Goal: Task Accomplishment & Management: Manage account settings

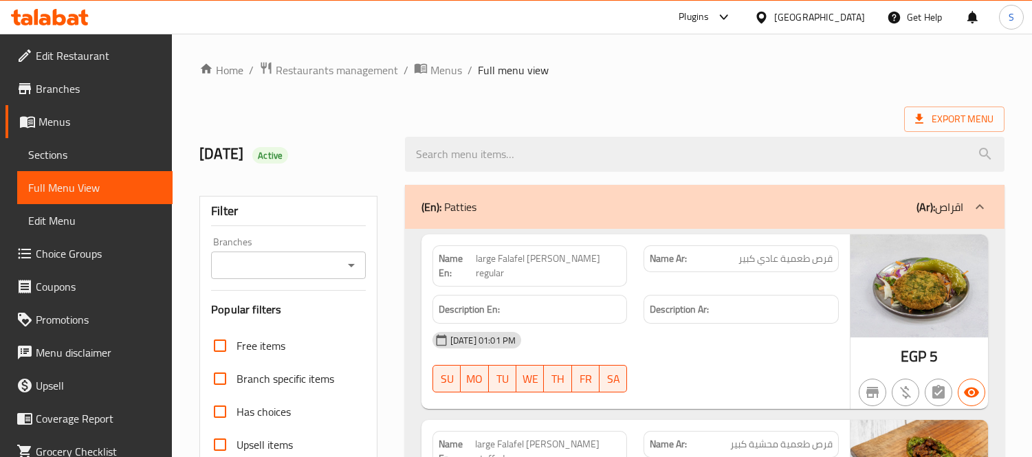
click at [859, 15] on div "Egypt" at bounding box center [819, 17] width 91 height 15
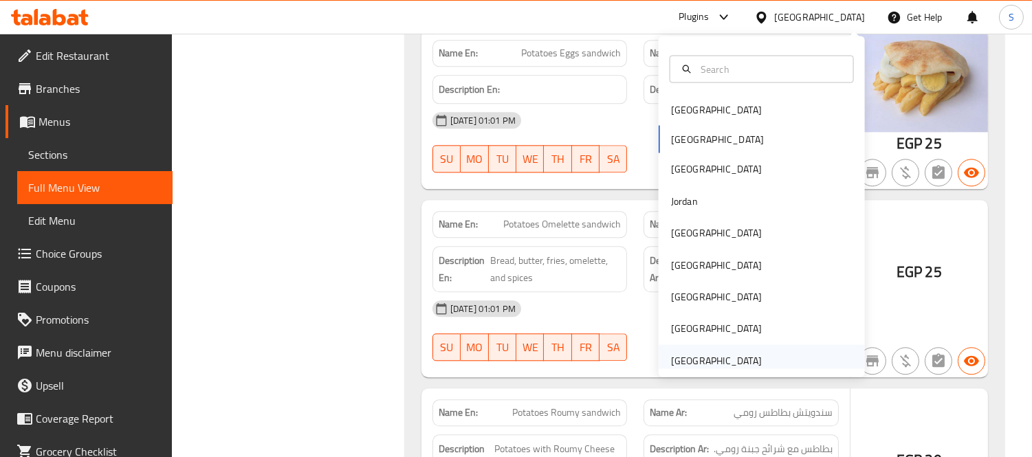
click at [758, 355] on div "[GEOGRAPHIC_DATA]" at bounding box center [716, 360] width 113 height 32
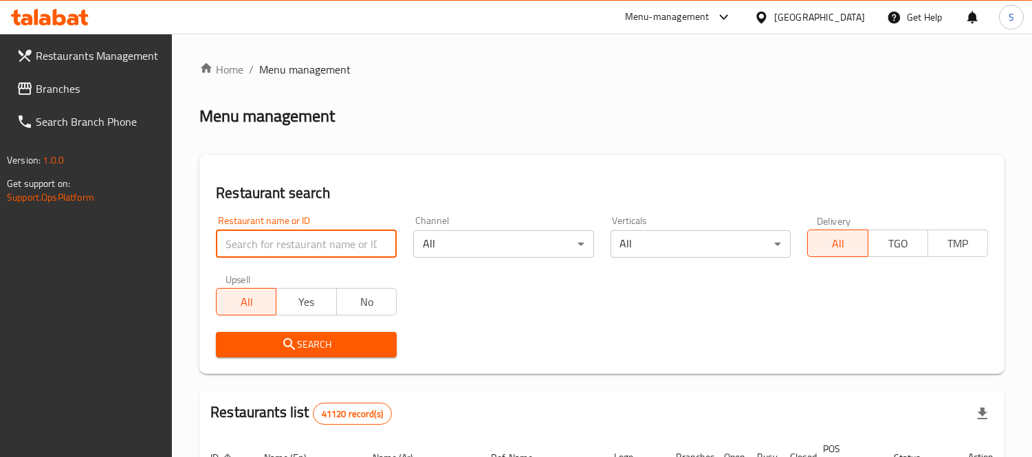
paste input "Kanz restaurant"
type input "Kanz restaurant"
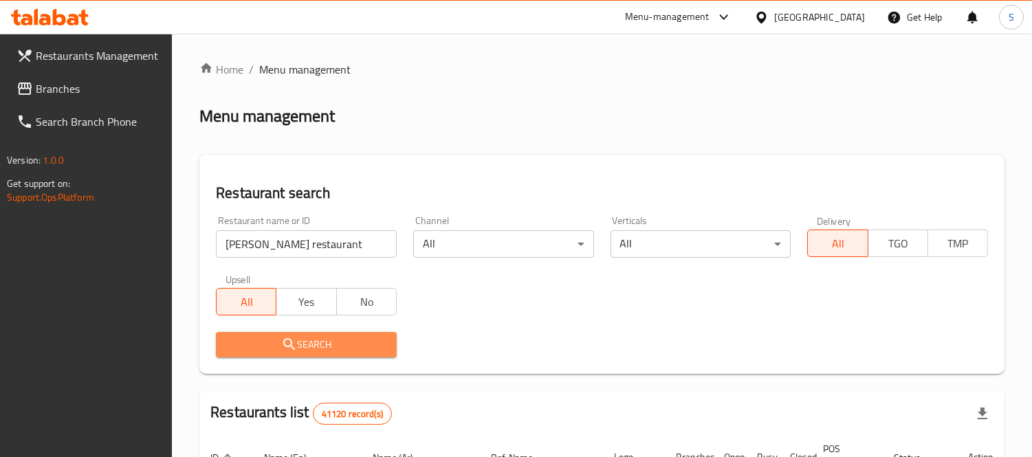
click at [300, 344] on span "Search" at bounding box center [306, 344] width 159 height 17
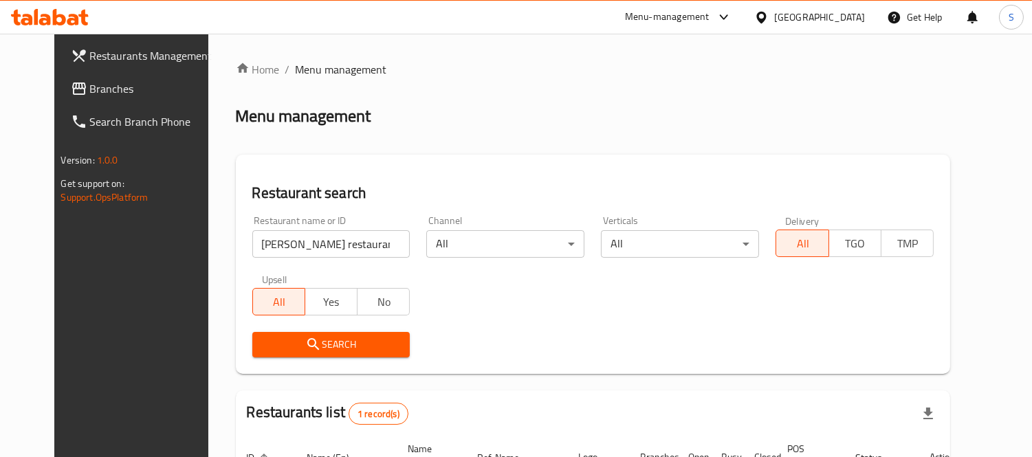
scroll to position [129, 0]
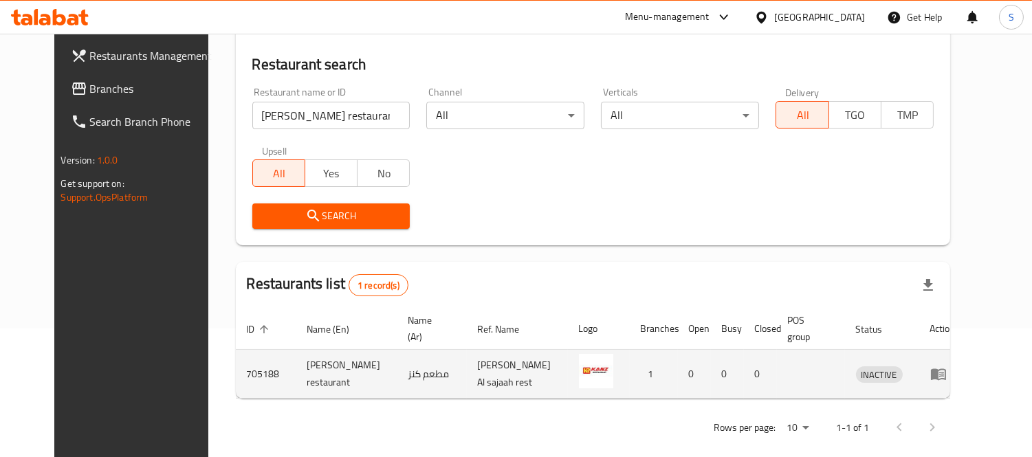
click at [946, 369] on icon "enhanced table" at bounding box center [938, 375] width 15 height 12
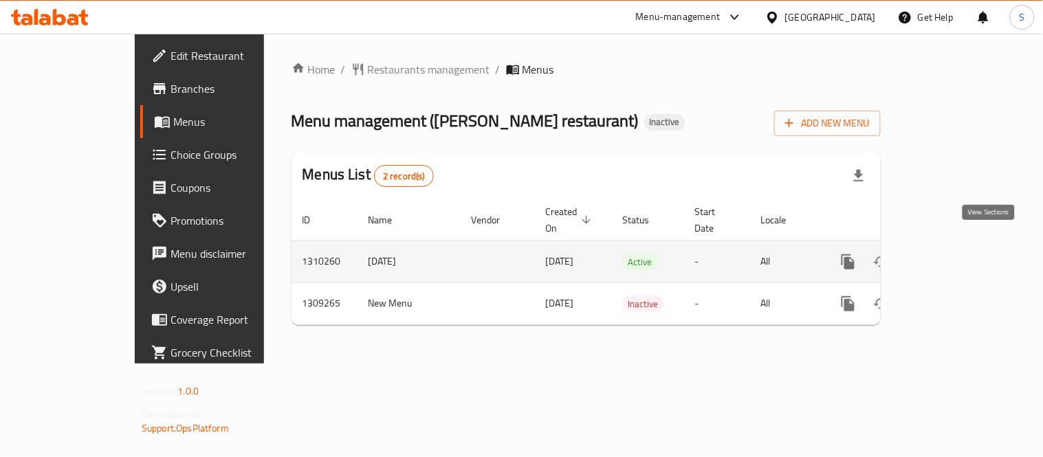
click at [956, 254] on icon "enhanced table" at bounding box center [947, 262] width 16 height 16
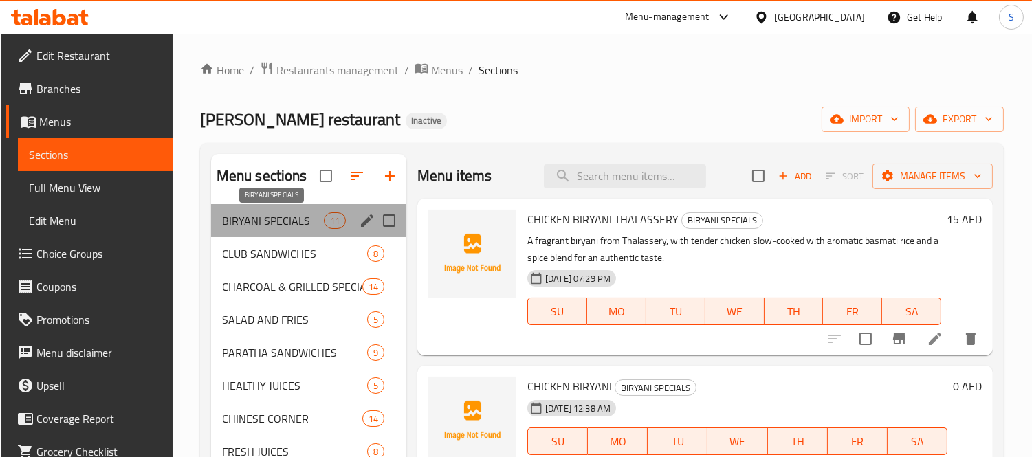
click at [277, 224] on span "BIRYANI SPECIALS" at bounding box center [273, 220] width 102 height 16
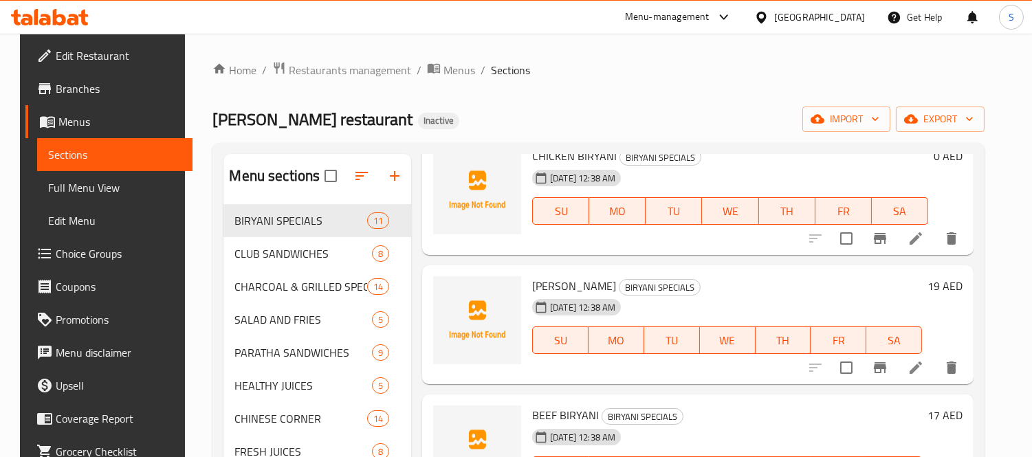
scroll to position [305, 0]
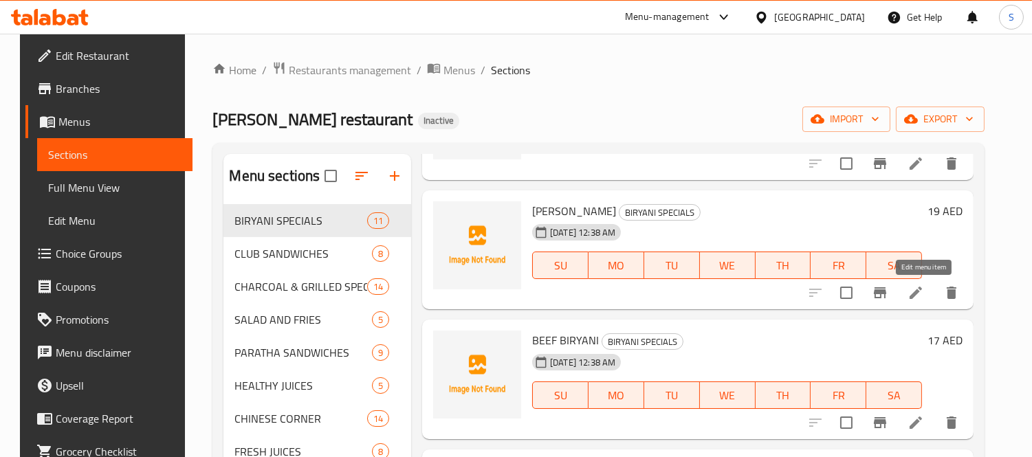
click at [924, 285] on icon at bounding box center [915, 293] width 16 height 16
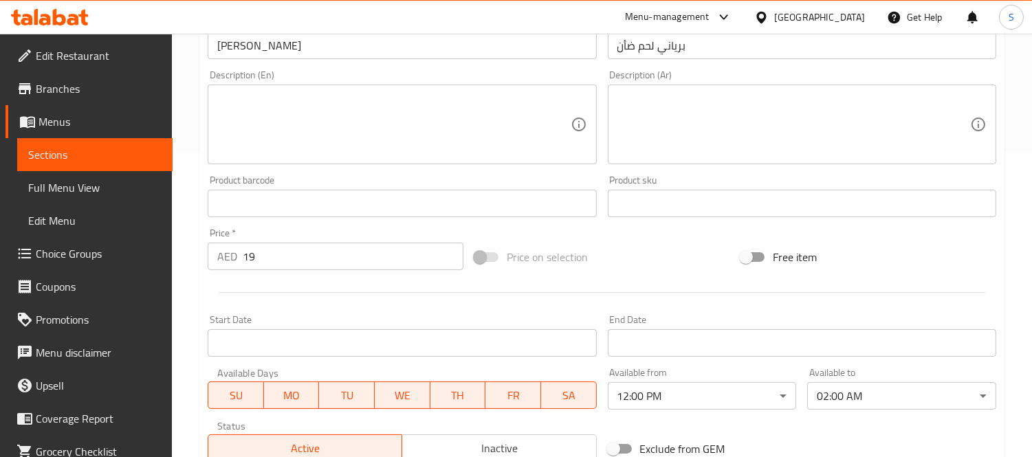
scroll to position [382, 0]
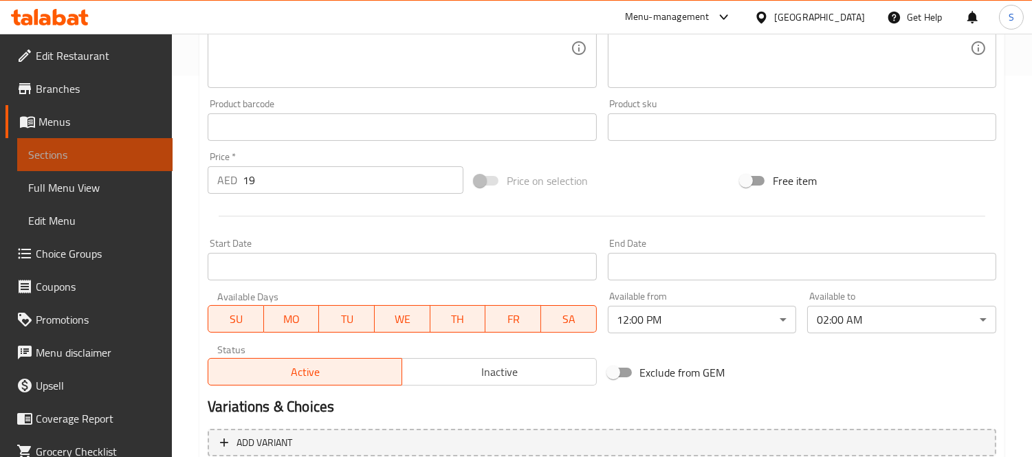
click at [115, 157] on span "Sections" at bounding box center [94, 154] width 133 height 16
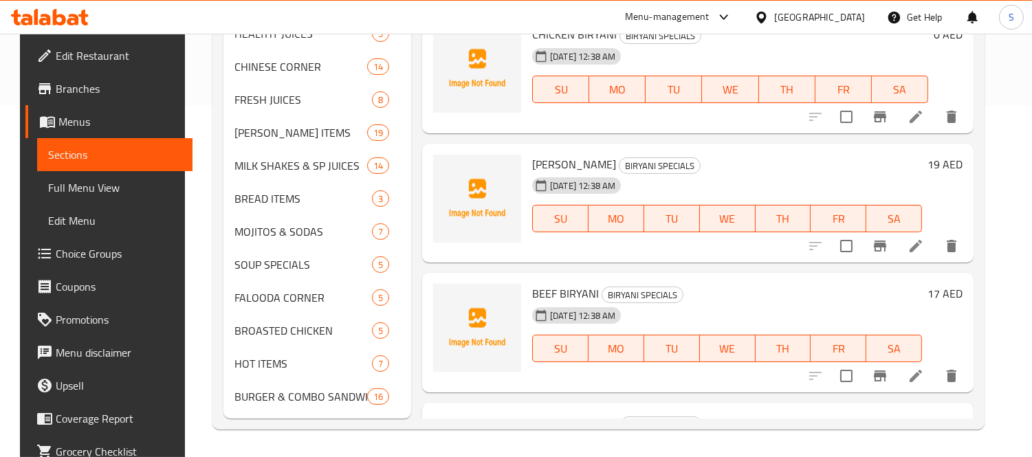
scroll to position [192, 0]
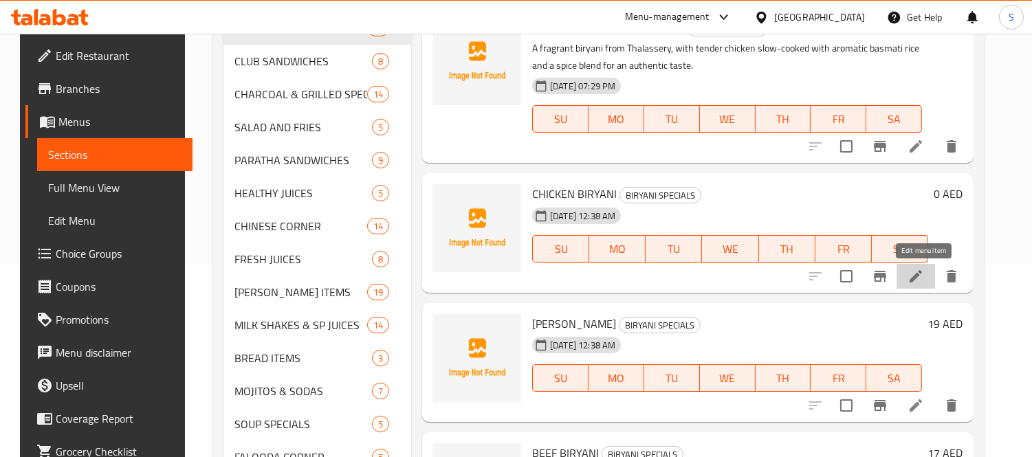
click at [923, 273] on icon at bounding box center [915, 276] width 16 height 16
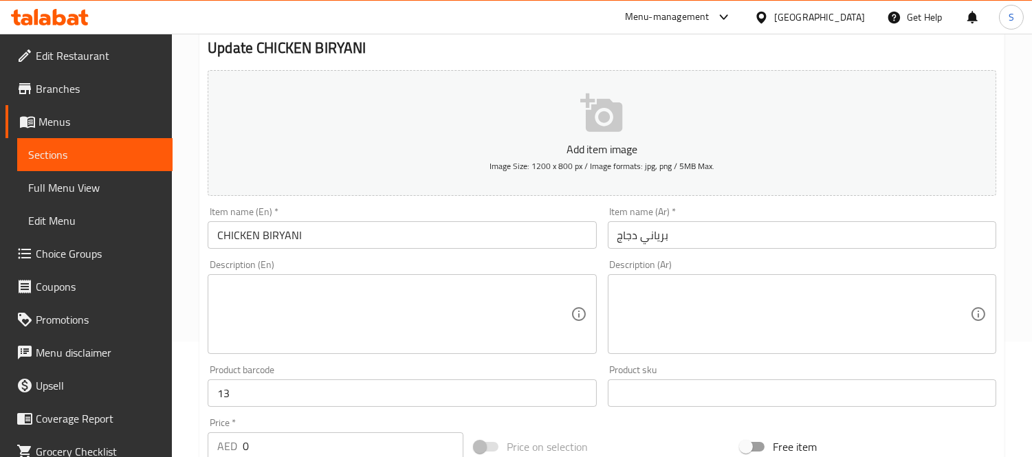
scroll to position [76, 0]
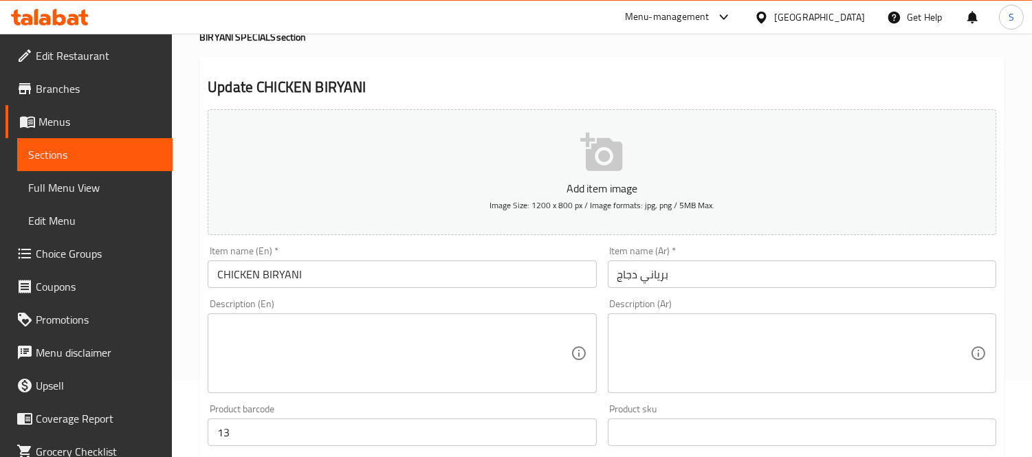
click at [74, 157] on span "Sections" at bounding box center [94, 154] width 133 height 16
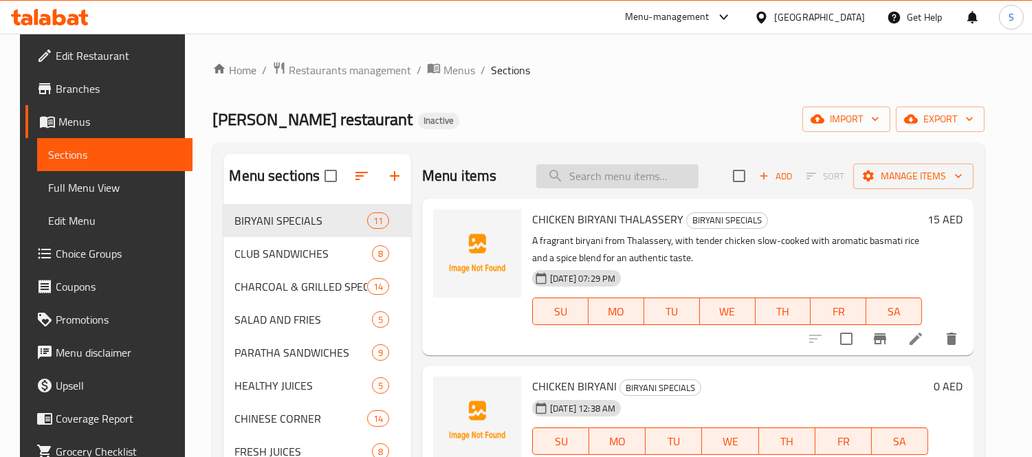
click at [617, 179] on input "search" at bounding box center [617, 176] width 162 height 24
paste input "CHAPATHI"
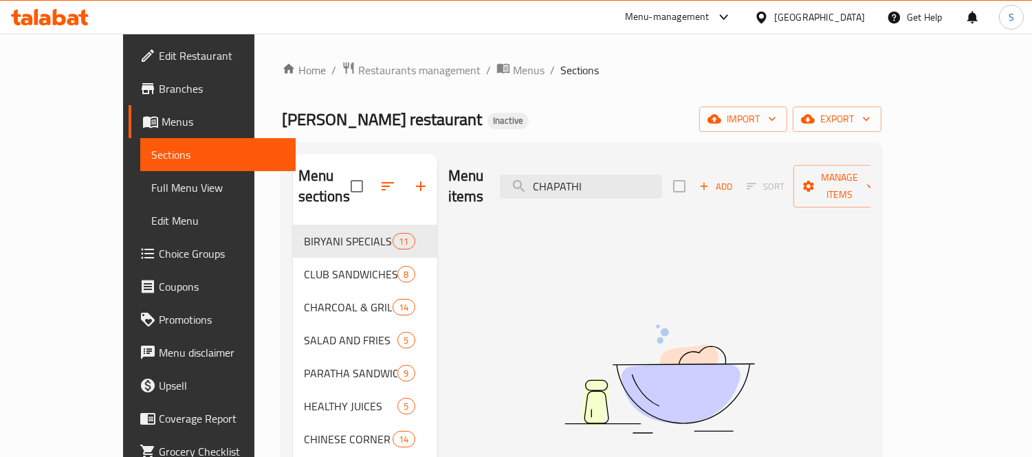
type input "CHAPATHI"
click at [780, 305] on img at bounding box center [659, 379] width 344 height 182
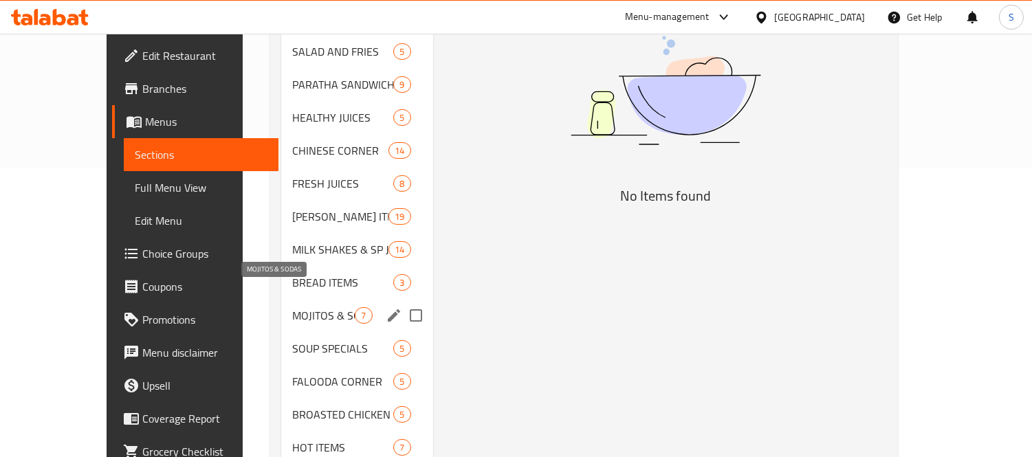
scroll to position [305, 0]
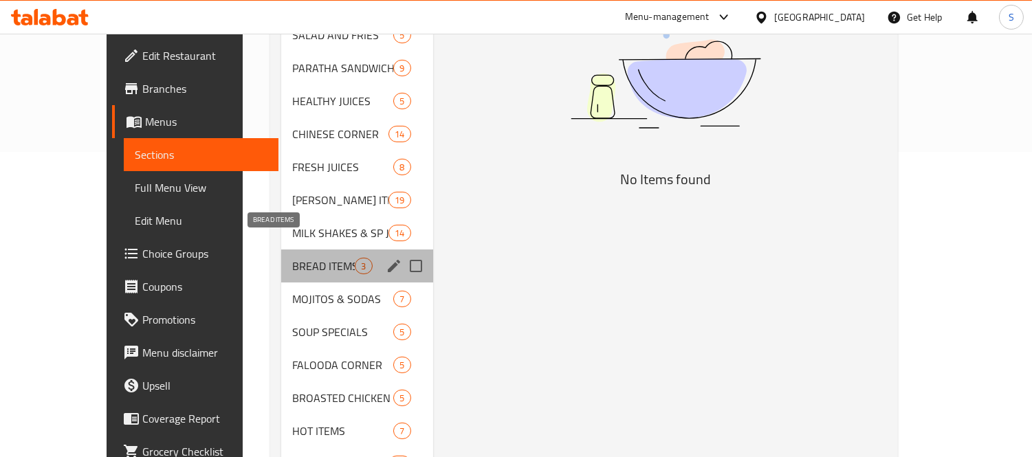
click at [292, 258] on span "BREAD ITEMS" at bounding box center [323, 266] width 63 height 16
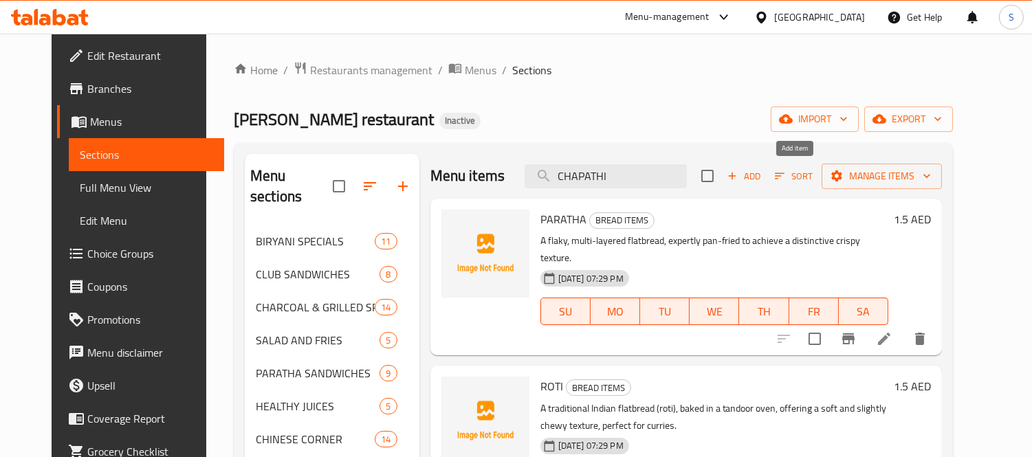
click at [762, 175] on span "Add" at bounding box center [743, 176] width 37 height 16
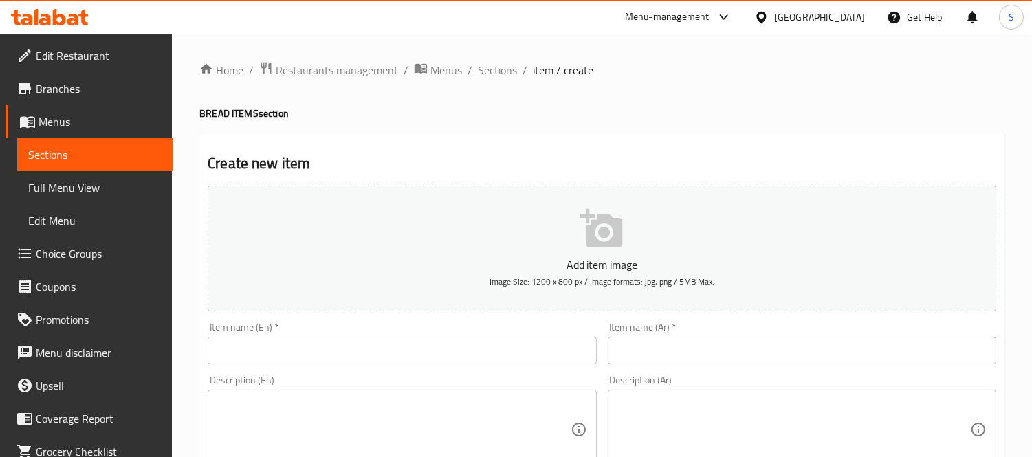
click at [552, 360] on input "text" at bounding box center [402, 350] width 388 height 27
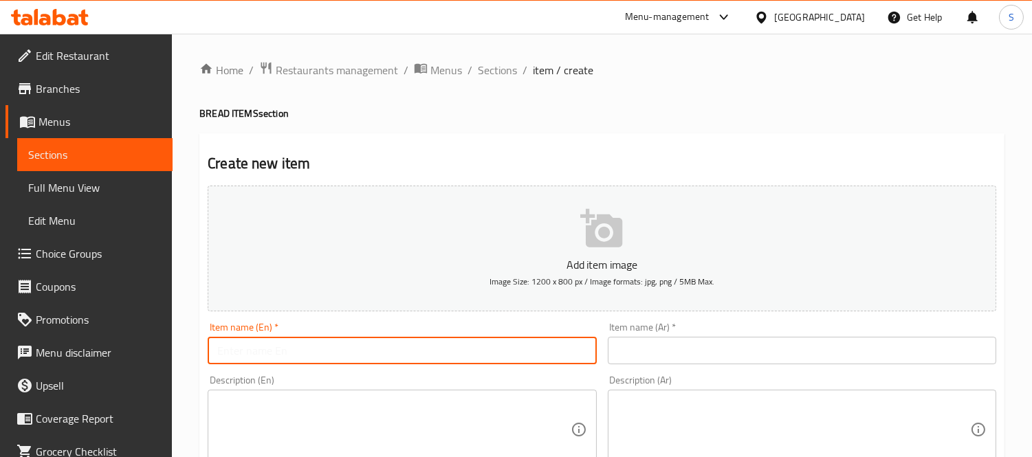
paste input "CHAPATHI"
type input "CHAPATHI"
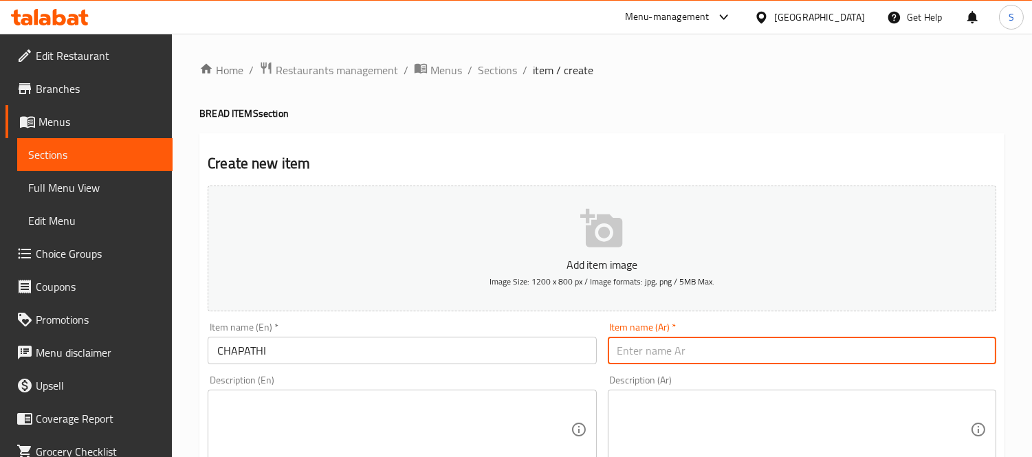
click at [686, 360] on input "text" at bounding box center [802, 350] width 388 height 27
paste input "تشاباتي"
drag, startPoint x: 648, startPoint y: 353, endPoint x: 659, endPoint y: 360, distance: 12.6
click at [659, 360] on input "تشاباتي" at bounding box center [802, 350] width 388 height 27
type input "شاباتي"
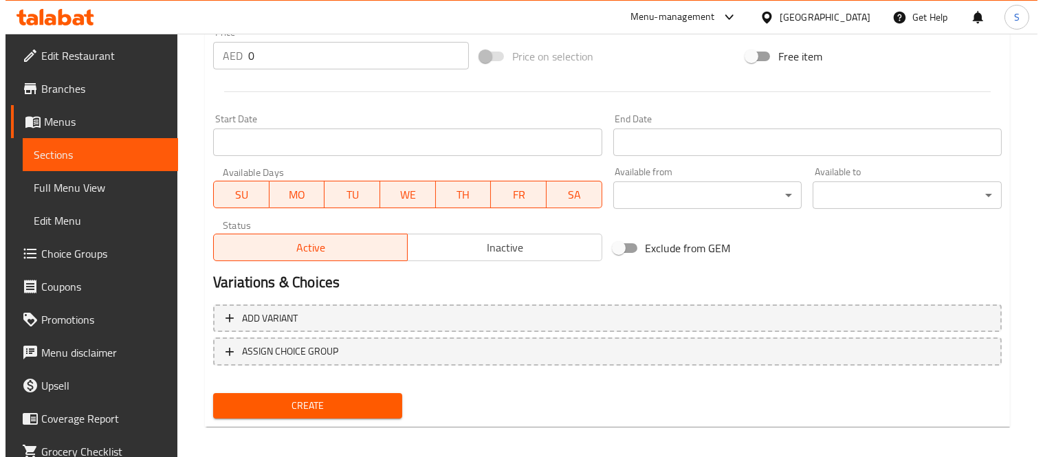
scroll to position [511, 0]
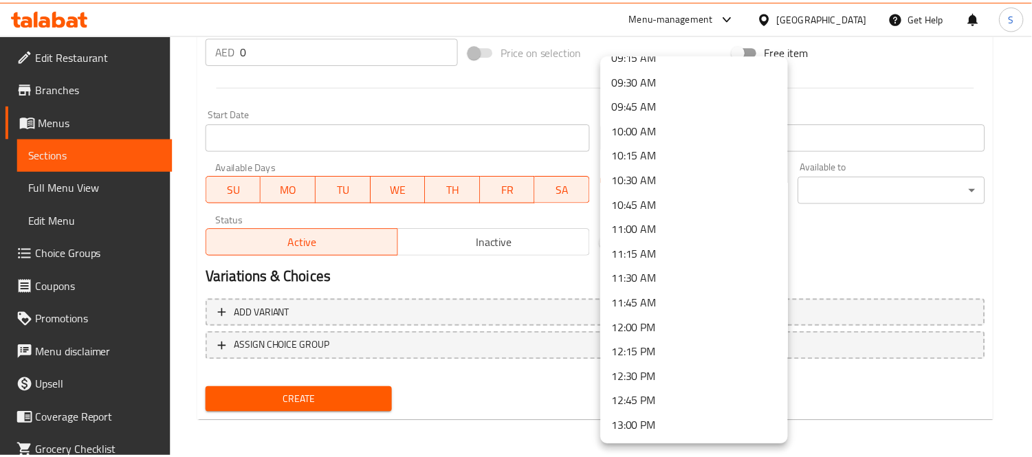
scroll to position [993, 0]
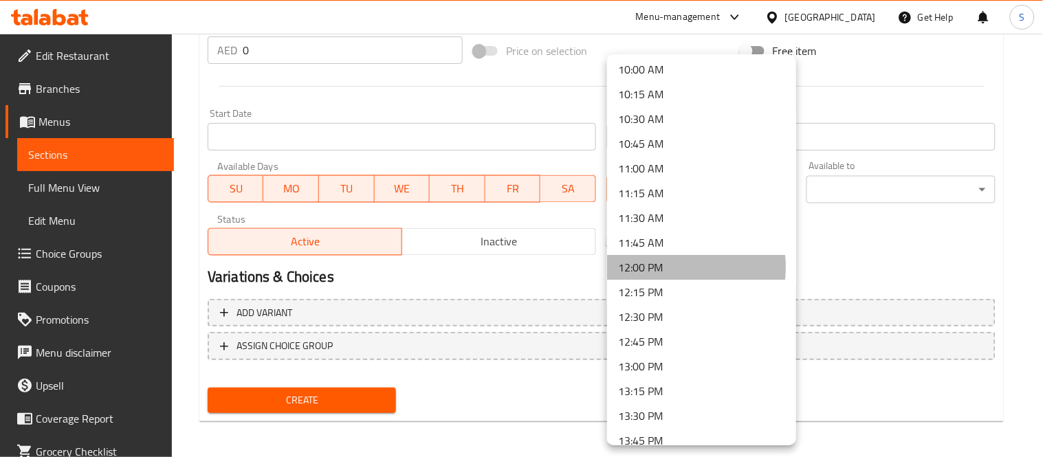
click at [656, 267] on li "12:00 PM" at bounding box center [701, 267] width 189 height 25
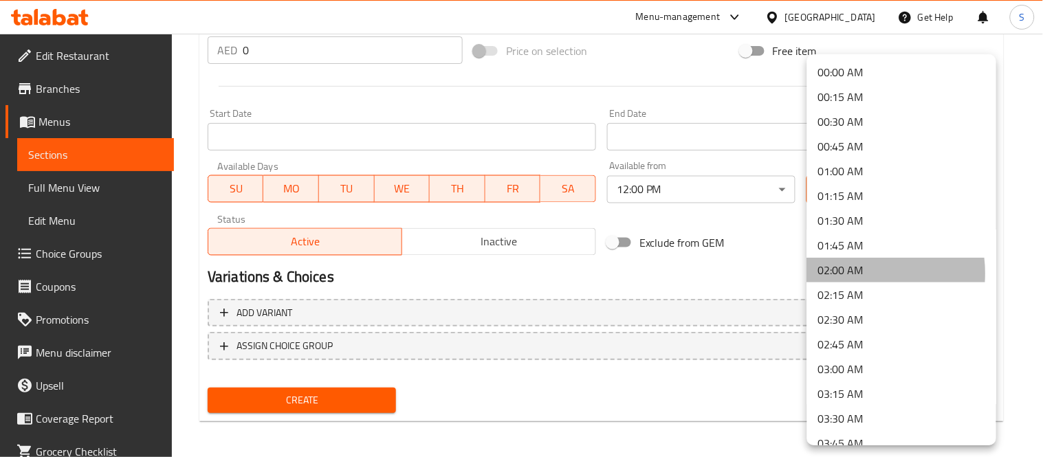
click at [848, 274] on li "02:00 AM" at bounding box center [901, 270] width 189 height 25
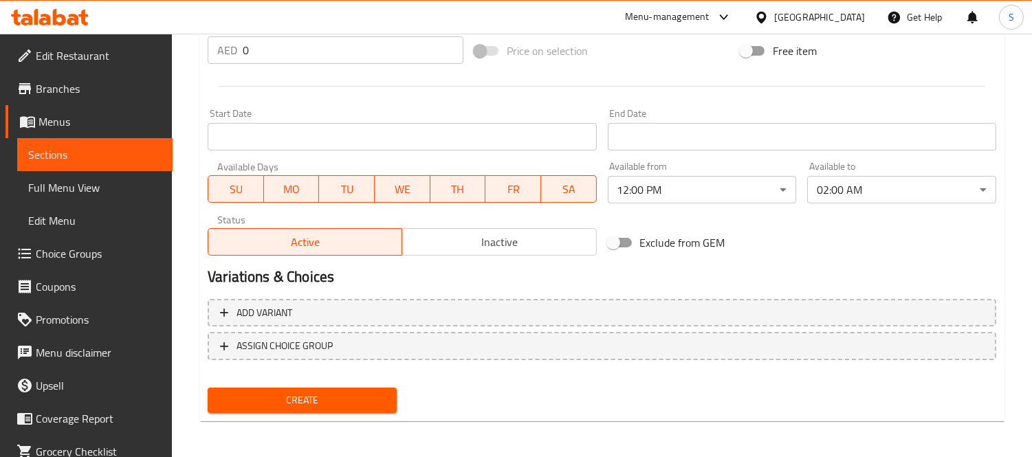
click at [854, 262] on div "Variations & Choices" at bounding box center [601, 277] width 799 height 32
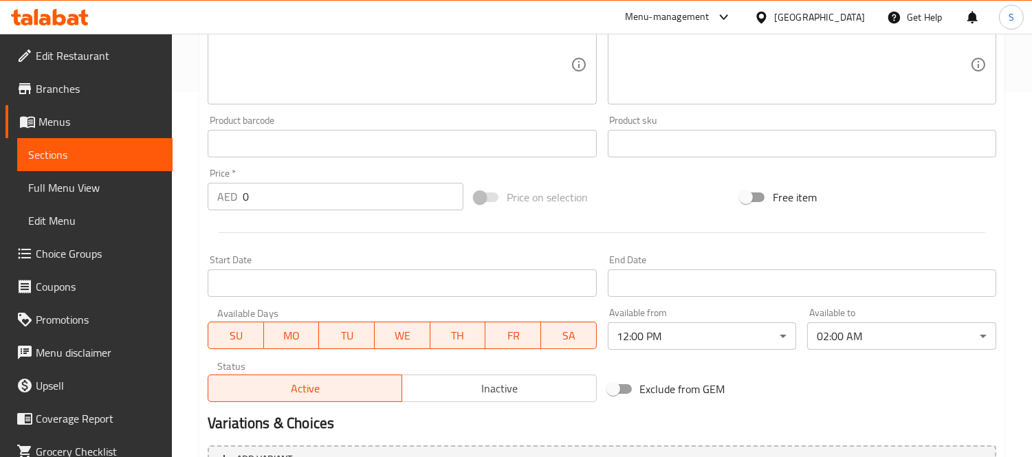
scroll to position [359, 0]
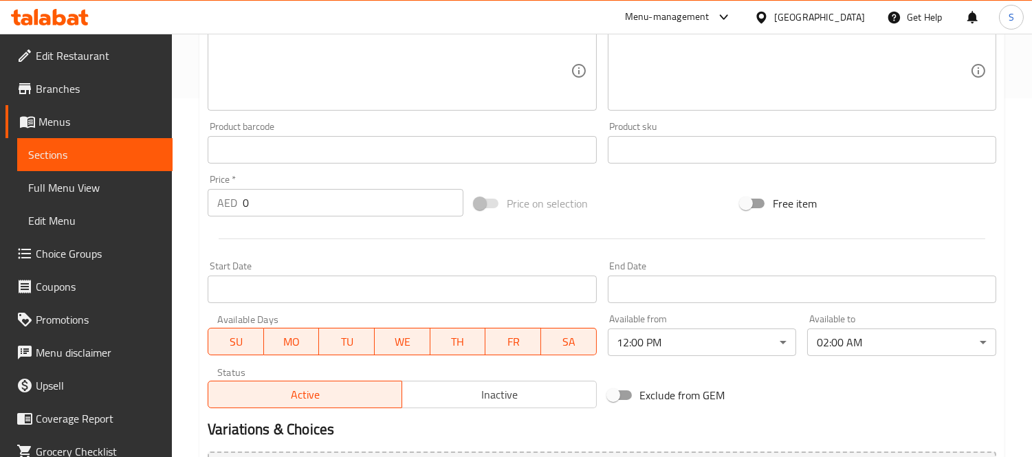
drag, startPoint x: 258, startPoint y: 184, endPoint x: 256, endPoint y: 203, distance: 18.8
click at [250, 214] on div "Price   * AED 0 Price *" at bounding box center [336, 196] width 256 height 42
click at [258, 195] on input "0" at bounding box center [353, 202] width 221 height 27
drag, startPoint x: 234, startPoint y: 211, endPoint x: 236, endPoint y: 199, distance: 11.9
click at [231, 197] on div "AED 0 Price *" at bounding box center [336, 202] width 256 height 27
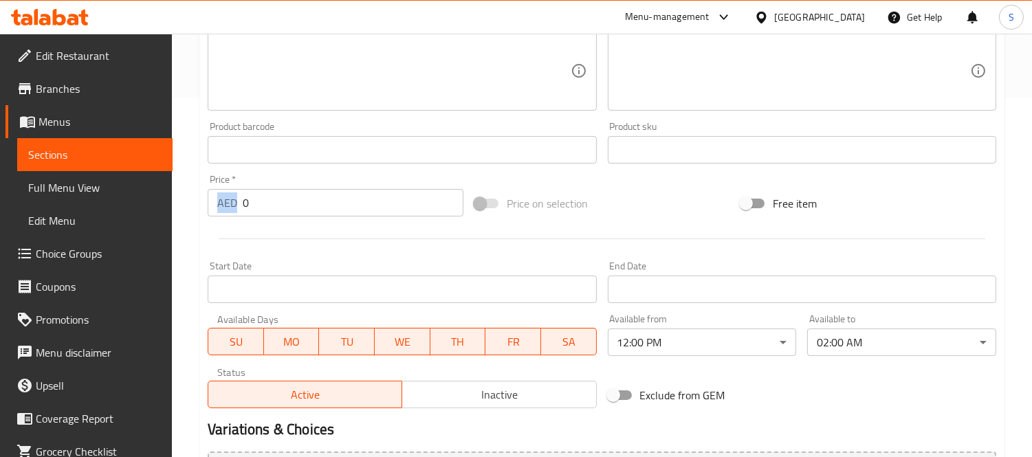
drag, startPoint x: 236, startPoint y: 199, endPoint x: 261, endPoint y: 203, distance: 25.0
click at [261, 203] on div "AED 0 Price *" at bounding box center [336, 202] width 256 height 27
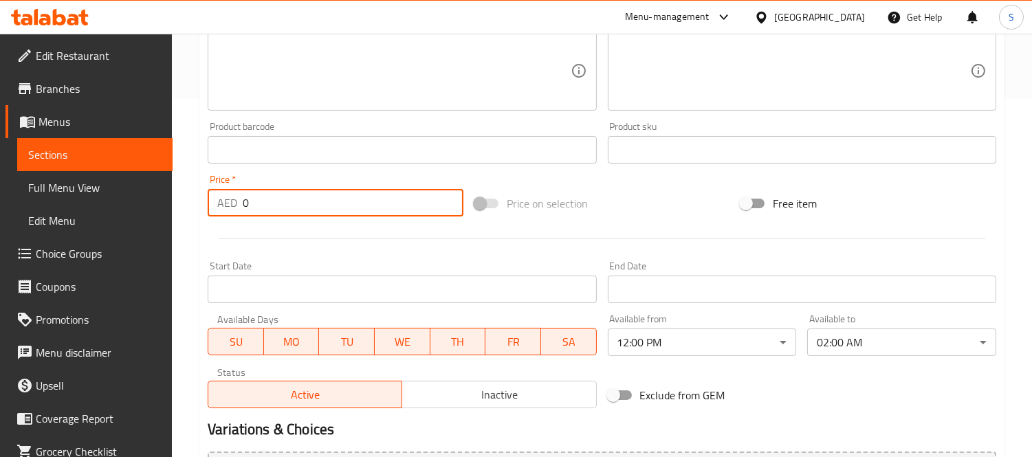
drag, startPoint x: 253, startPoint y: 201, endPoint x: 241, endPoint y: 199, distance: 11.8
click at [241, 199] on div "AED 0 Price *" at bounding box center [336, 202] width 256 height 27
paste input "1.5"
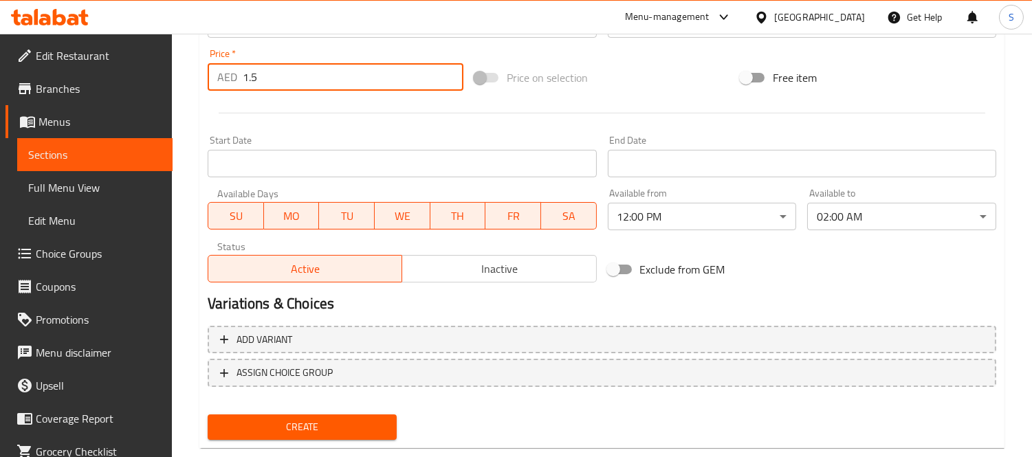
scroll to position [511, 0]
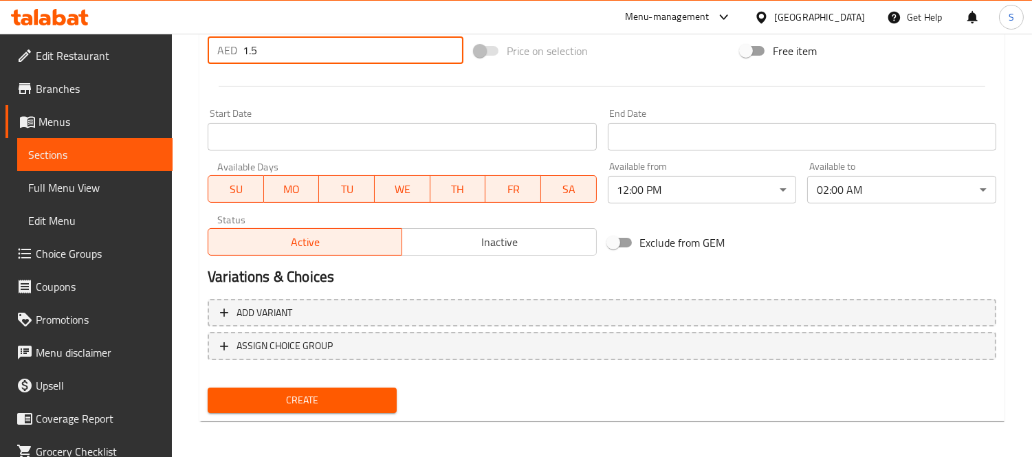
type input "1.5"
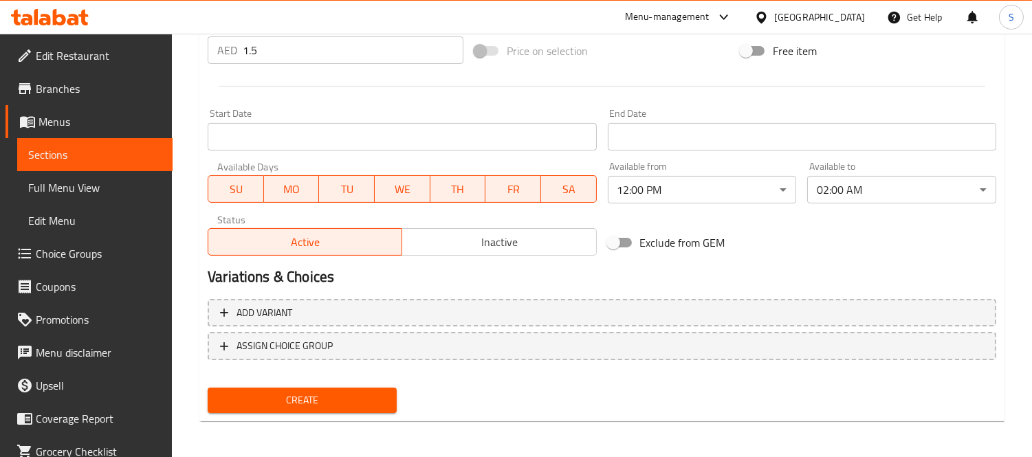
click at [373, 392] on span "Create" at bounding box center [302, 400] width 167 height 17
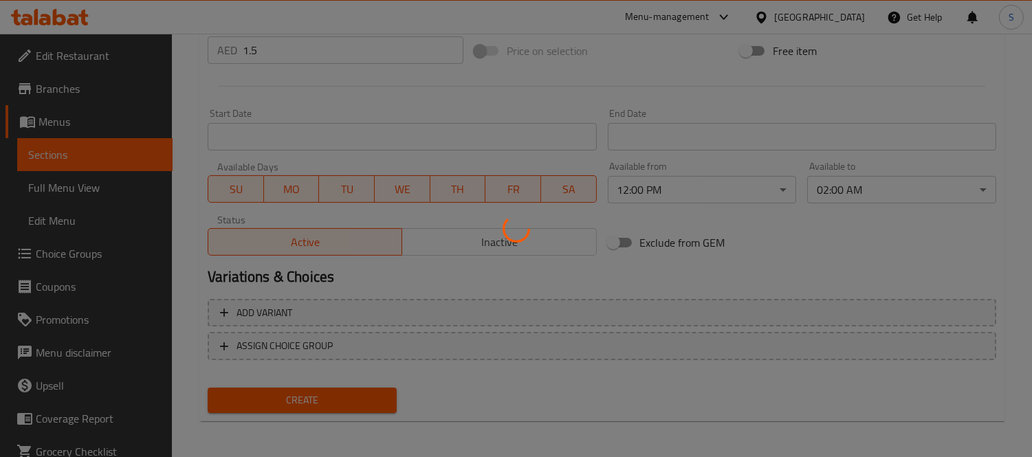
type input "0"
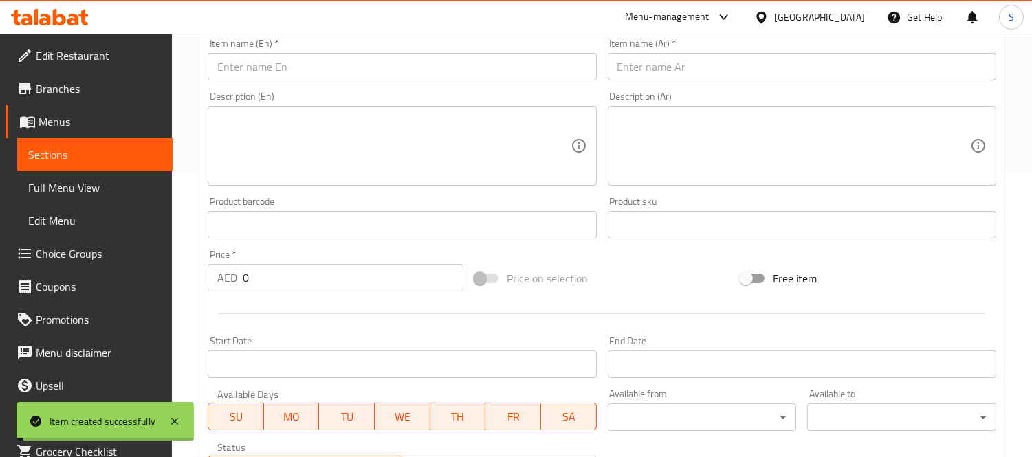
scroll to position [283, 0]
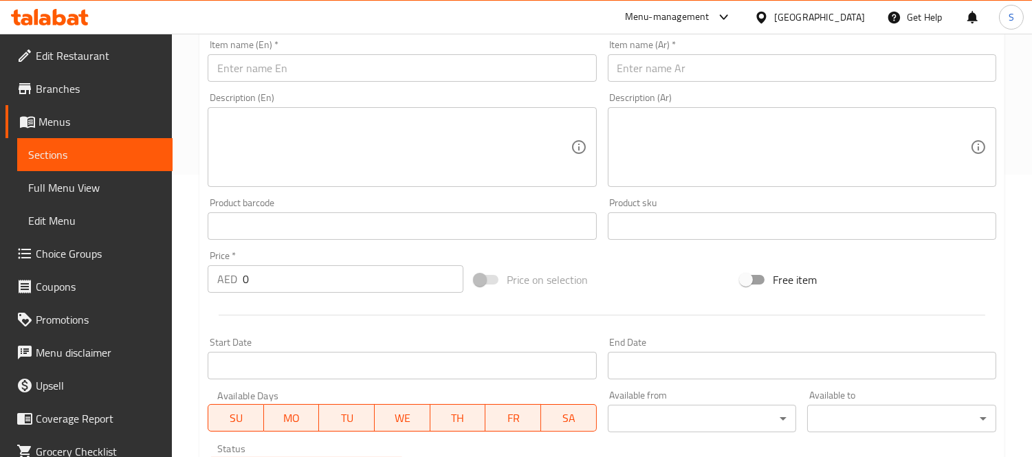
click at [1020, 91] on div "Home / Restaurants management / Menus / Sections / item / create BREAD ITEMS se…" at bounding box center [602, 220] width 860 height 938
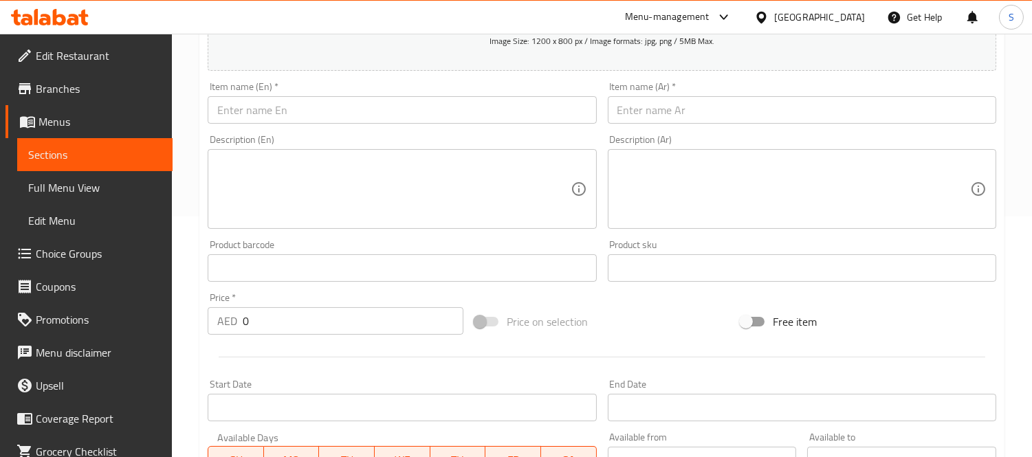
scroll to position [206, 0]
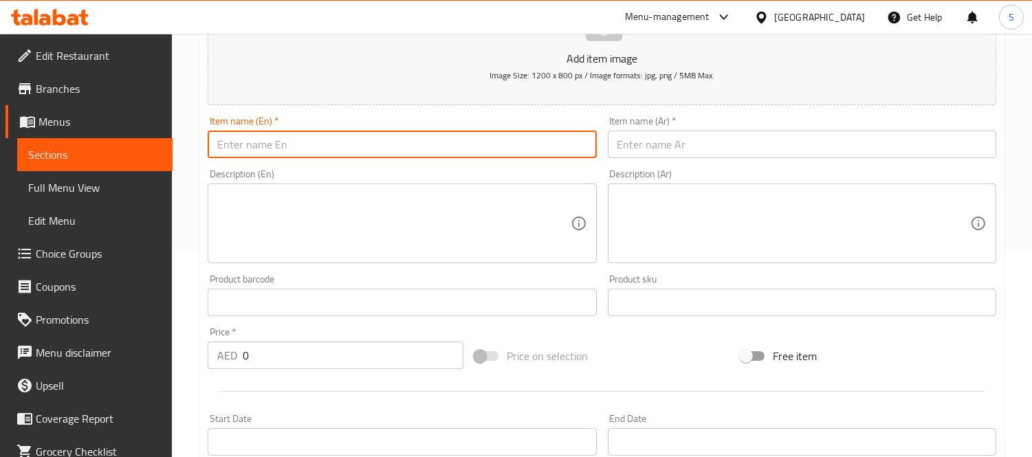
paste input "BUTTER CHAPATHI"
type input "BUTTER CHAPATHI"
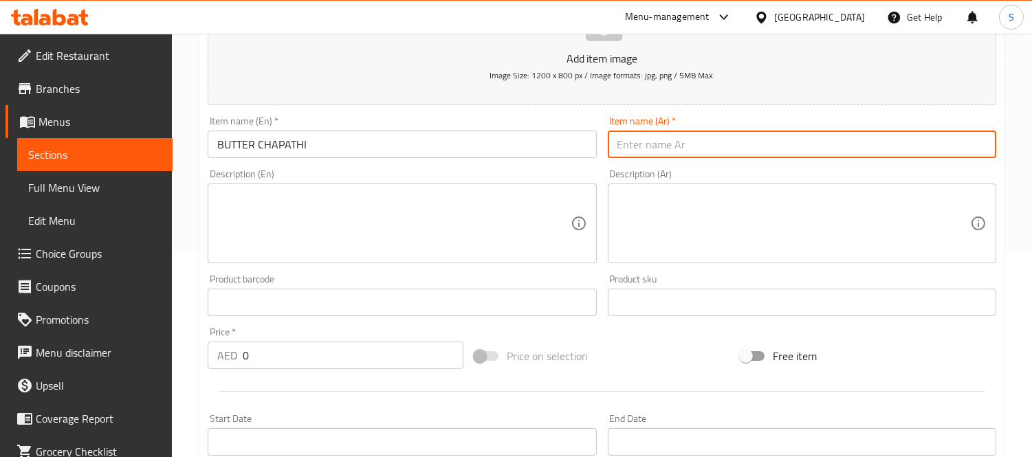
click at [651, 152] on input "text" at bounding box center [802, 144] width 388 height 27
paste input "خبز الشباتي بالزبدة"
click at [694, 148] on input "خبز الشباتي بالزبدة" at bounding box center [802, 144] width 388 height 27
click at [693, 148] on input "خبز الشباتي بالزبدة" at bounding box center [802, 144] width 388 height 27
click at [685, 142] on input "خ الشباتي بالزبدة" at bounding box center [802, 144] width 388 height 27
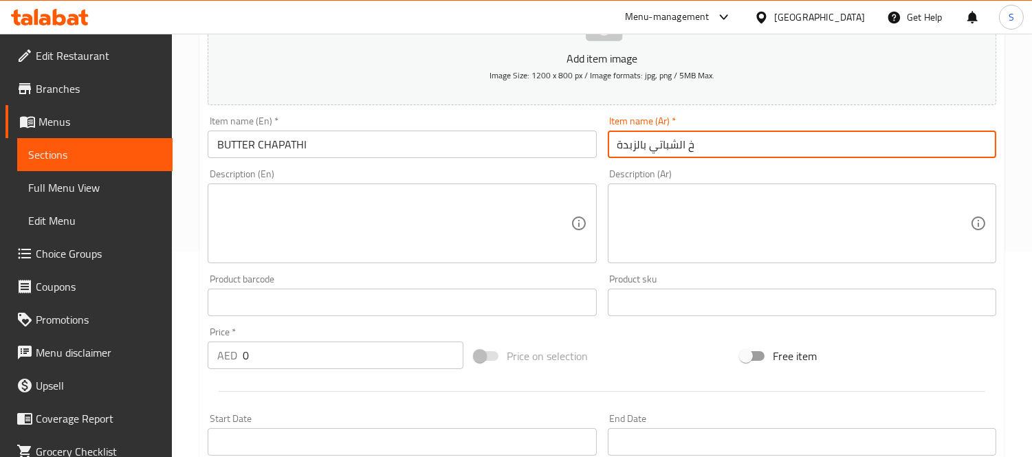
drag, startPoint x: 678, startPoint y: 147, endPoint x: 705, endPoint y: 154, distance: 27.7
click at [705, 154] on input "خ الشباتي بالزبدة" at bounding box center [802, 144] width 388 height 27
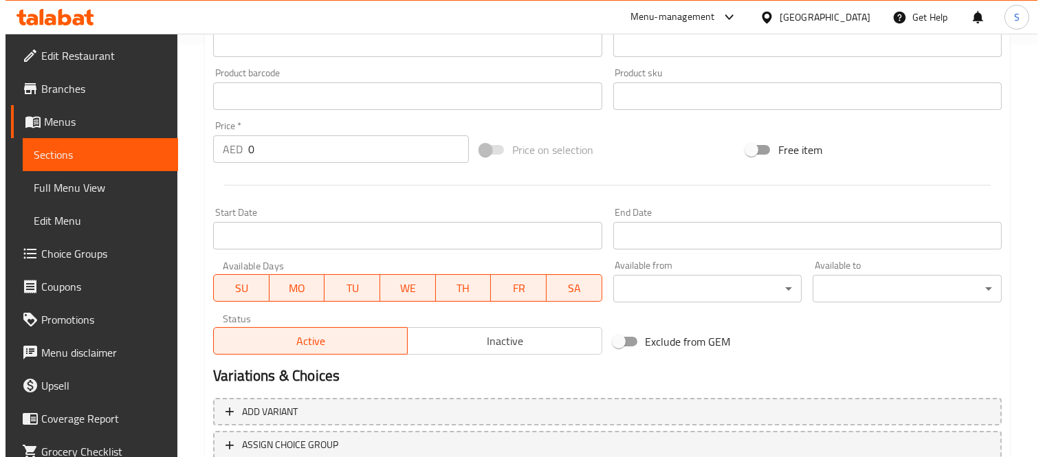
scroll to position [435, 0]
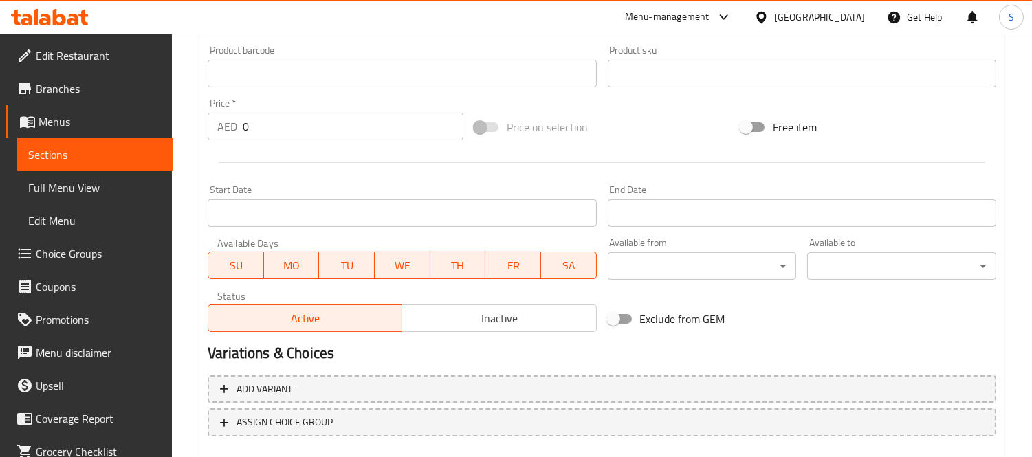
type input "شباتي بالزبدة"
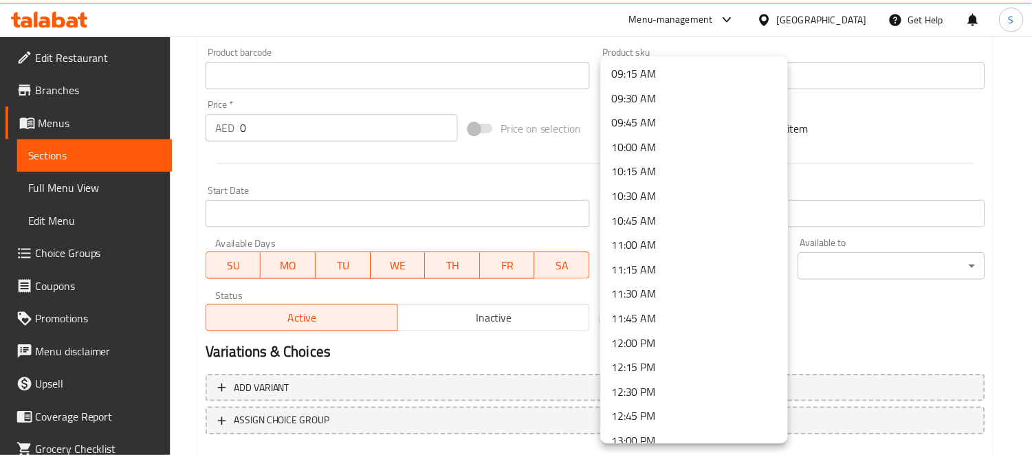
scroll to position [1069, 0]
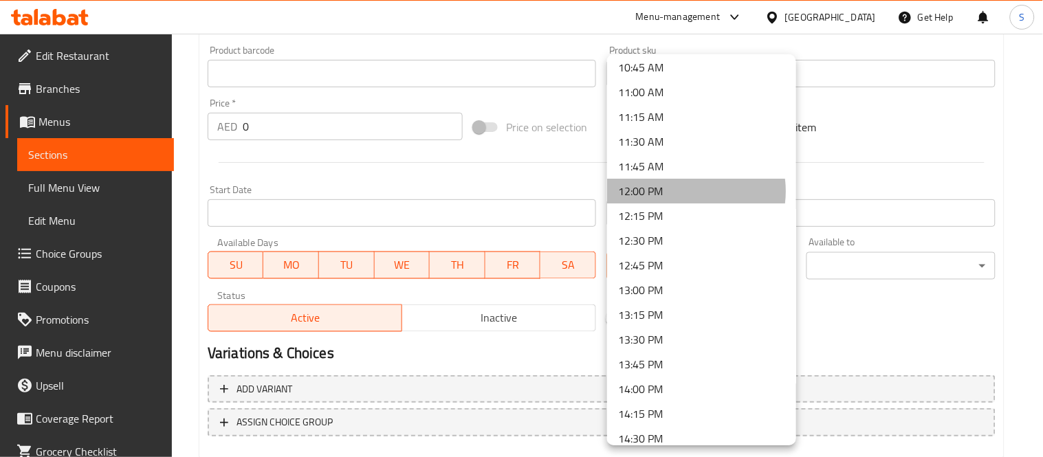
click at [683, 190] on li "12:00 PM" at bounding box center [701, 191] width 189 height 25
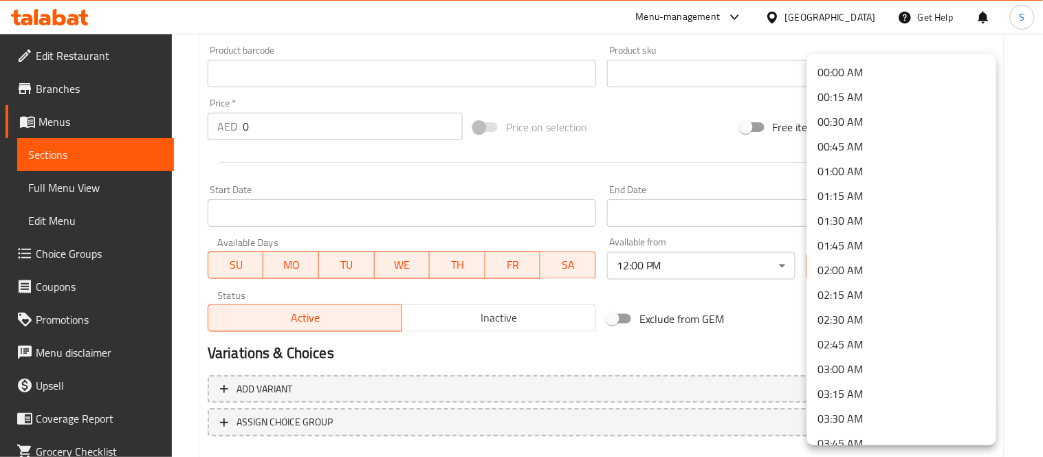
click at [876, 271] on li "02:00 AM" at bounding box center [901, 270] width 189 height 25
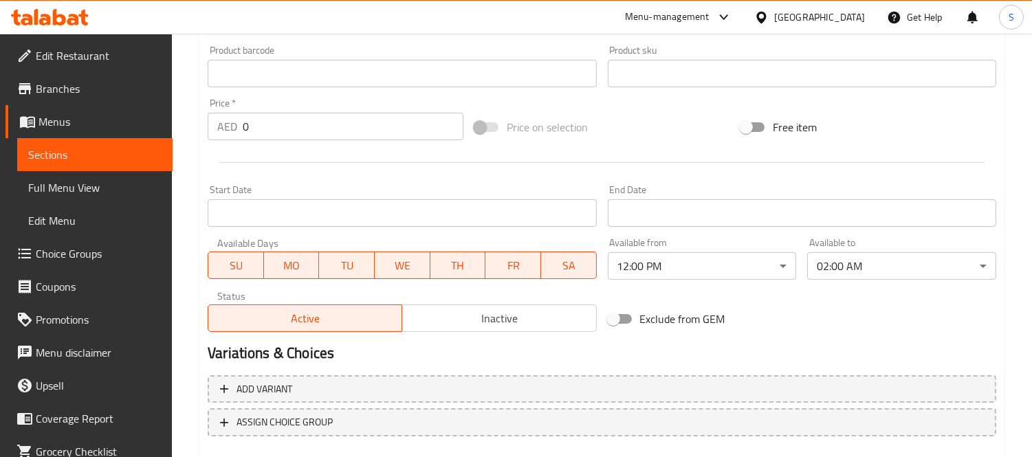
click at [836, 312] on div "Exclude from GEM" at bounding box center [735, 318] width 267 height 37
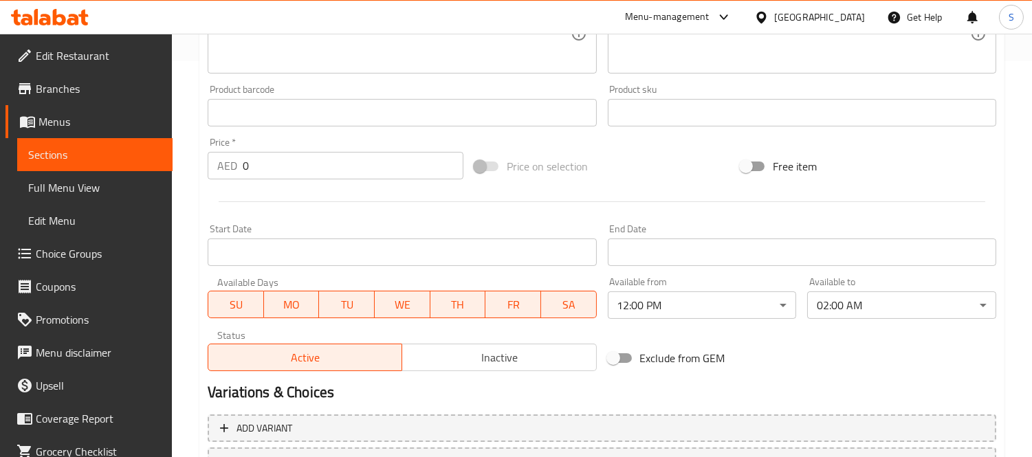
scroll to position [359, 0]
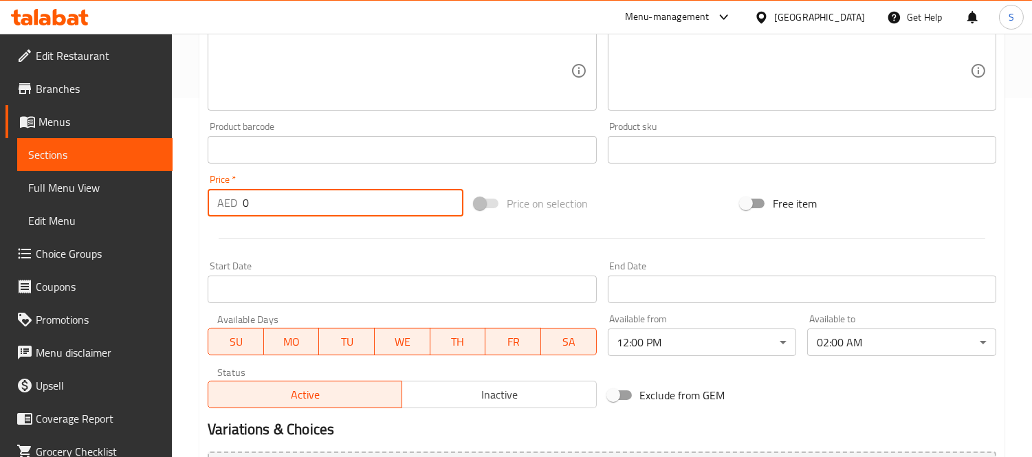
click at [231, 200] on div "AED 0 Price *" at bounding box center [336, 202] width 256 height 27
drag, startPoint x: 250, startPoint y: 207, endPoint x: 242, endPoint y: 205, distance: 7.8
click at [243, 205] on input "0" at bounding box center [353, 202] width 221 height 27
paste input "2.5"
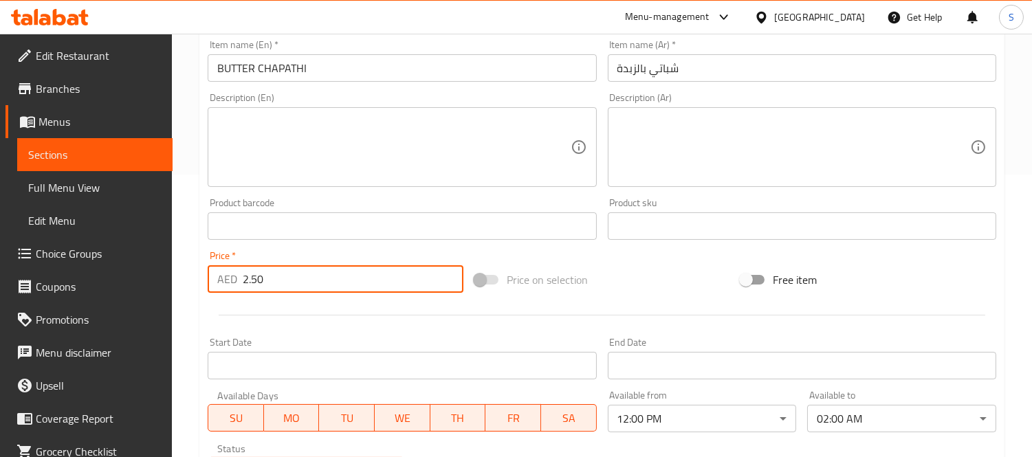
scroll to position [511, 0]
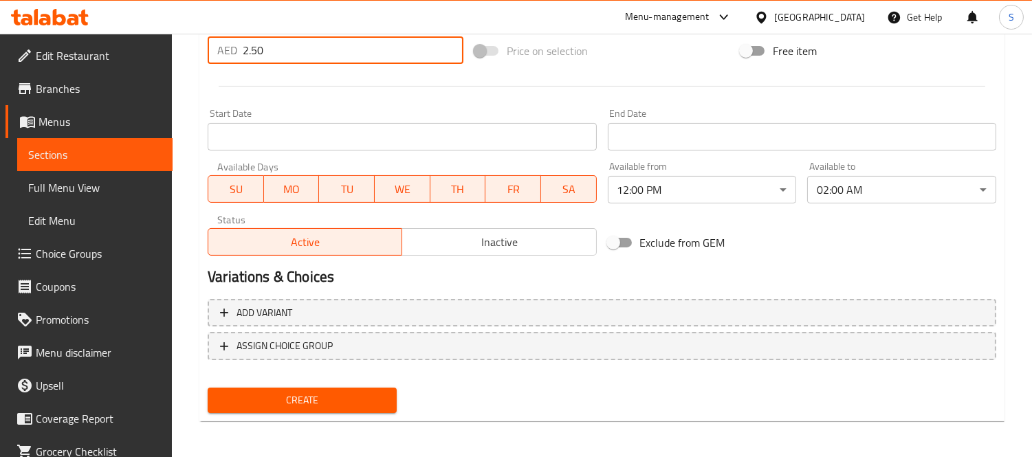
type input "2.50"
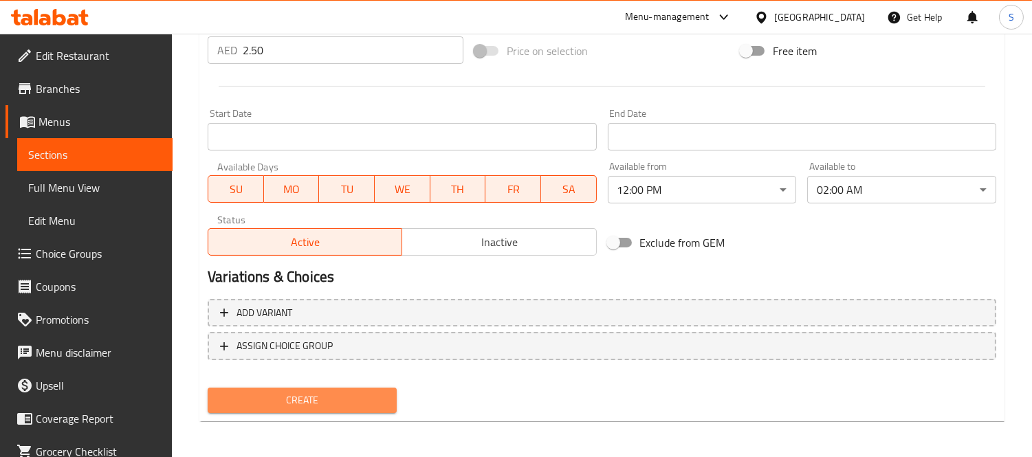
click at [356, 404] on span "Create" at bounding box center [302, 400] width 167 height 17
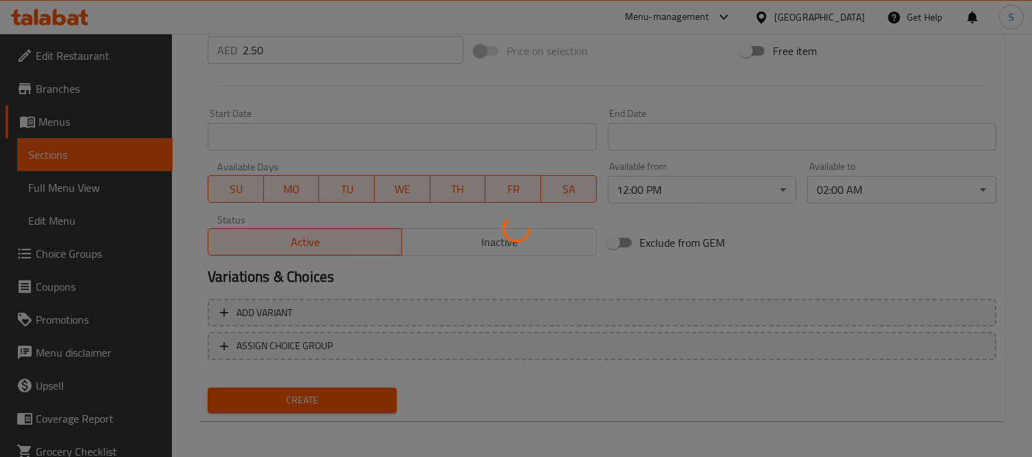
type input "0"
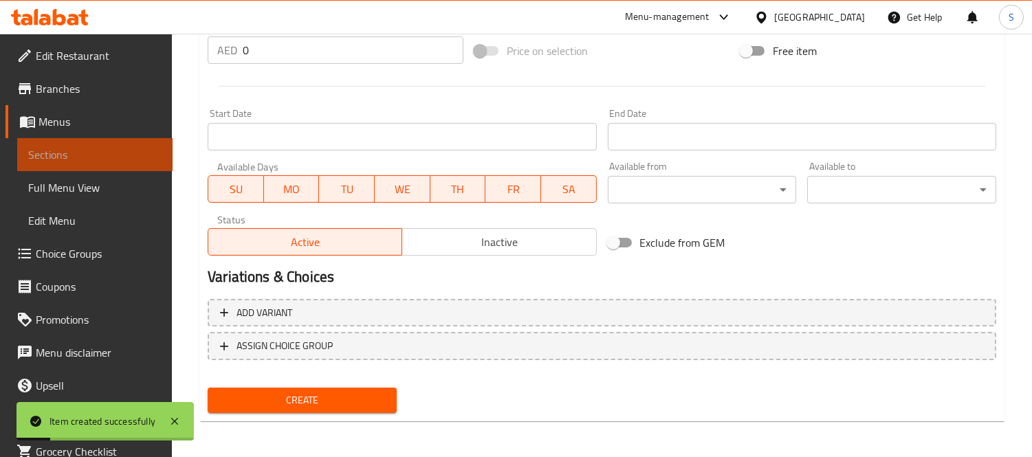
click at [107, 149] on span "Sections" at bounding box center [94, 154] width 133 height 16
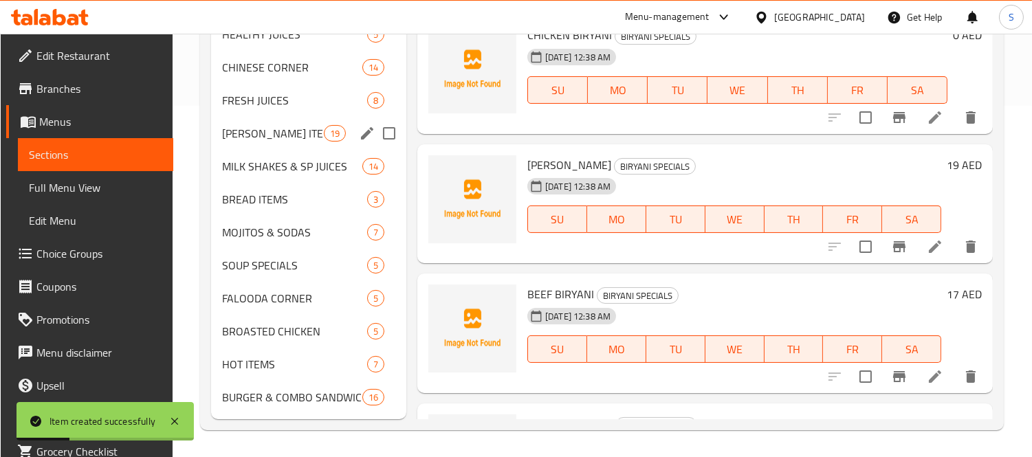
scroll to position [122, 0]
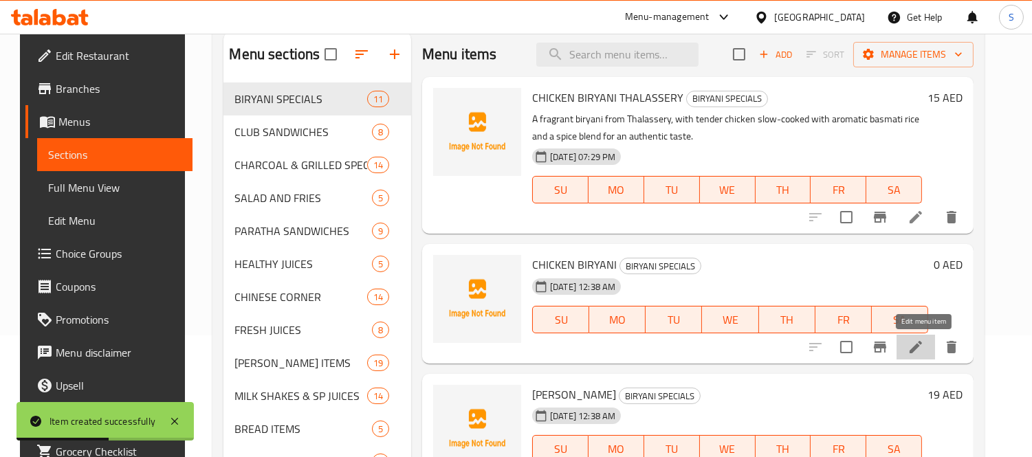
click at [924, 349] on icon at bounding box center [915, 347] width 16 height 16
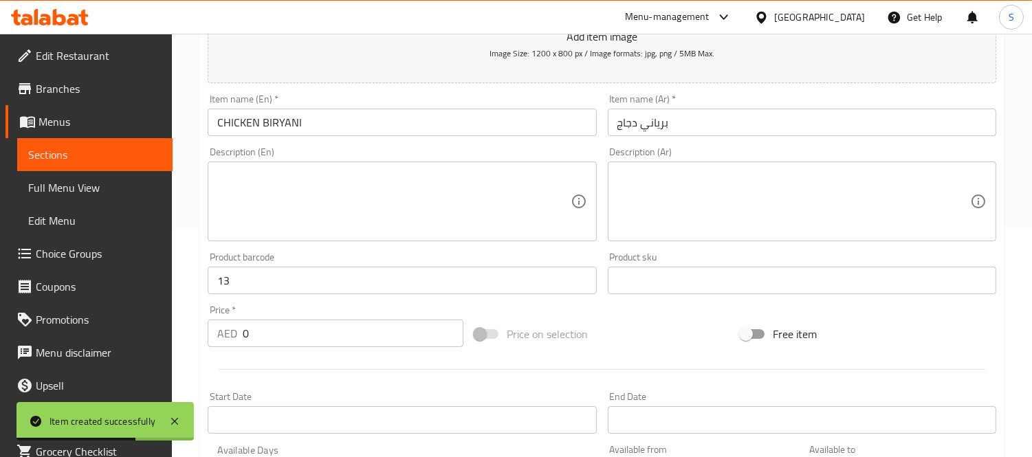
scroll to position [229, 0]
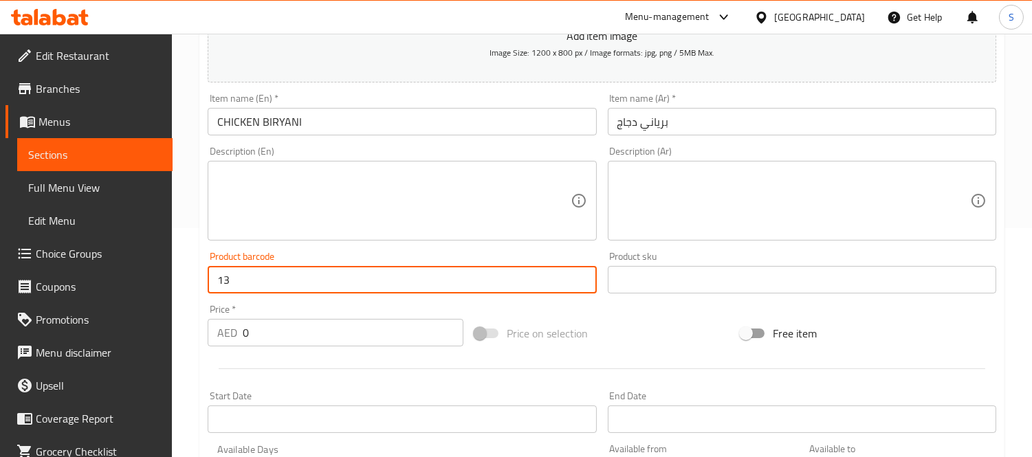
drag, startPoint x: 239, startPoint y: 276, endPoint x: 211, endPoint y: 278, distance: 27.6
click at [211, 278] on input "13" at bounding box center [402, 279] width 388 height 27
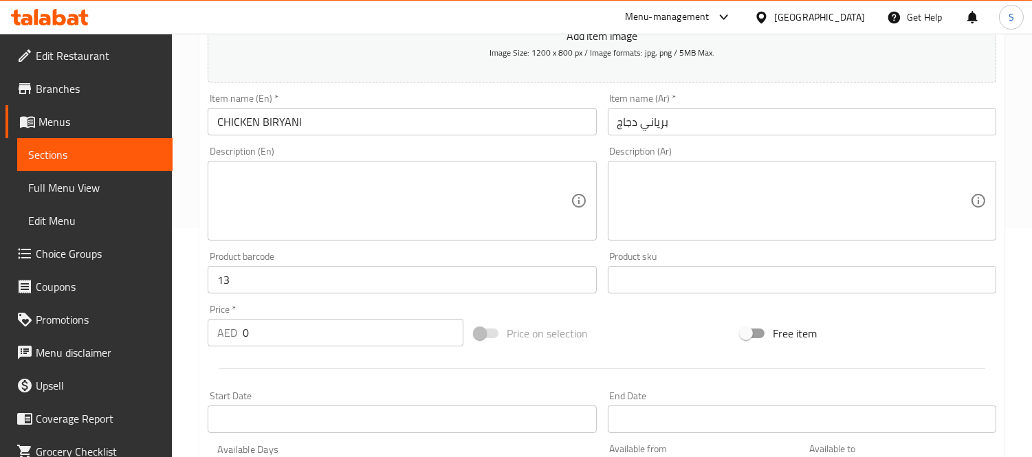
click at [1024, 340] on div "Home / Restaurants management / Menus / Sections / item / update BIRYANI SPECIA…" at bounding box center [602, 274] width 860 height 938
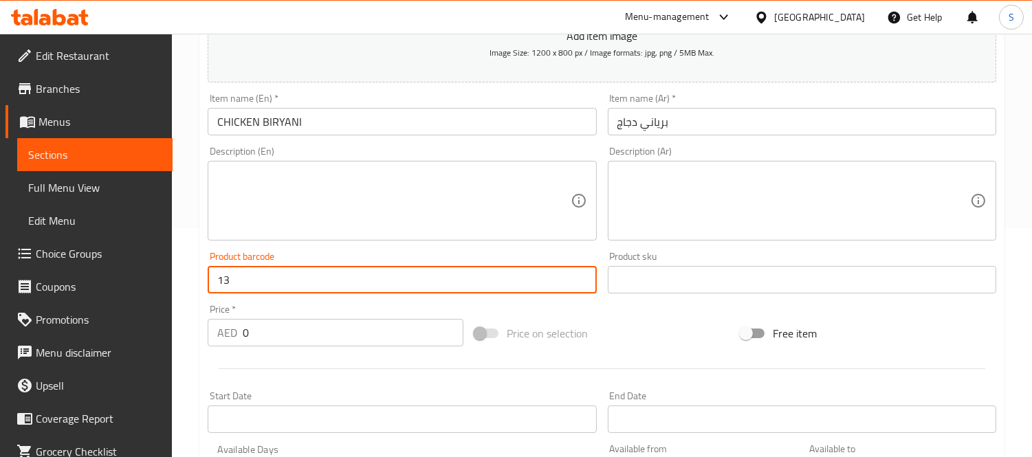
drag, startPoint x: 239, startPoint y: 282, endPoint x: 220, endPoint y: 274, distance: 20.9
click at [220, 274] on input "13" at bounding box center [402, 279] width 388 height 27
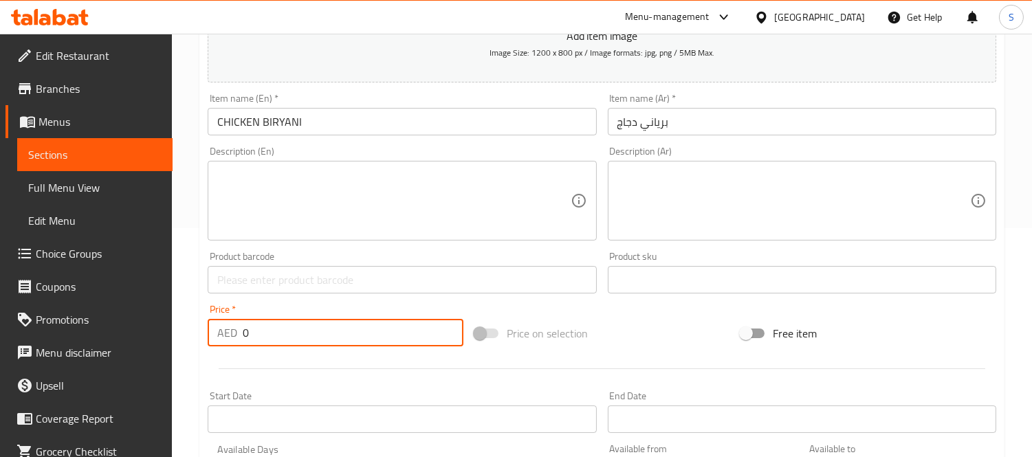
drag, startPoint x: 258, startPoint y: 335, endPoint x: 235, endPoint y: 333, distance: 22.7
click at [235, 333] on div "AED 0 Price *" at bounding box center [336, 332] width 256 height 27
paste input "13"
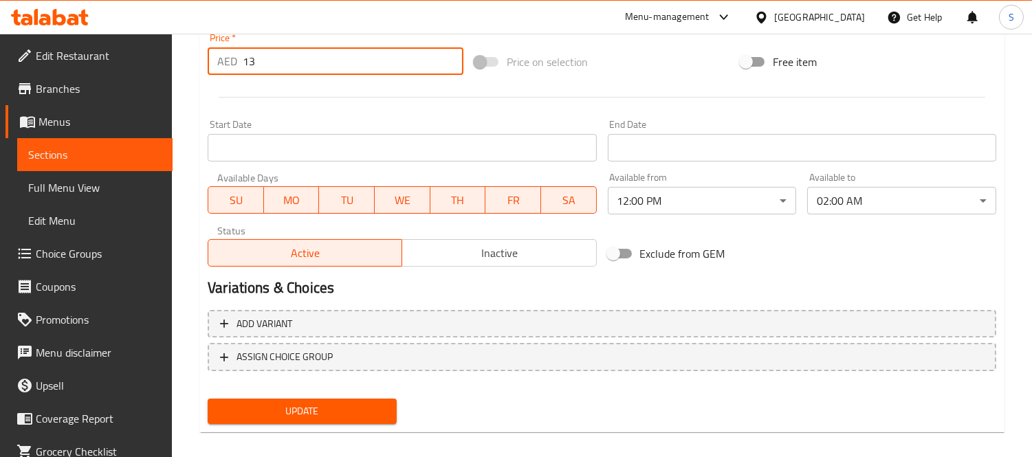
scroll to position [511, 0]
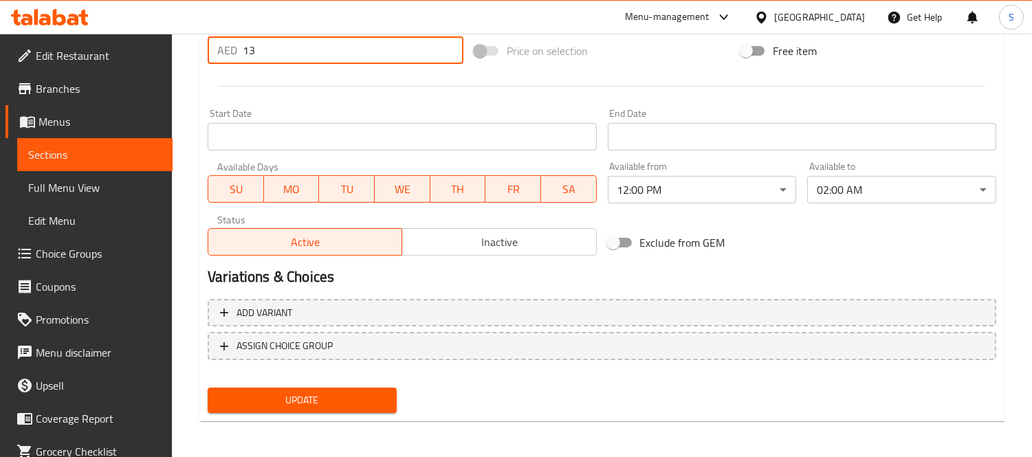
type input "13"
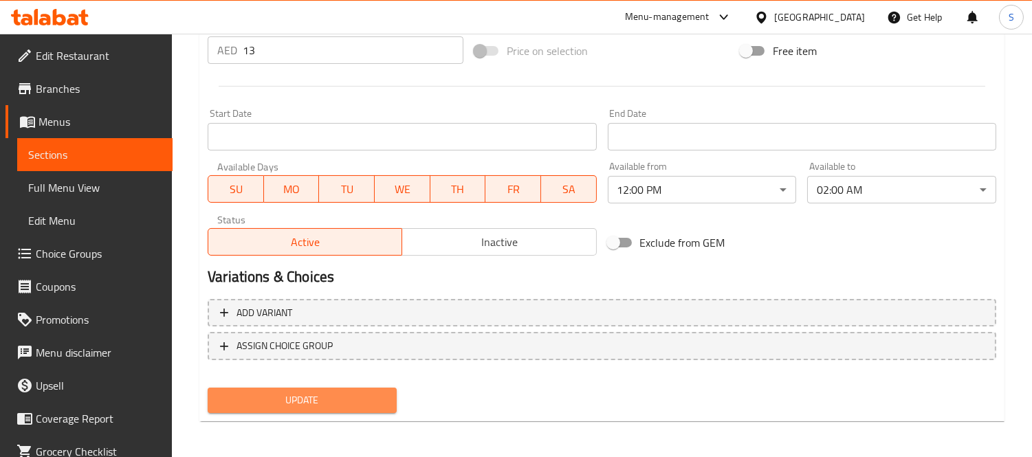
click at [375, 396] on span "Update" at bounding box center [302, 400] width 167 height 17
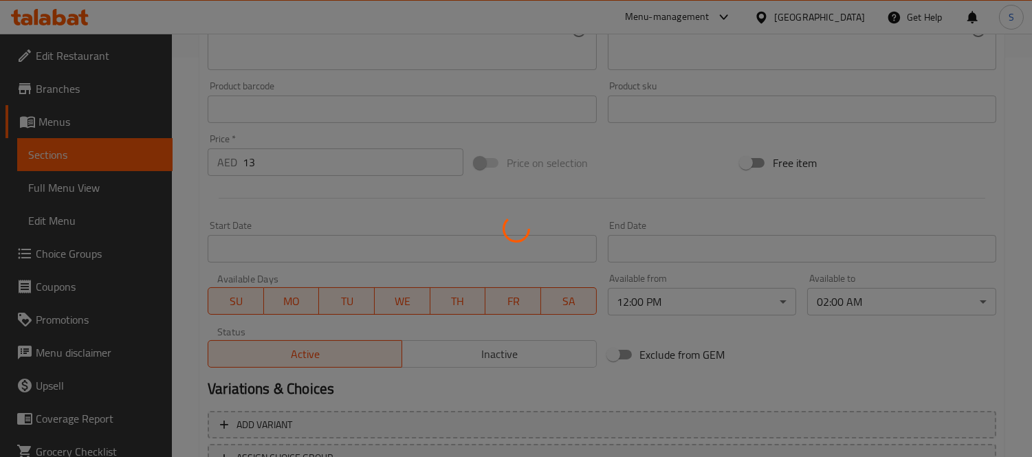
scroll to position [206, 0]
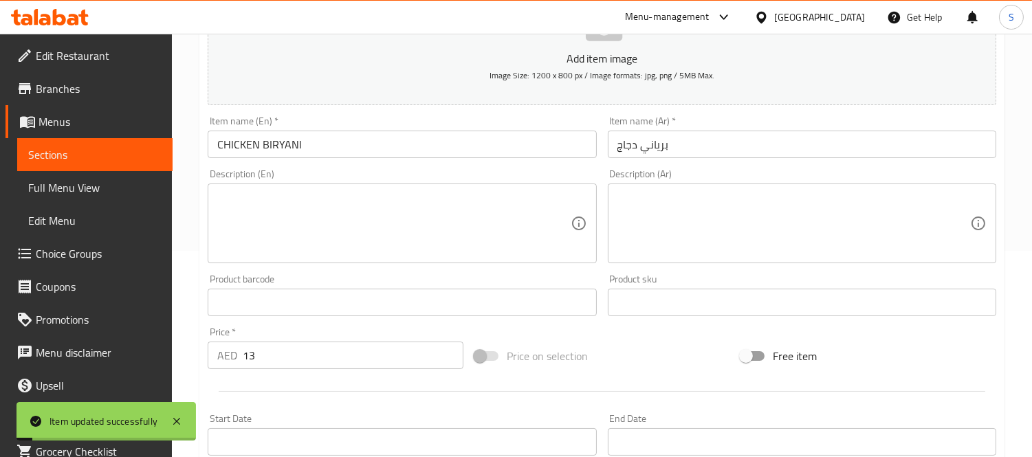
click at [136, 159] on span "Sections" at bounding box center [94, 154] width 133 height 16
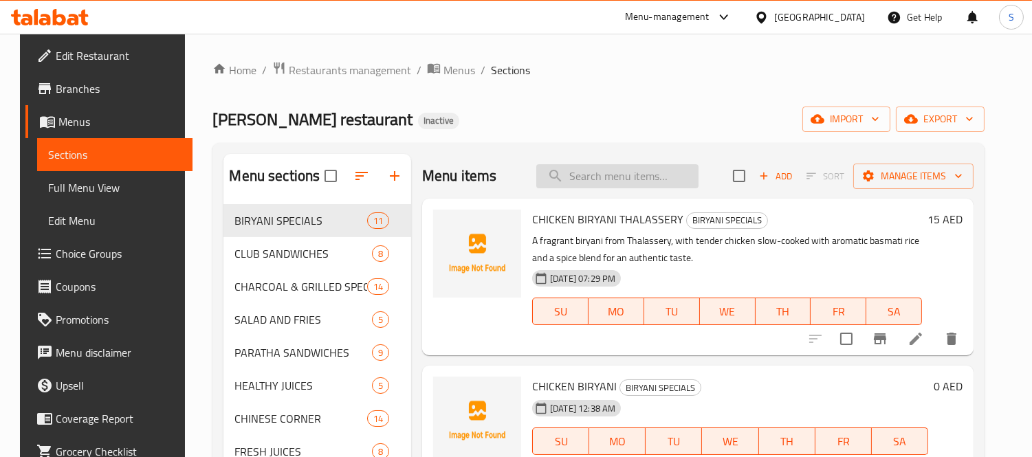
click at [649, 179] on input "search" at bounding box center [617, 176] width 162 height 24
paste input "VEGETABLE"
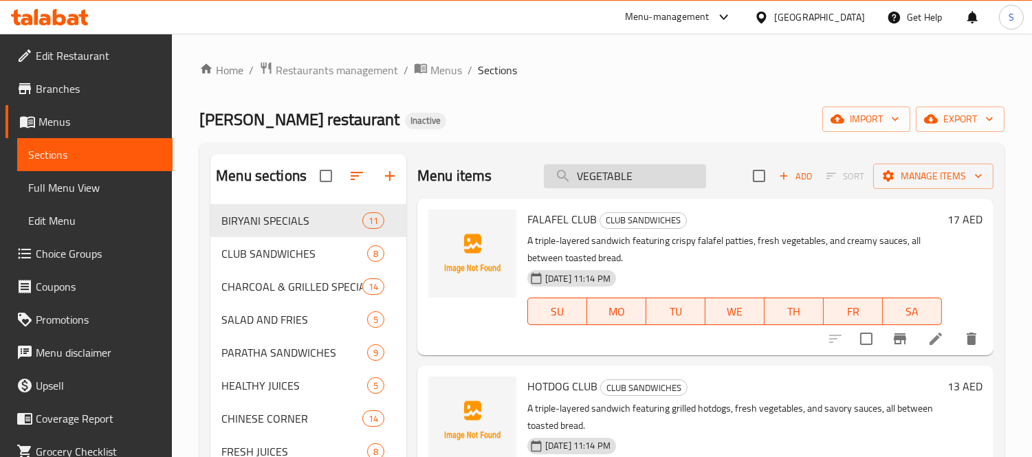
click at [645, 168] on input "VEGETABLE" at bounding box center [625, 176] width 162 height 24
click at [643, 168] on input "VEGETABLE" at bounding box center [625, 176] width 162 height 24
paste input "OMLET"
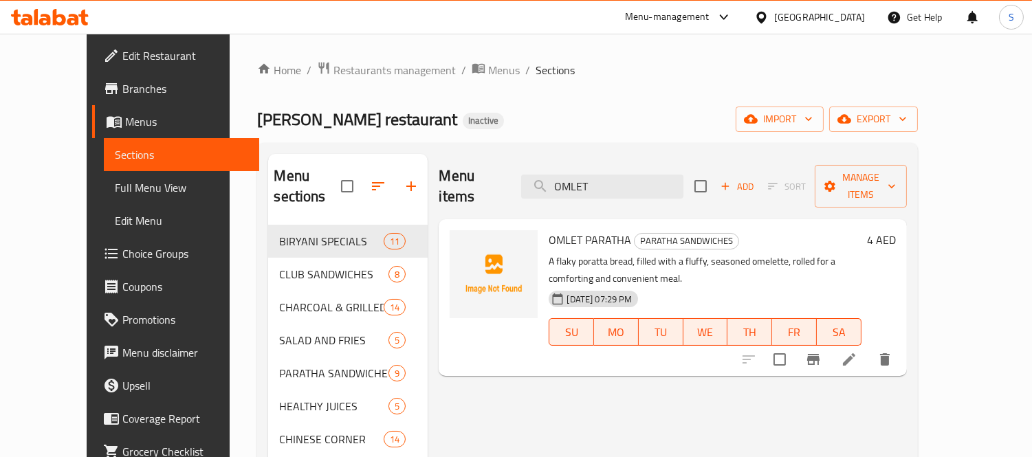
type input "OMLET"
click at [868, 347] on li at bounding box center [849, 359] width 38 height 25
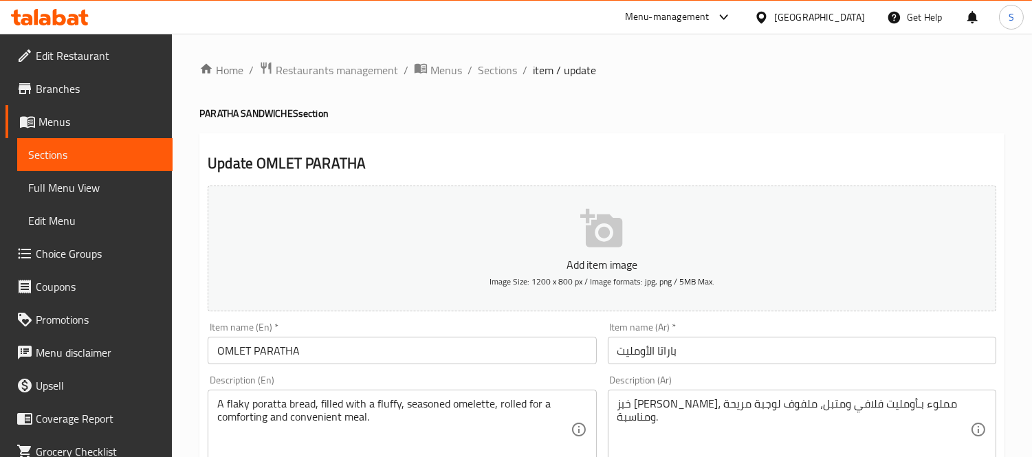
click at [230, 346] on input "OMLET PARATHA" at bounding box center [402, 350] width 388 height 27
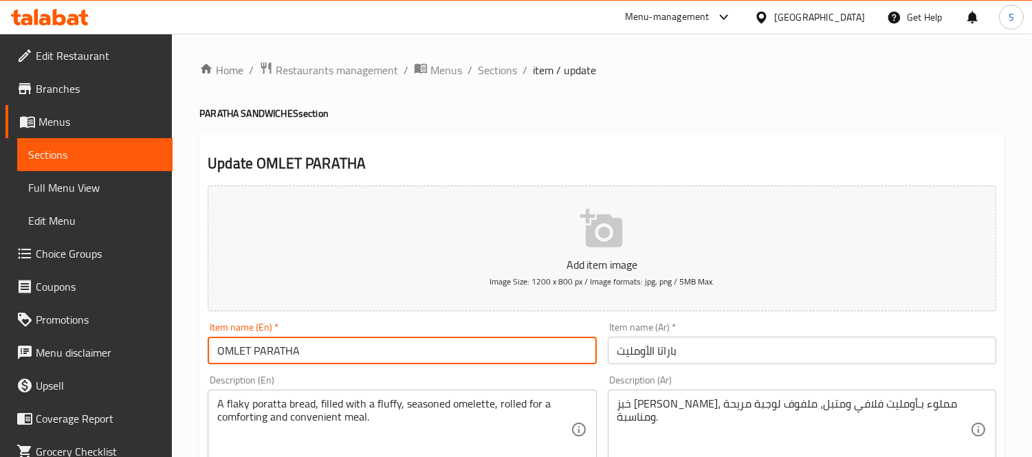
click at [230, 346] on input "OMLET PARATHA" at bounding box center [402, 350] width 388 height 27
paste input "melet"
type input "Omelet PARATHA"
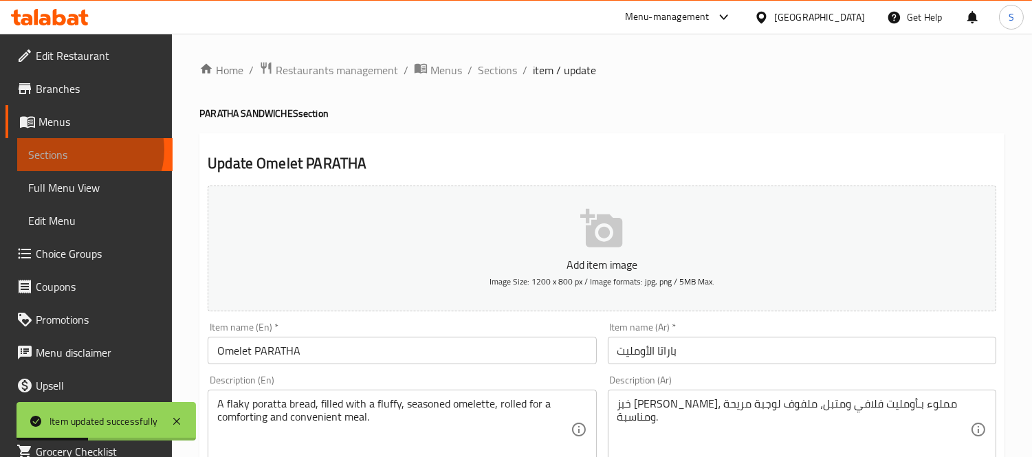
click at [83, 150] on span "Sections" at bounding box center [94, 154] width 133 height 16
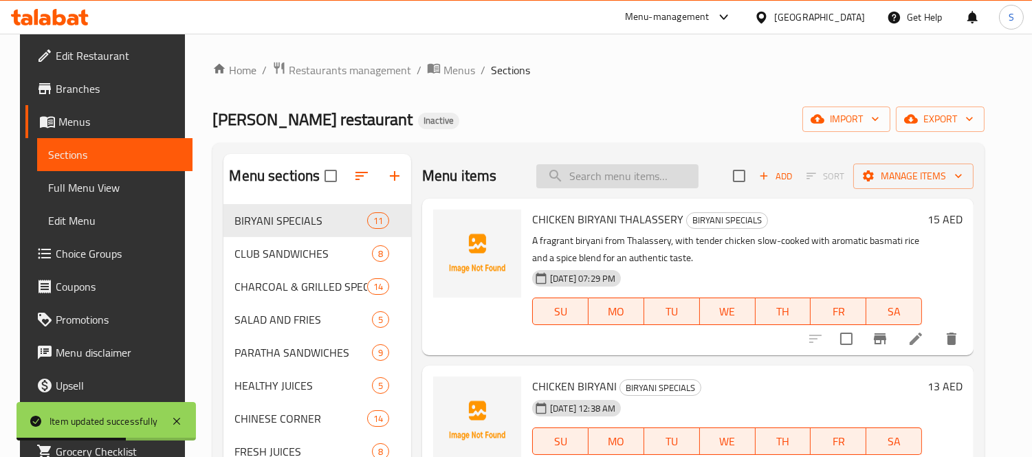
paste input "SHEZWAN"
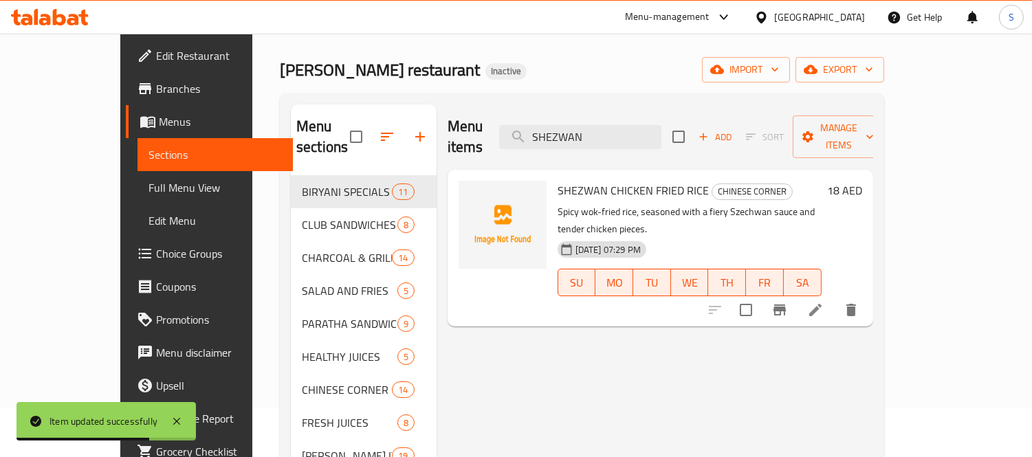
scroll to position [76, 0]
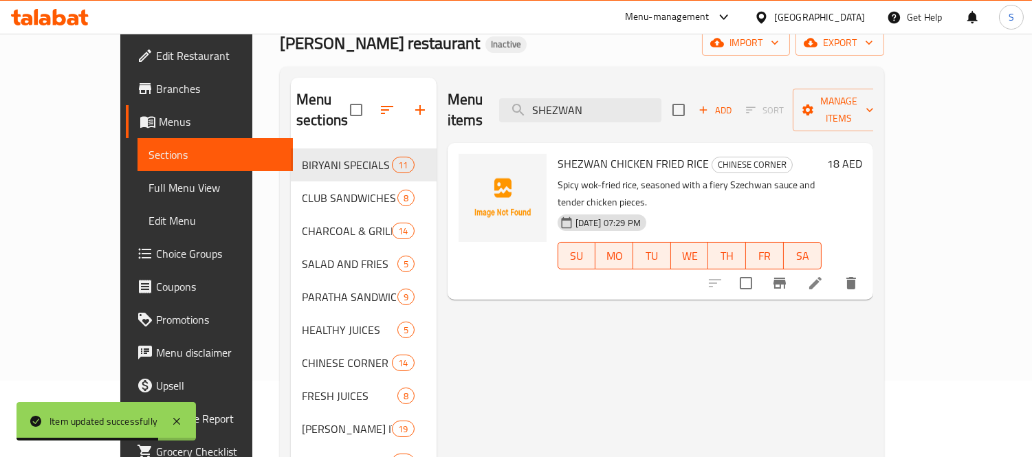
type input "SHEZWAN"
click at [824, 275] on icon at bounding box center [815, 283] width 16 height 16
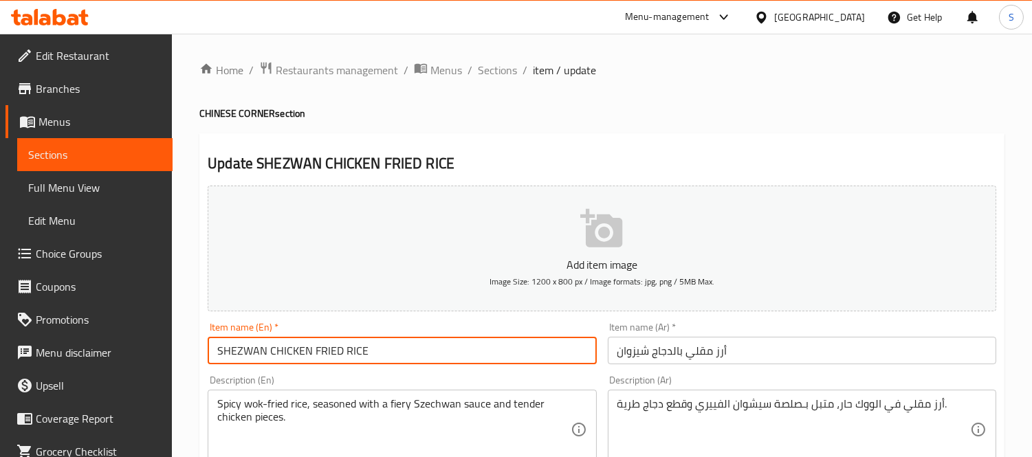
click at [230, 347] on input "SHEZWAN CHICKEN FRIED RICE" at bounding box center [402, 350] width 388 height 27
paste input "CHEZWAN"
type input "SCHEZWAN CHICKEN FRIED RICE"
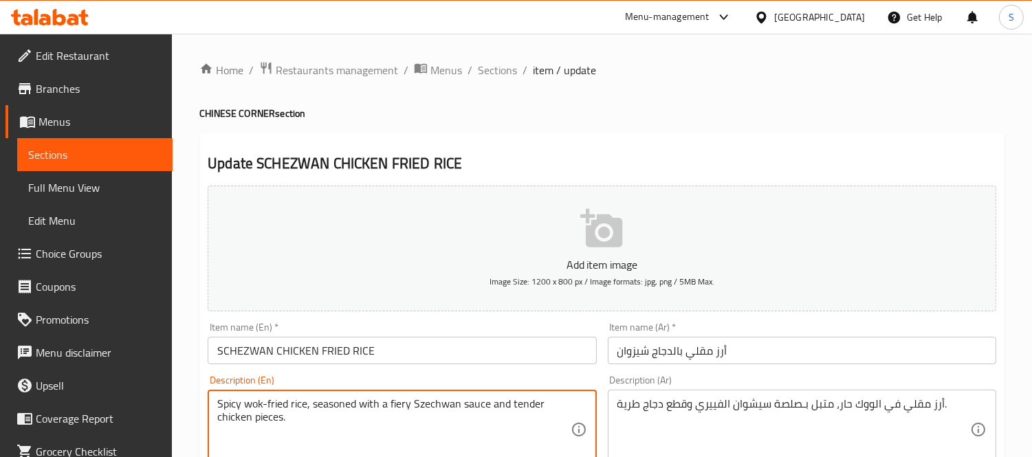
click at [435, 401] on textarea "Spicy wok-fried rice, seasoned with a fiery Szechwan sauce and tender chicken p…" at bounding box center [393, 429] width 353 height 65
paste textarea "CHEZWAN"
type textarea "Spicy wok-fried rice, seasoned with a fiery SCHEZWAN sauce and tender chicken p…"
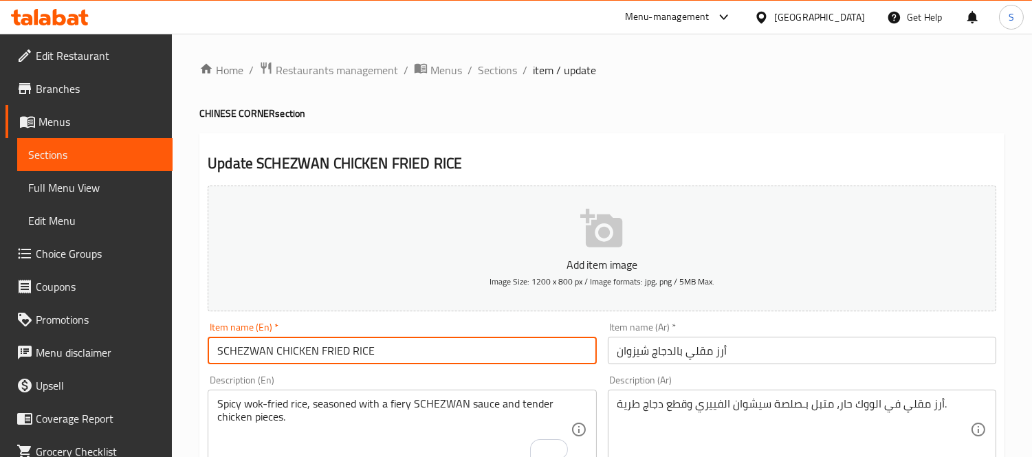
click at [379, 344] on input "SCHEZWAN CHICKEN FRIED RICE" at bounding box center [402, 350] width 388 height 27
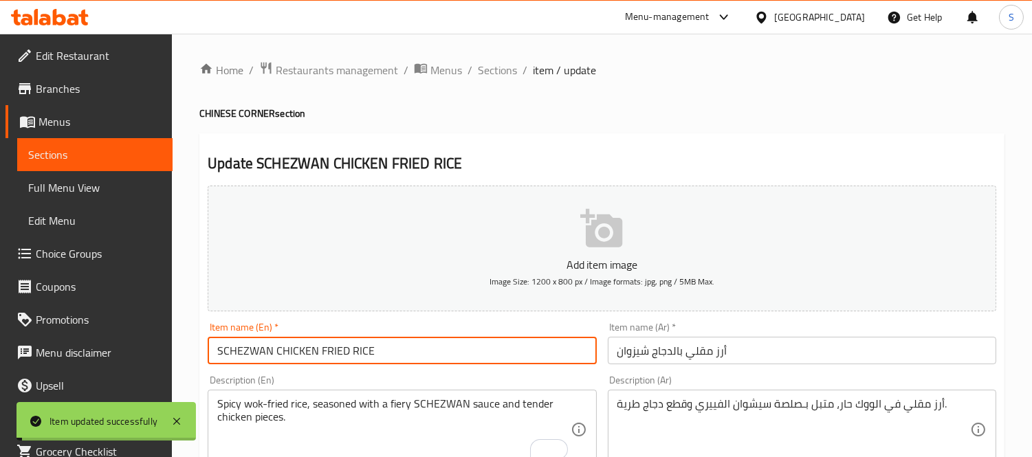
click at [114, 148] on span "Sections" at bounding box center [94, 154] width 133 height 16
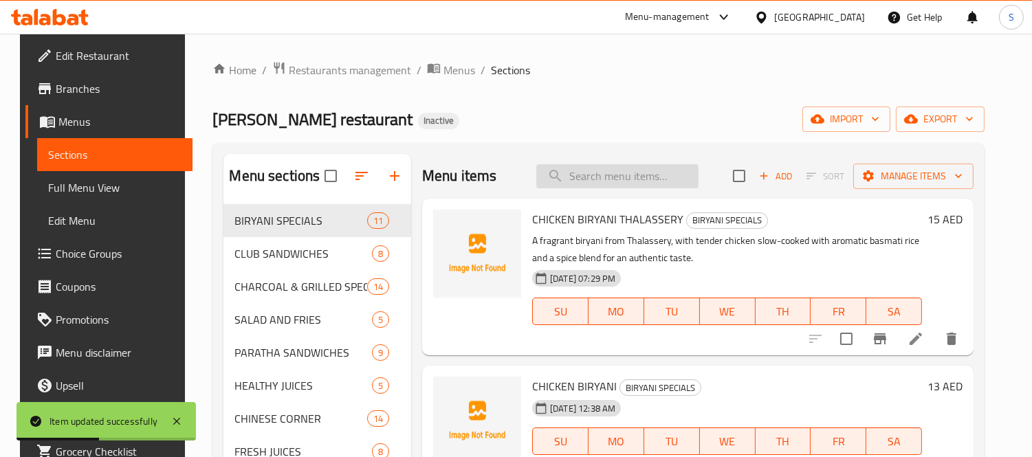
paste input "MASLA"
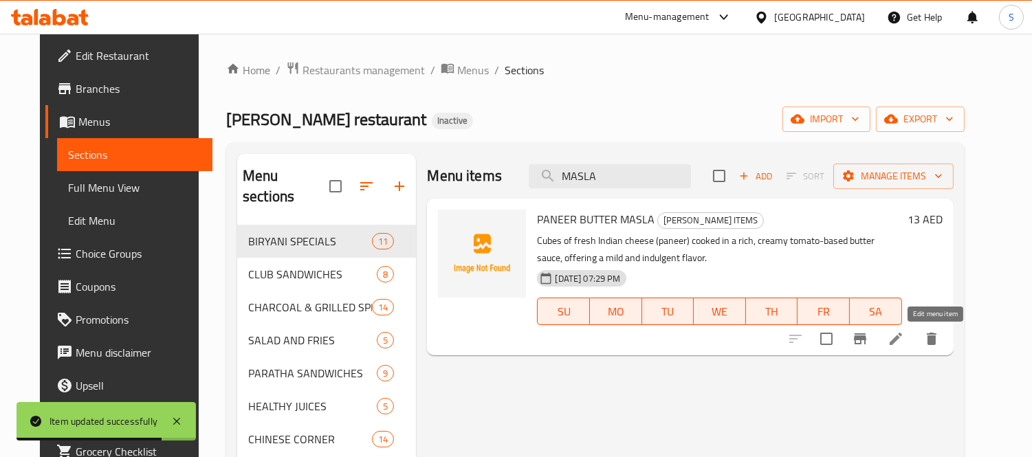
type input "MASLA"
click at [904, 335] on icon at bounding box center [895, 339] width 16 height 16
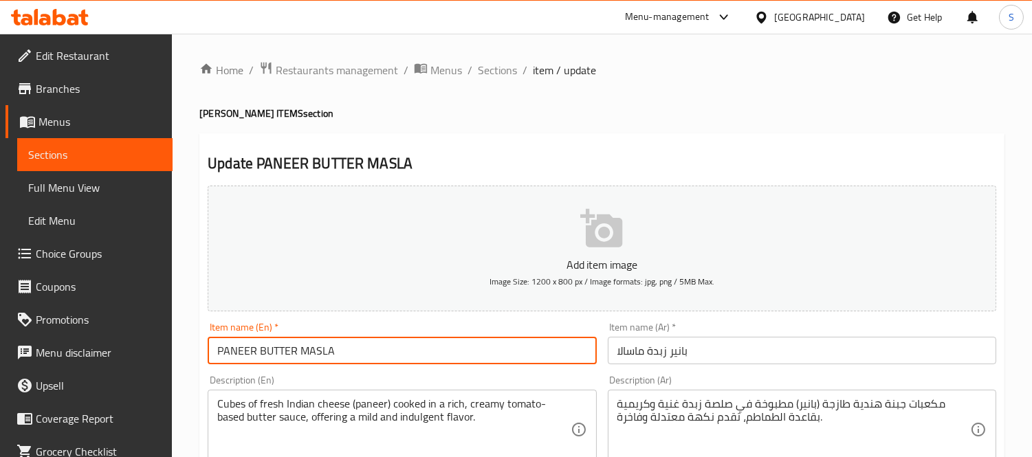
click at [308, 351] on input "PANEER BUTTER MASLA" at bounding box center [402, 350] width 388 height 27
paste input "A"
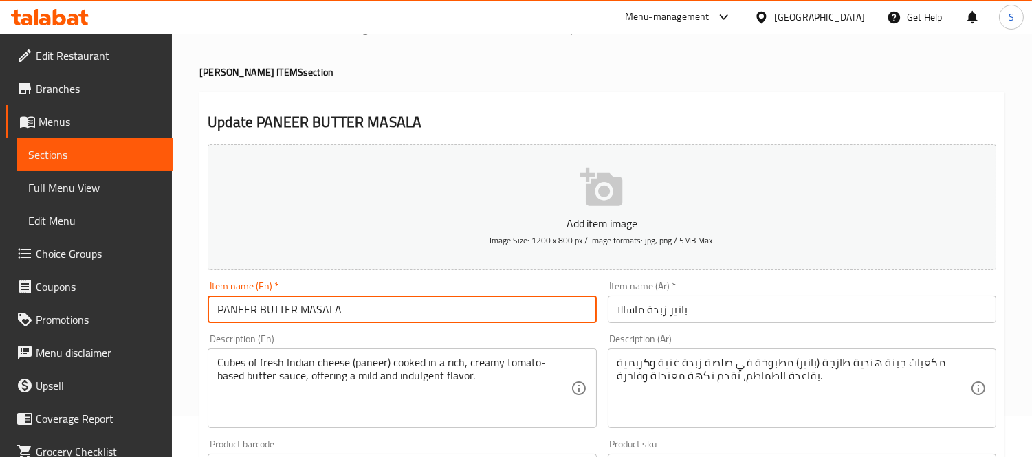
scroll to position [76, 0]
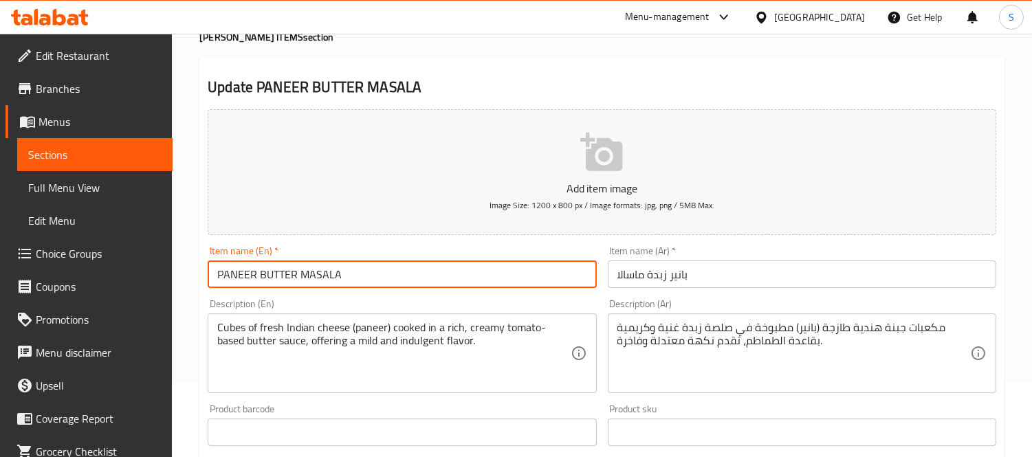
type input "PANEER BUTTER MASALA"
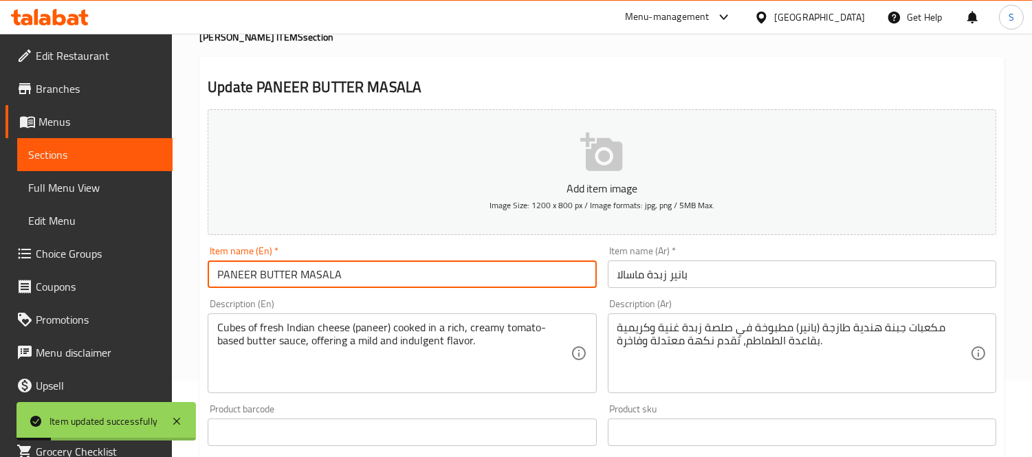
drag, startPoint x: 57, startPoint y: 166, endPoint x: 634, endPoint y: 25, distance: 594.4
click at [57, 166] on link "Sections" at bounding box center [94, 154] width 155 height 33
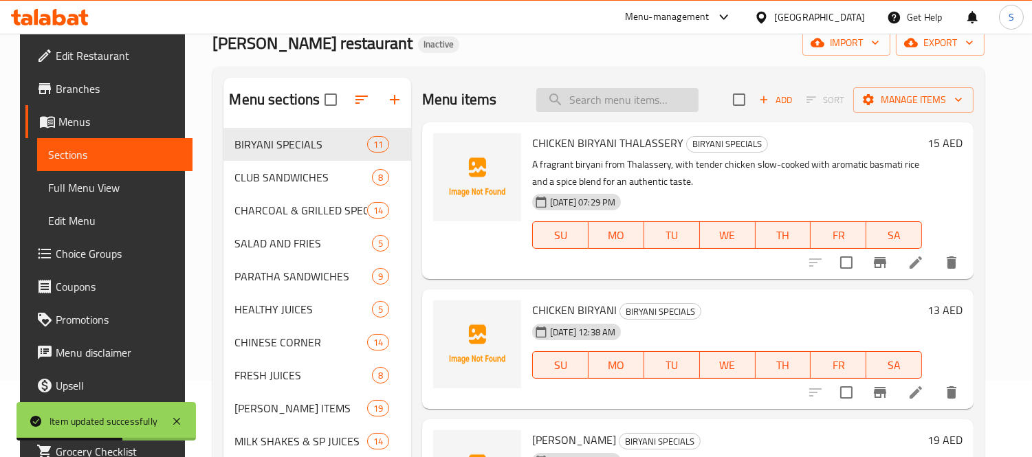
paste input "ثاباكاث"
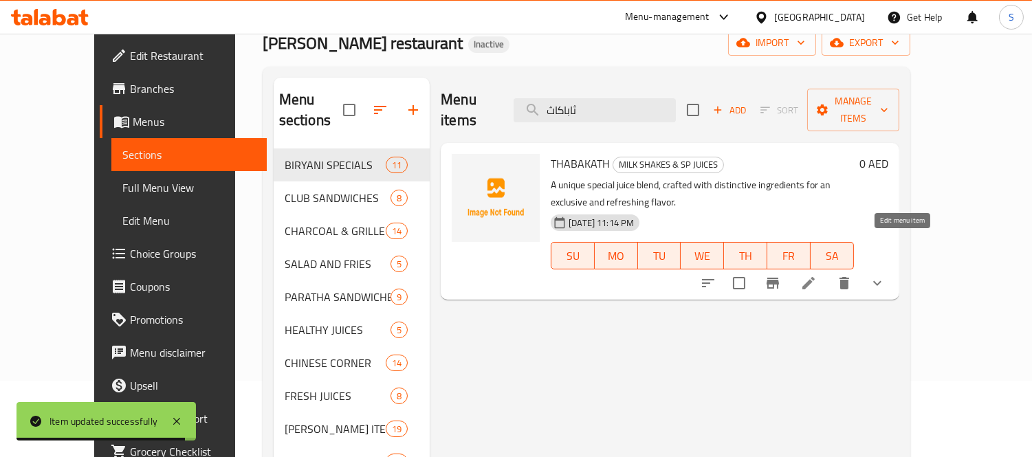
type input "ثاباكاث"
click at [817, 275] on icon at bounding box center [808, 283] width 16 height 16
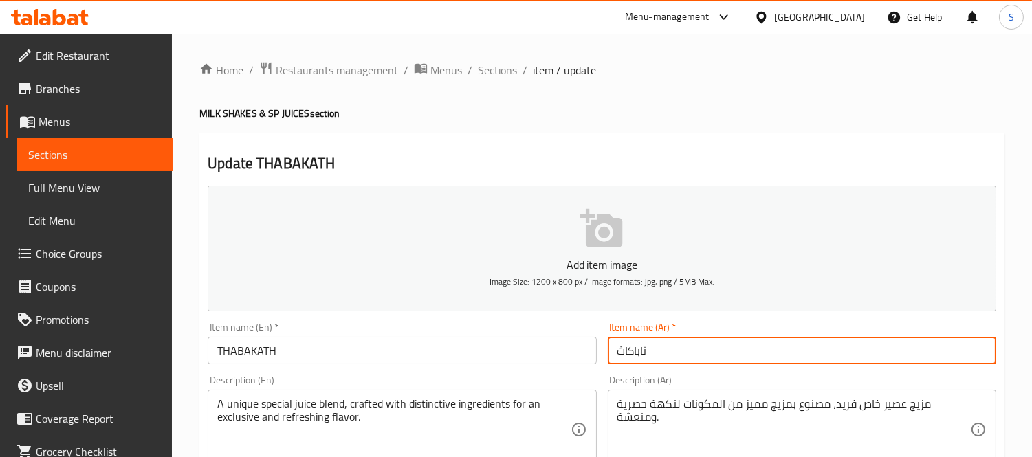
click at [643, 349] on input "ثاباكاث" at bounding box center [802, 350] width 388 height 27
paste input "بقات"
type input "طبقات"
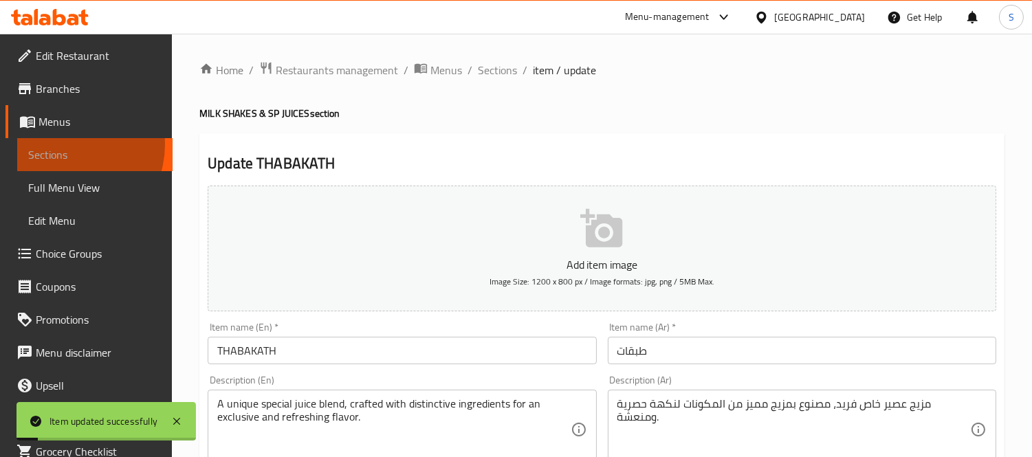
click at [63, 146] on span "Sections" at bounding box center [94, 154] width 133 height 16
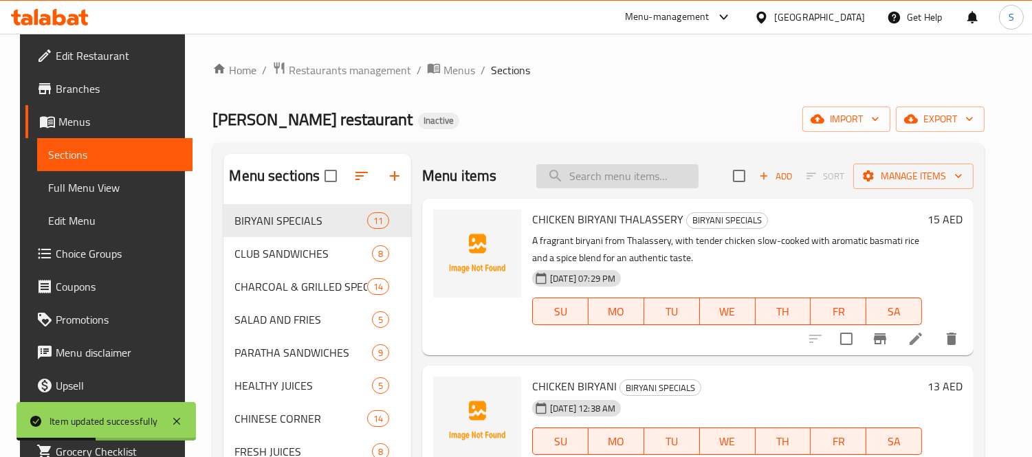
click at [658, 180] on input "search" at bounding box center [617, 176] width 162 height 24
paste input "perfect for a family meal."
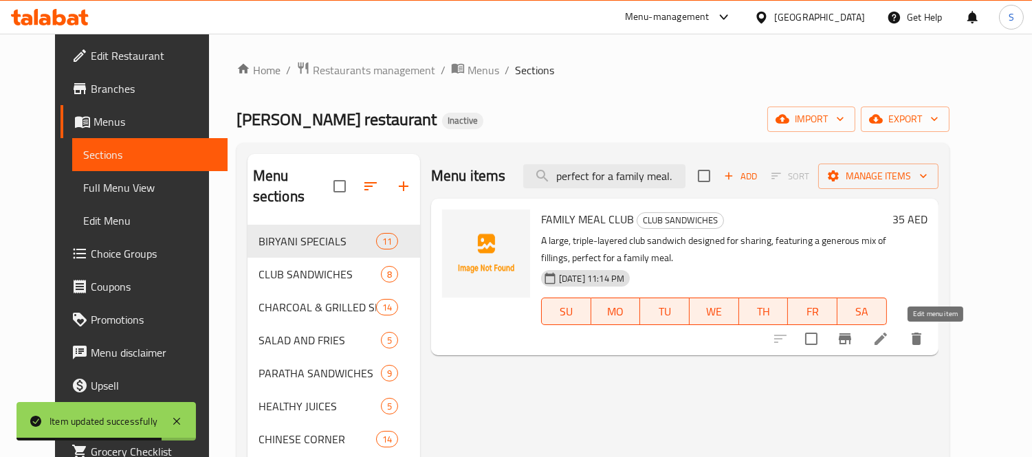
type input "perfect for a family meal."
click at [887, 338] on icon at bounding box center [880, 339] width 12 height 12
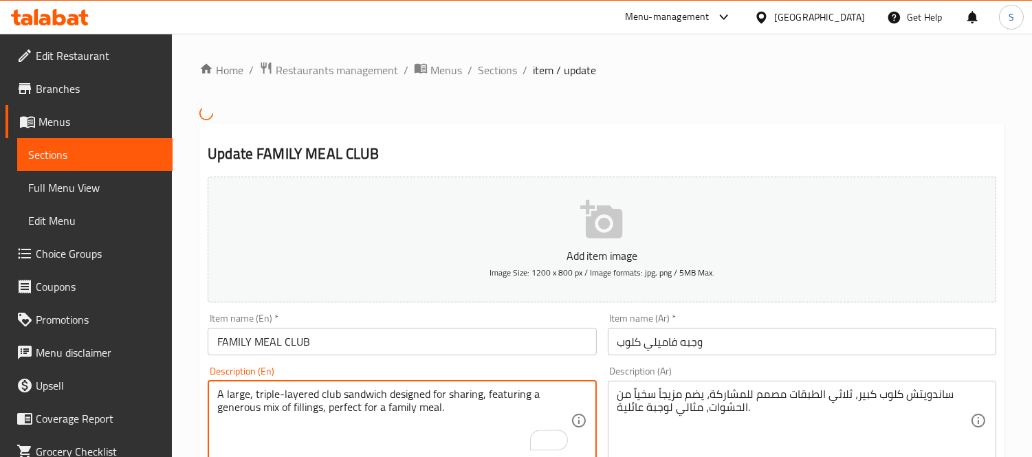
drag, startPoint x: 437, startPoint y: 414, endPoint x: 332, endPoint y: 421, distance: 104.8
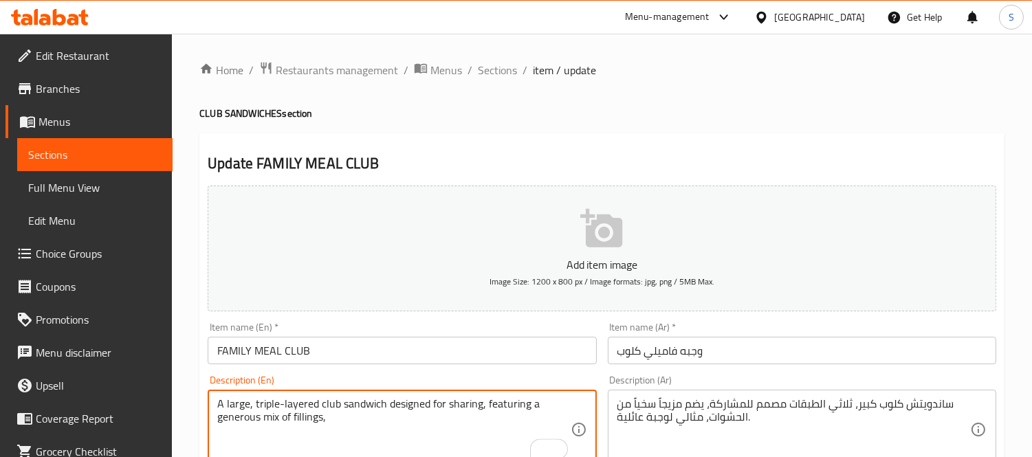
type textarea "A large, triple-layered club sandwich designed for sharing, featuring a generou…"
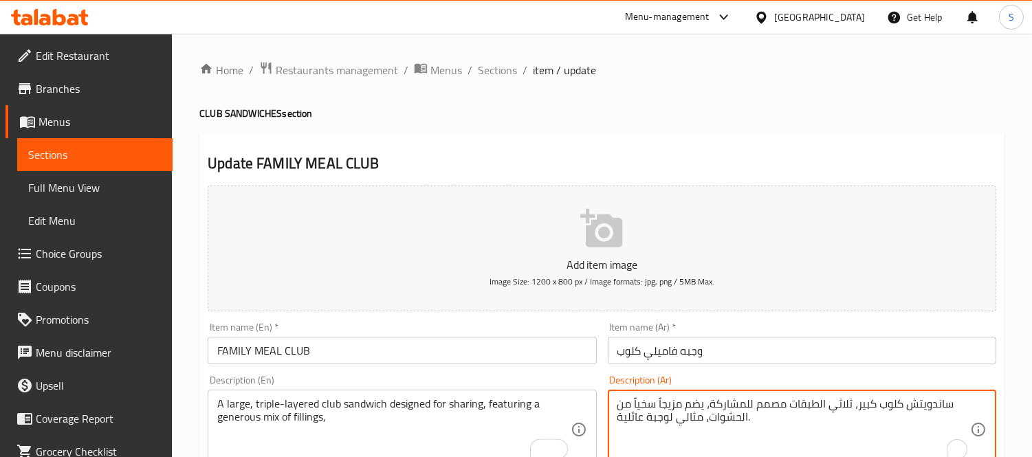
drag, startPoint x: 703, startPoint y: 423, endPoint x: 620, endPoint y: 419, distance: 83.3
type textarea "ساندويتش كلوب كبير، ثلاثي الطبقات مصمم للمشاركة، يضم مزيجاً سخياً من الحشوات،."
click at [558, 353] on input "FAMILY MEAL CLUB" at bounding box center [402, 350] width 388 height 27
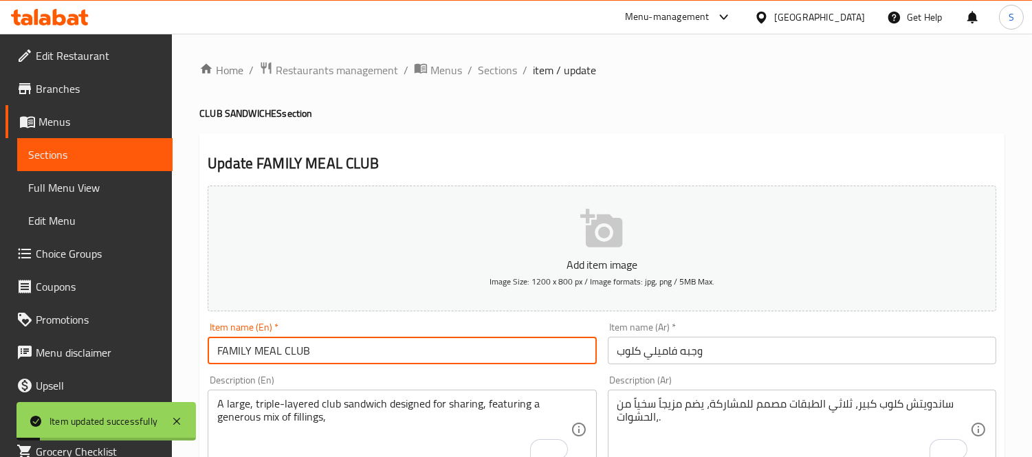
drag, startPoint x: 129, startPoint y: 151, endPoint x: 197, endPoint y: 182, distance: 74.1
click at [127, 150] on span "Sections" at bounding box center [94, 154] width 133 height 16
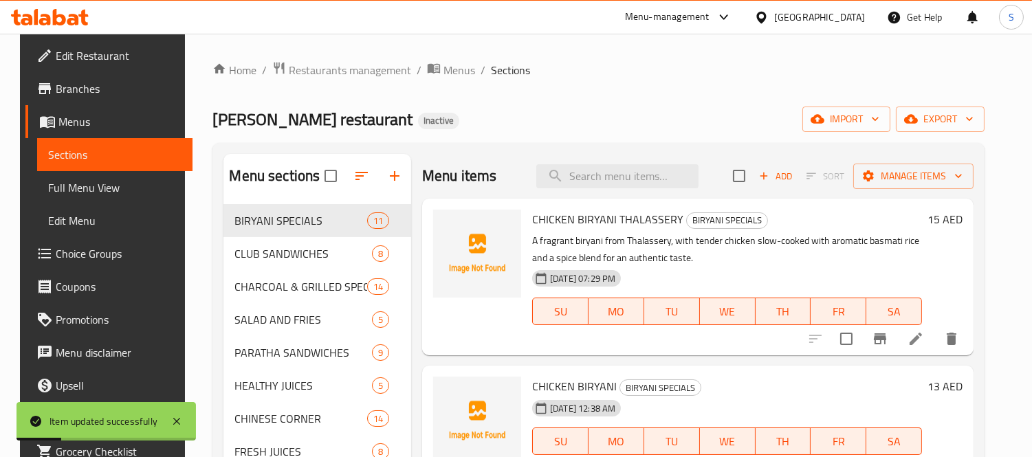
click at [650, 163] on div "Menu items Add Sort Manage items" at bounding box center [697, 176] width 551 height 45
paste input "offering a unique and authentic taste."
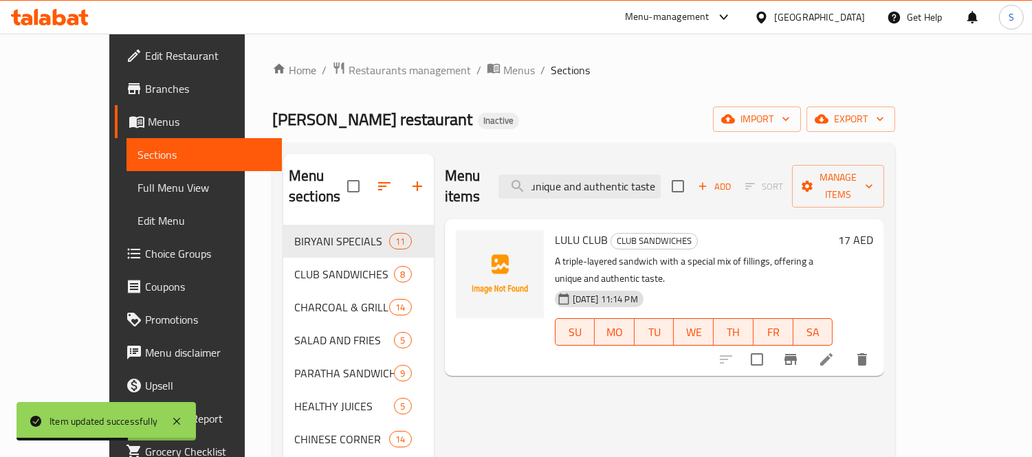
type input "offering a unique and authentic taste."
click at [846, 347] on li at bounding box center [826, 359] width 38 height 25
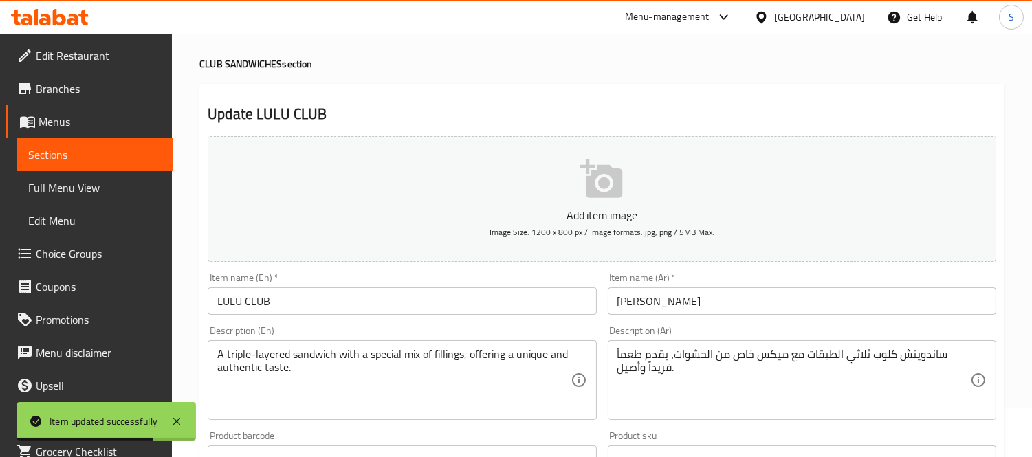
scroll to position [76, 0]
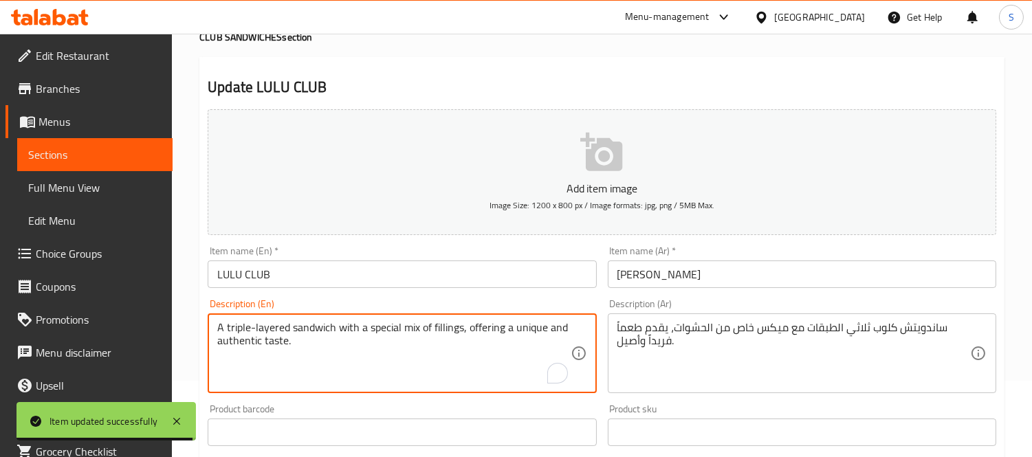
drag, startPoint x: 465, startPoint y: 327, endPoint x: 484, endPoint y: 354, distance: 33.0
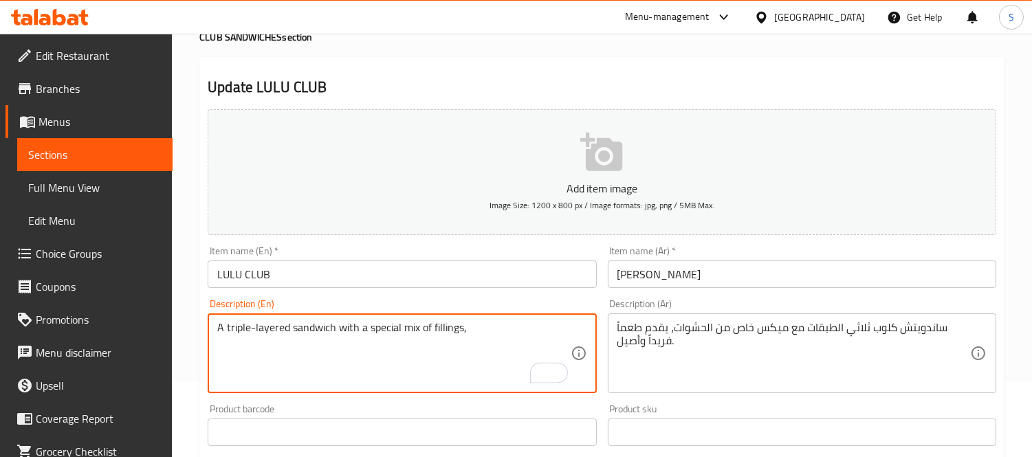
type textarea "A triple-layered sandwich with a special mix of fillings,"
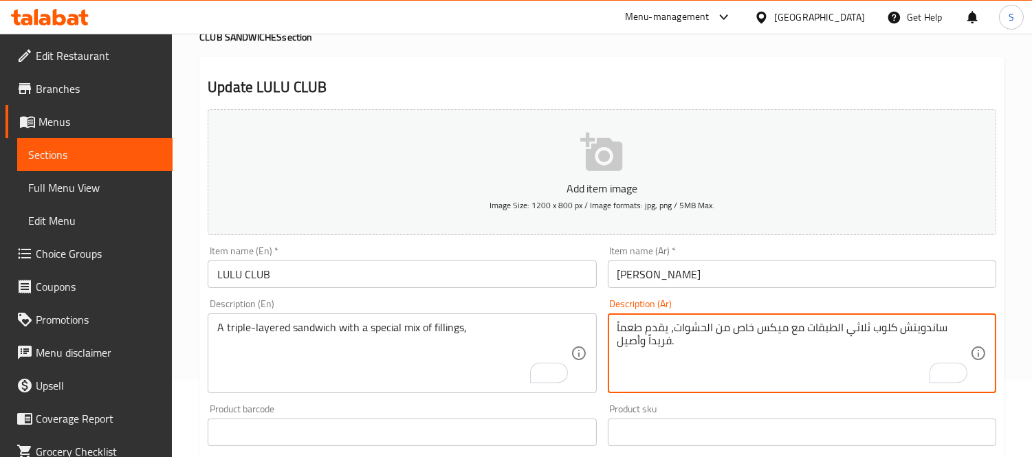
drag, startPoint x: 684, startPoint y: 331, endPoint x: 623, endPoint y: 349, distance: 62.9
drag, startPoint x: 628, startPoint y: 340, endPoint x: 610, endPoint y: 344, distance: 18.2
click at [610, 344] on div "ساندويتش كلوب ثلاثي الطبقات مع ميكس خاص من الحشوات، ل. Description (Ar)" at bounding box center [802, 353] width 388 height 80
type textarea "ساندويتش كلوب ثلاثي الطبقات مع ميكس خاص من الحشوات،"
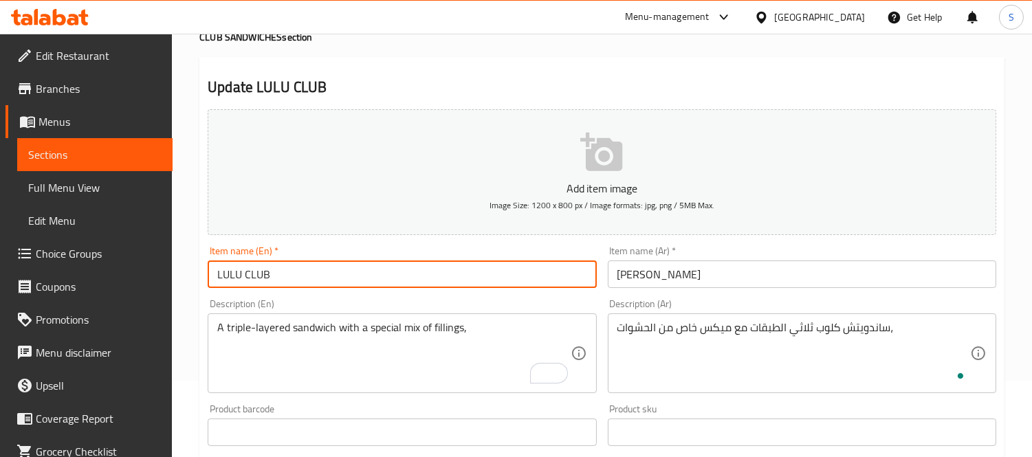
click at [551, 278] on input "LULU CLUB" at bounding box center [402, 274] width 388 height 27
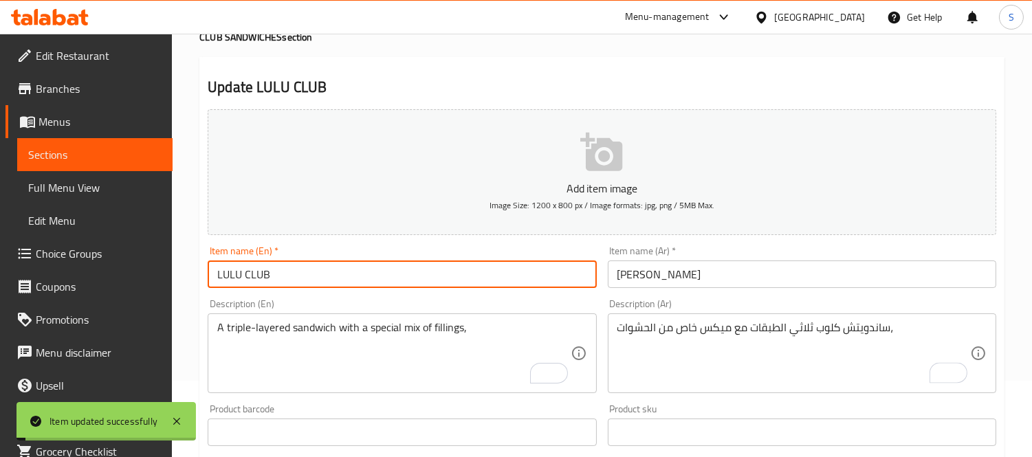
click at [111, 152] on span "Sections" at bounding box center [94, 154] width 133 height 16
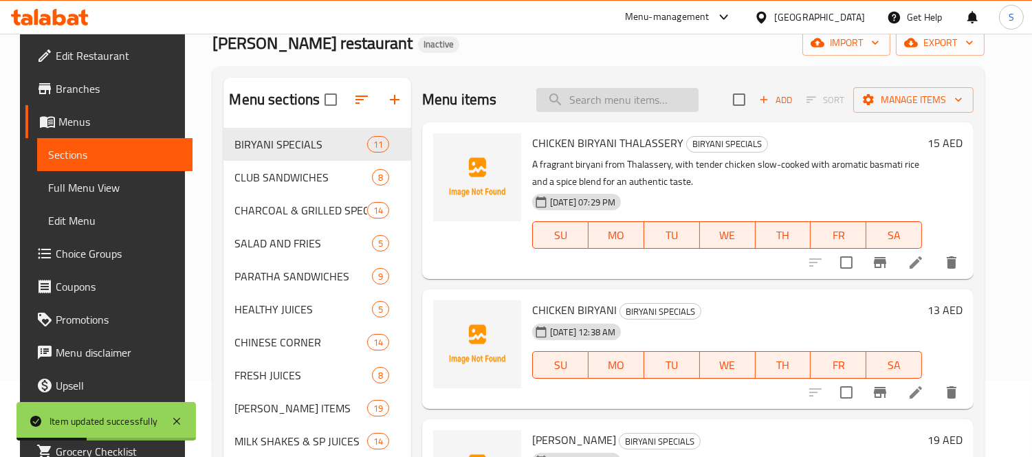
click at [617, 102] on input "search" at bounding box center [617, 100] width 162 height 24
paste input "for a fun and satisfying meal."
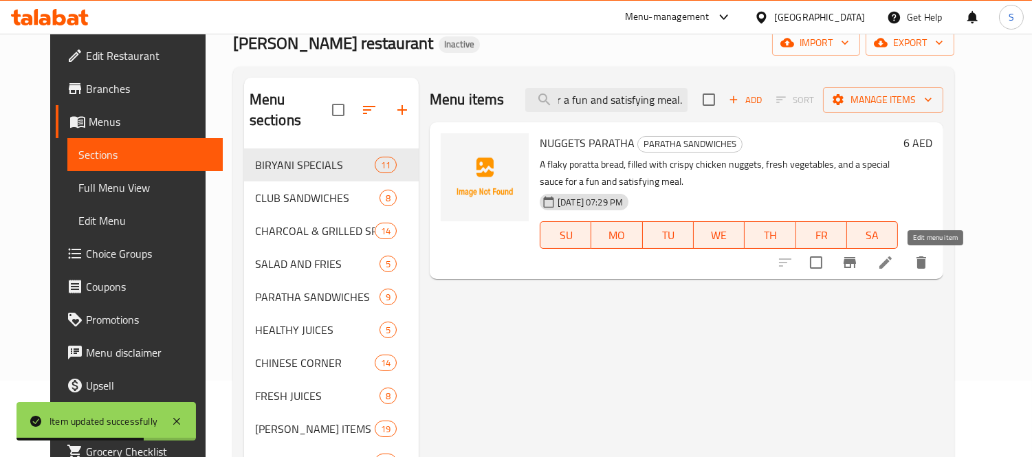
type input "for a fun and satisfying meal."
click at [894, 263] on icon at bounding box center [885, 262] width 16 height 16
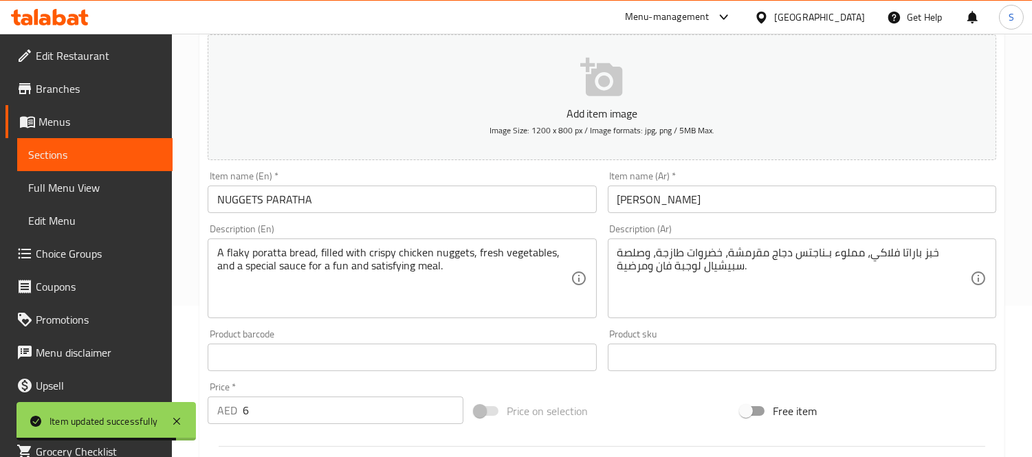
scroll to position [153, 0]
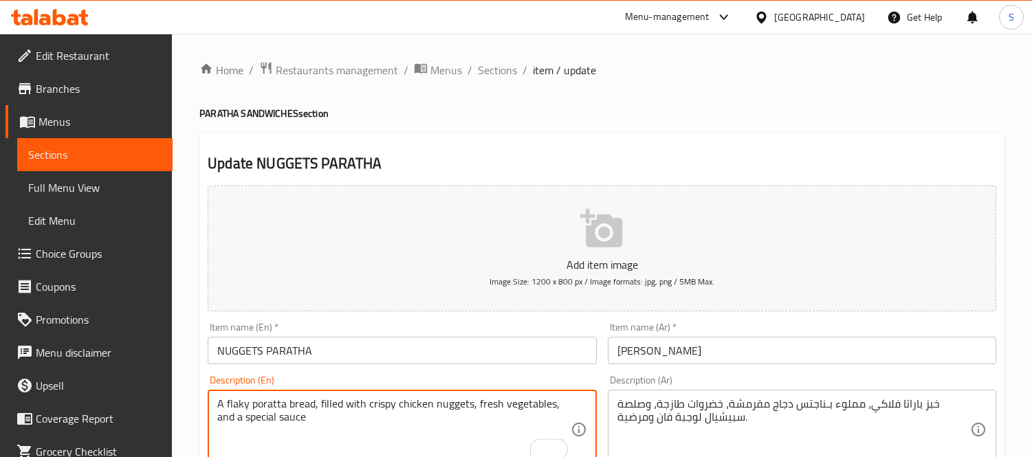
scroll to position [153, 0]
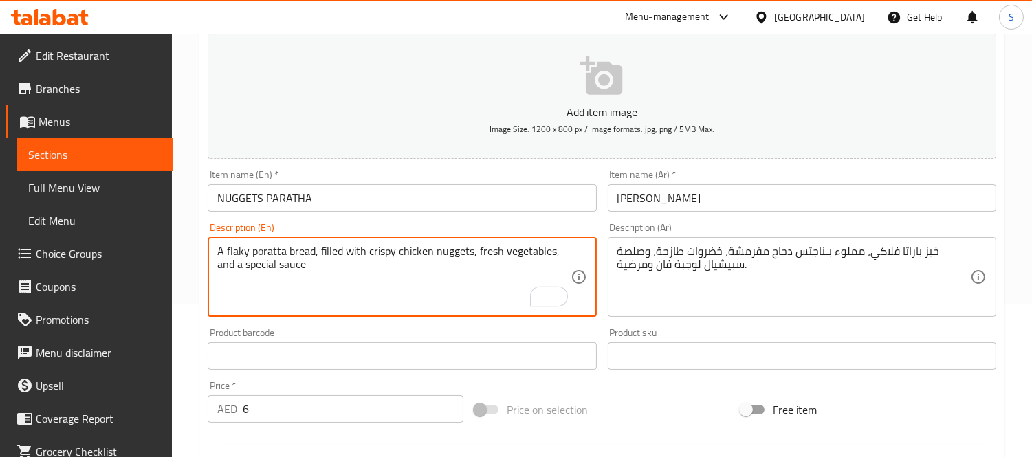
type textarea "A flaky poratta bread, filled with crispy chicken nuggets, fresh vegetables, an…"
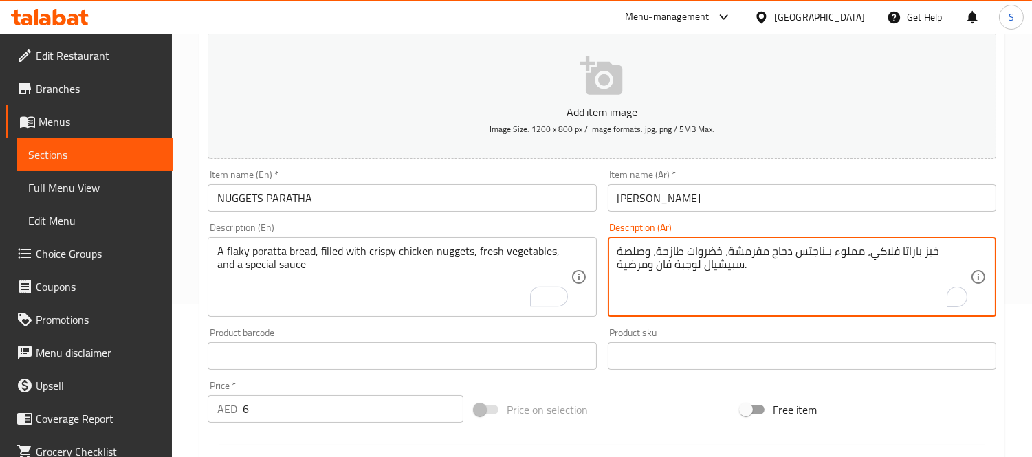
drag, startPoint x: 699, startPoint y: 265, endPoint x: 606, endPoint y: 272, distance: 93.7
type textarea "خبز باراتا فلاكي، مملوء بـناجتس دجاج مقرمشة، خضروات طازجة، وصلصة سبيشيال ."
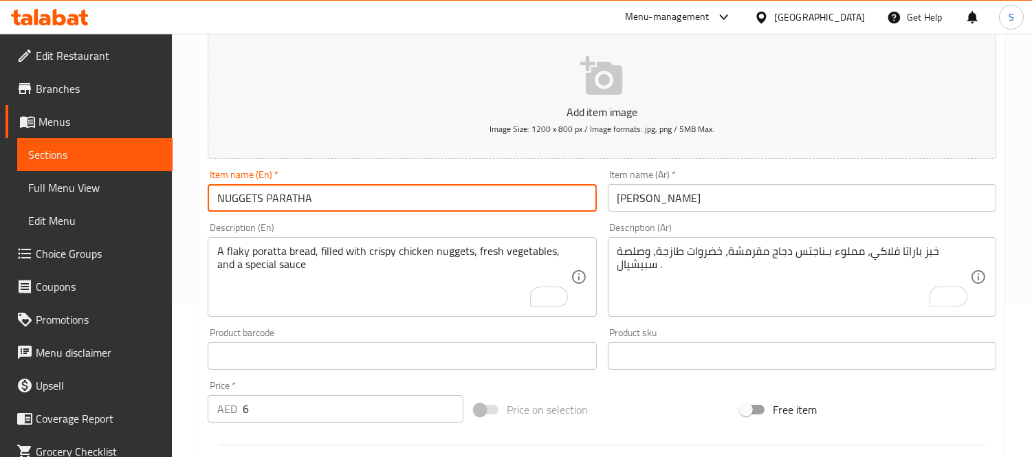
click at [535, 201] on input "NUGGETS PARATHA" at bounding box center [402, 197] width 388 height 27
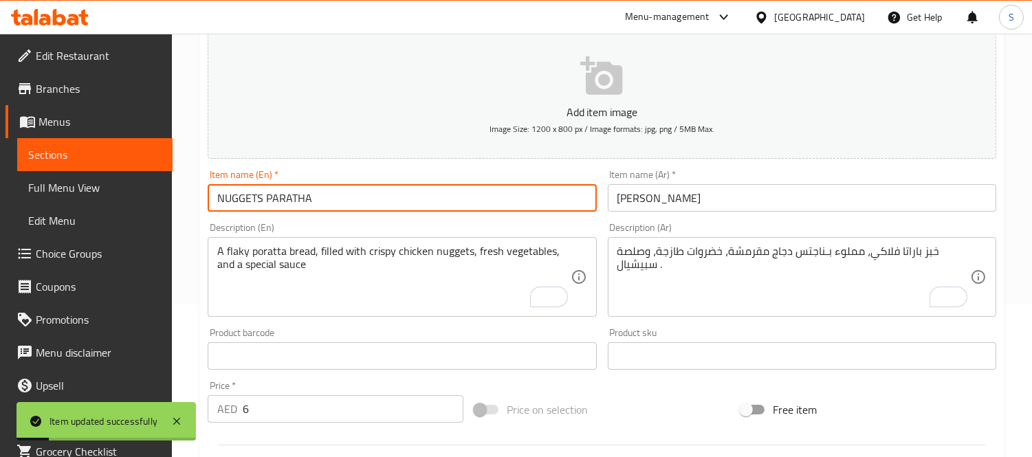
click at [53, 155] on span "Sections" at bounding box center [94, 154] width 133 height 16
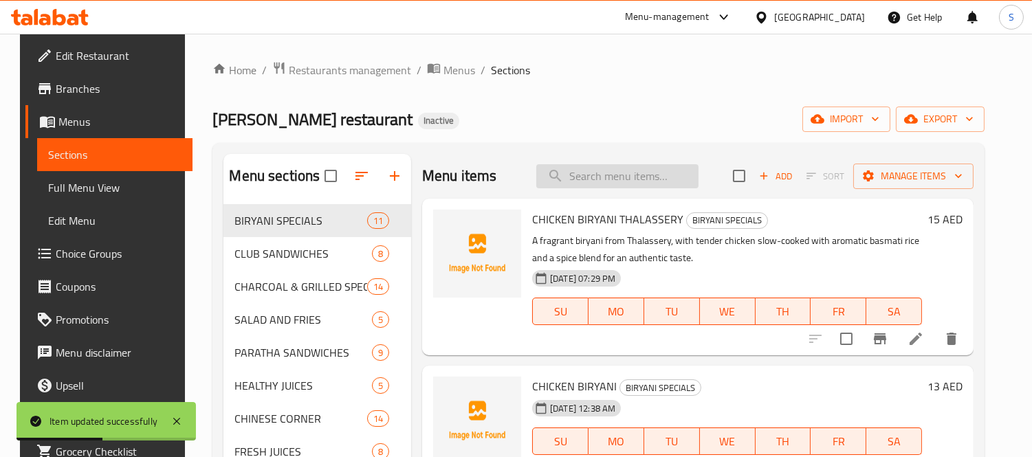
paste input "hotdogs"
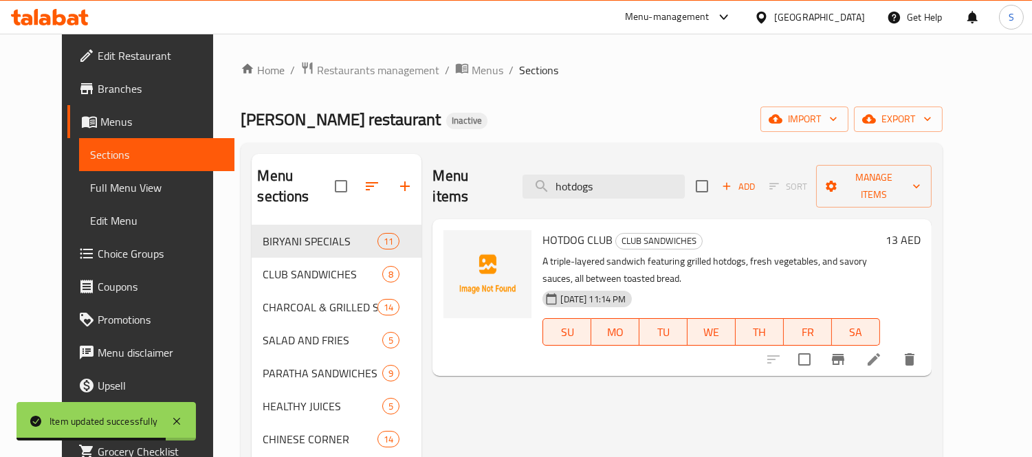
type input "hotdogs"
click at [880, 353] on icon at bounding box center [874, 359] width 12 height 12
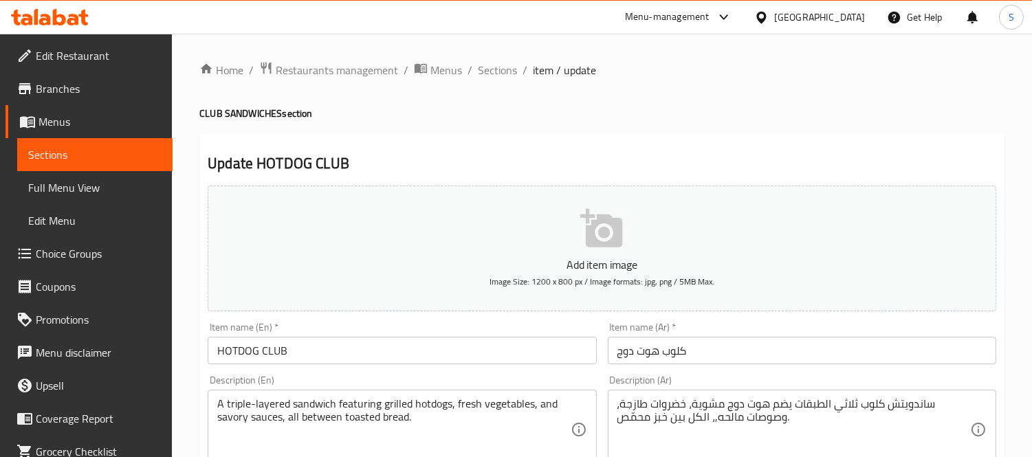
scroll to position [76, 0]
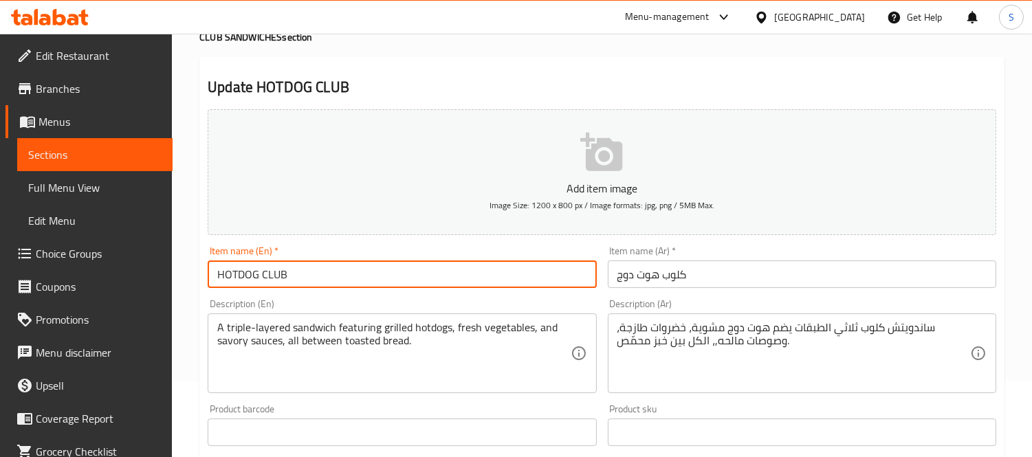
click at [248, 276] on input "HOTDOG CLUB" at bounding box center [402, 274] width 388 height 27
click at [247, 275] on input "HOTDOG CLUB" at bounding box center [402, 274] width 388 height 27
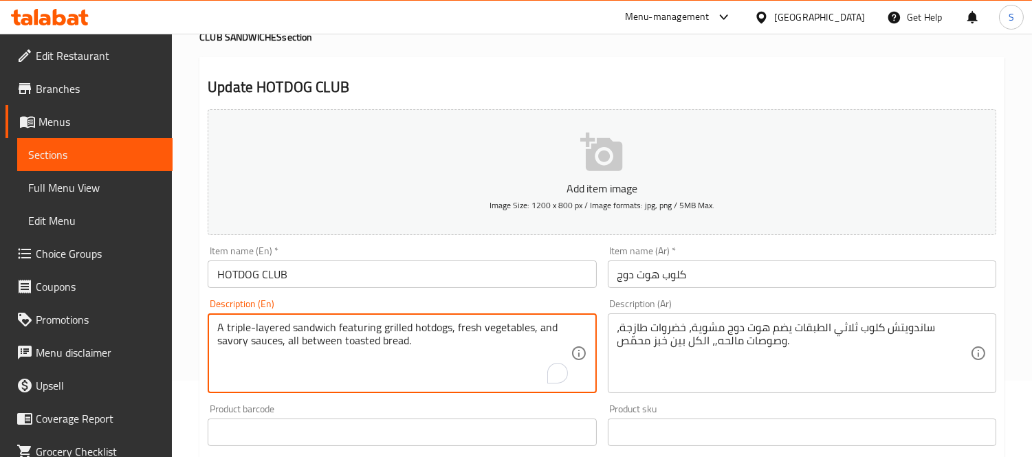
click at [445, 329] on textarea "A triple-layered sandwich featuring grilled hotdogs, fresh vegetables, and savo…" at bounding box center [393, 353] width 353 height 65
click at [448, 330] on textarea "A triple-layered sandwich featuring grilled hotdogs, fresh vegetables, and savo…" at bounding box center [393, 353] width 353 height 65
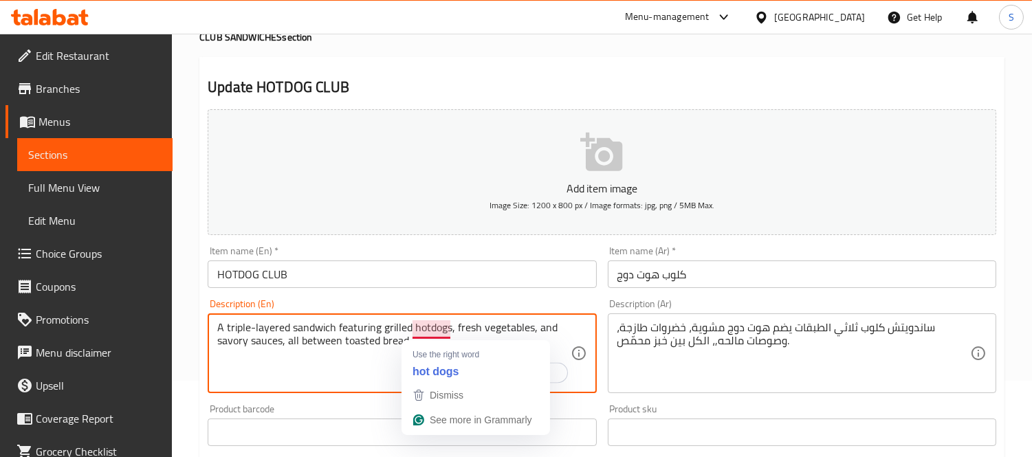
click at [443, 327] on textarea "A triple-layered sandwich featuring grilled hotdogs, fresh vegetables, and savo…" at bounding box center [393, 353] width 353 height 65
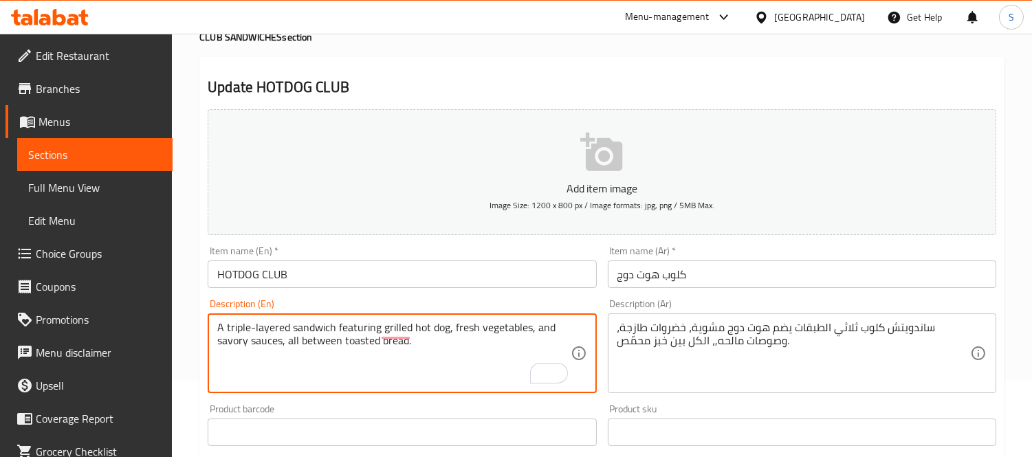
click at [428, 335] on textarea "A triple-layered sandwich featuring grilled hot dog, fresh vegetables, and savo…" at bounding box center [393, 353] width 353 height 65
type textarea "A triple-layered sandwich featuring grilled hotdog, fresh vegetables, and savor…"
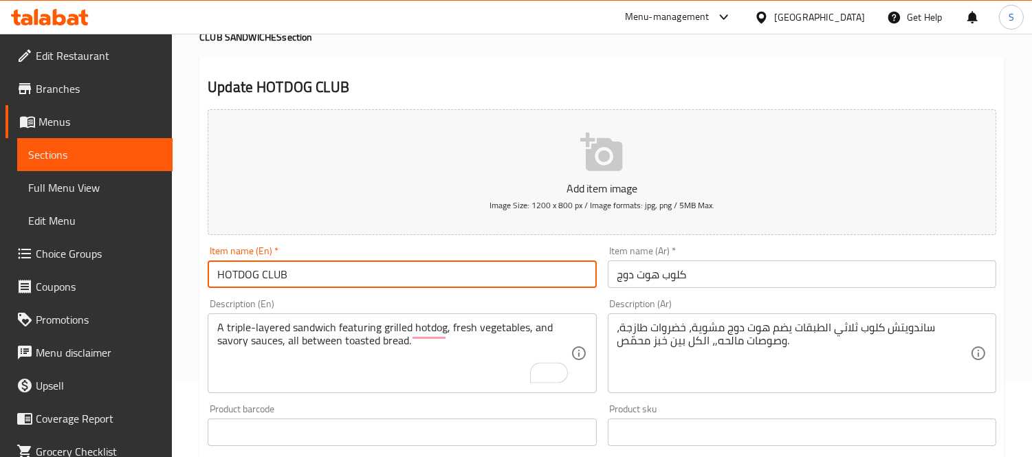
click at [441, 275] on input "HOTDOG CLUB" at bounding box center [402, 274] width 388 height 27
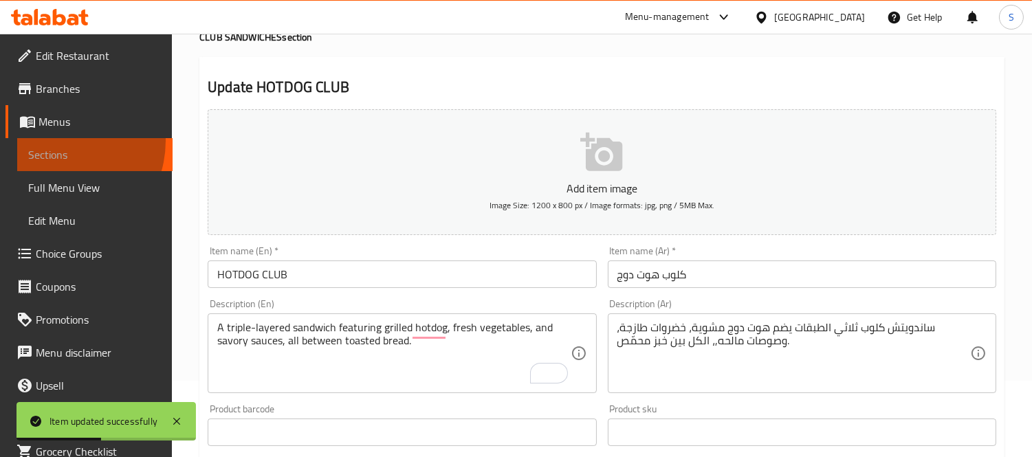
click at [55, 140] on link "Sections" at bounding box center [94, 154] width 155 height 33
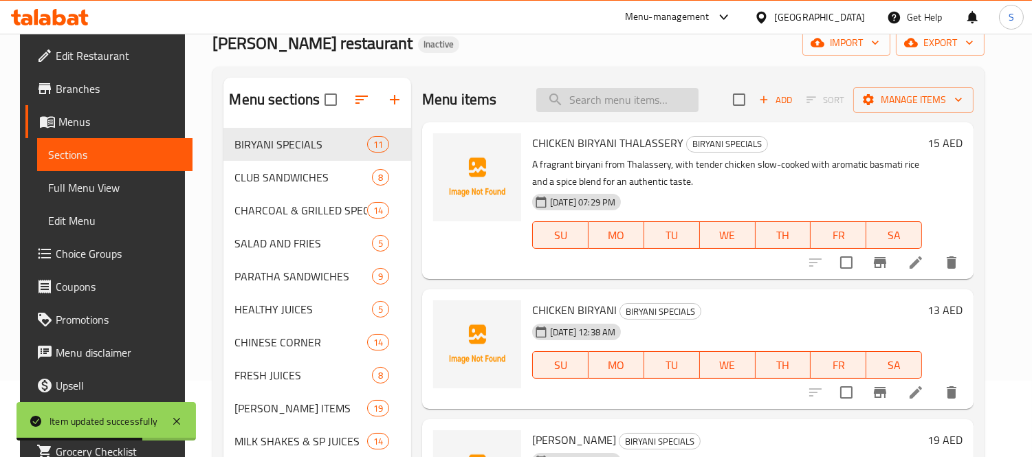
paste input "بباست"
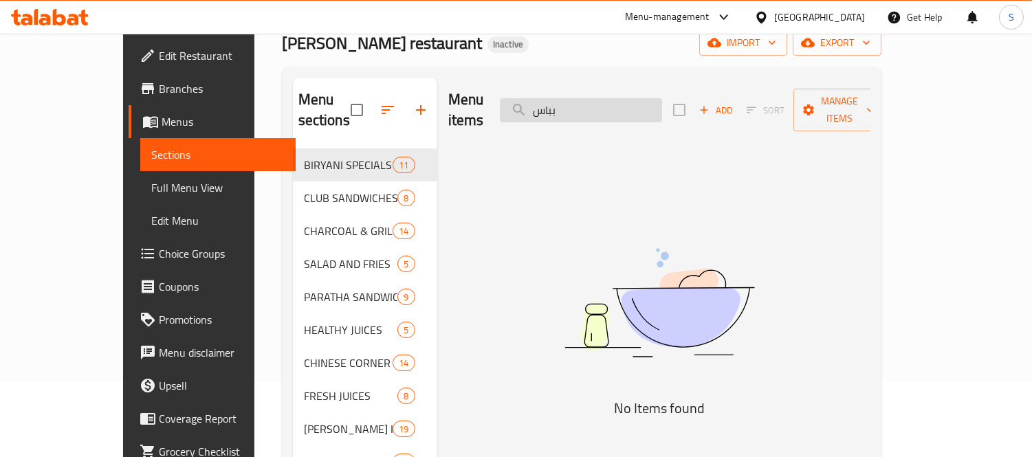
click at [594, 98] on input "بباس" at bounding box center [581, 110] width 162 height 24
click at [593, 98] on input "بباس" at bounding box center [581, 110] width 162 height 24
drag, startPoint x: 592, startPoint y: 93, endPoint x: 576, endPoint y: 97, distance: 16.2
click at [576, 98] on input "بباس" at bounding box center [581, 110] width 162 height 24
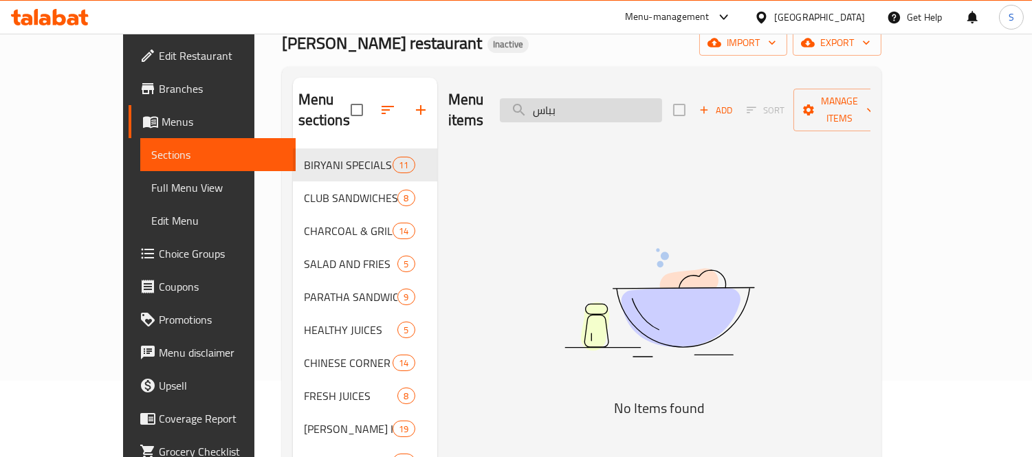
paste input "complementary"
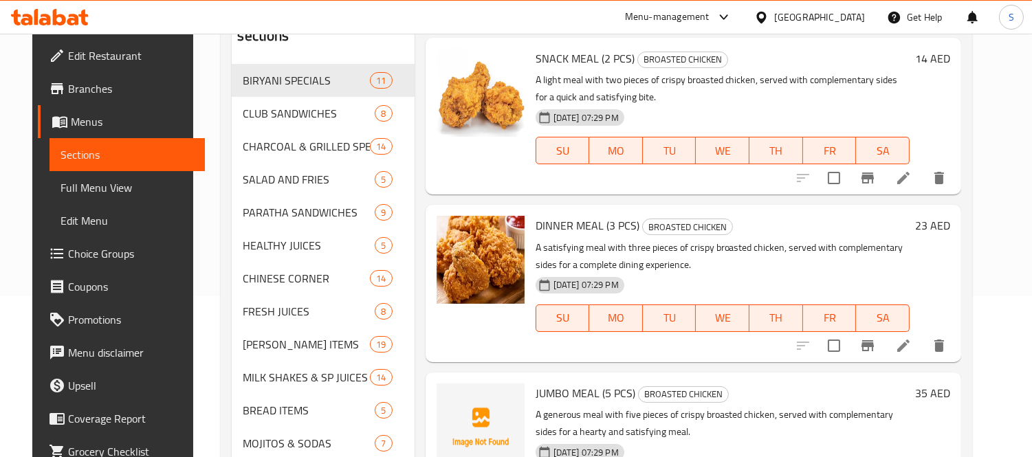
scroll to position [122, 0]
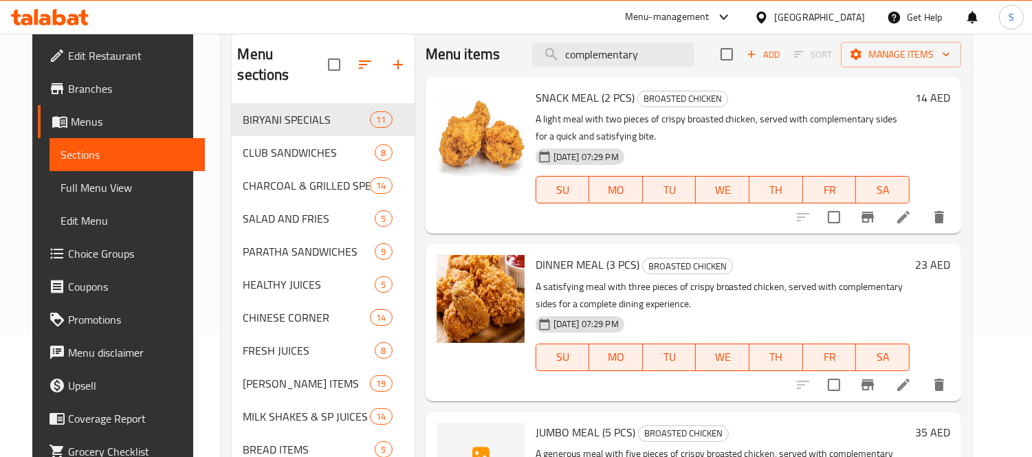
type input "complementary"
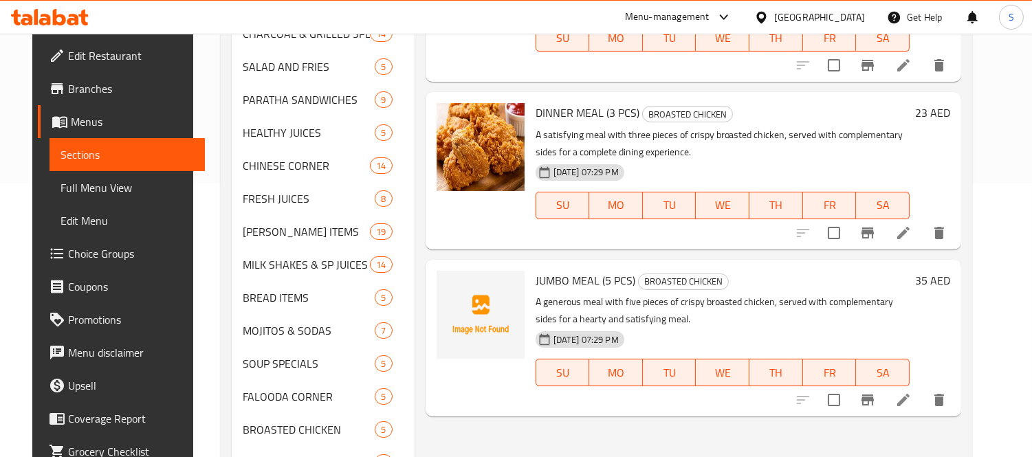
scroll to position [275, 0]
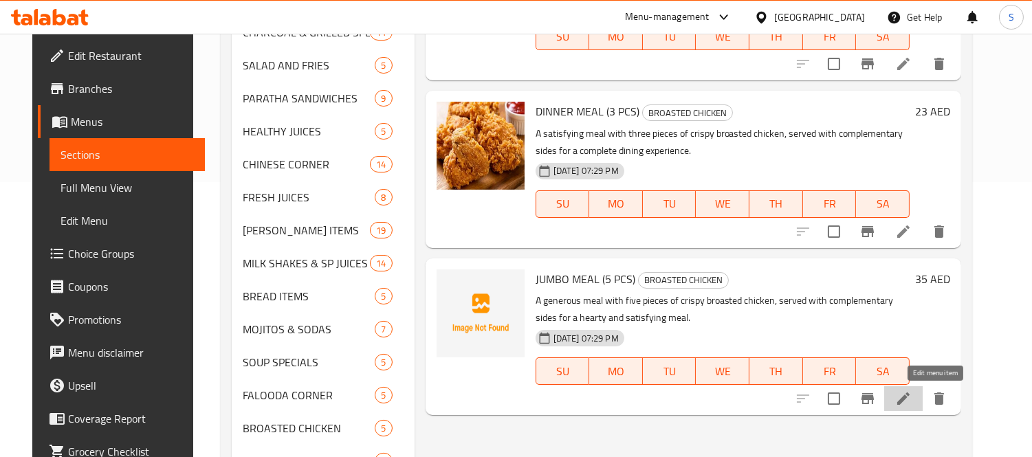
click at [912, 396] on icon at bounding box center [903, 398] width 16 height 16
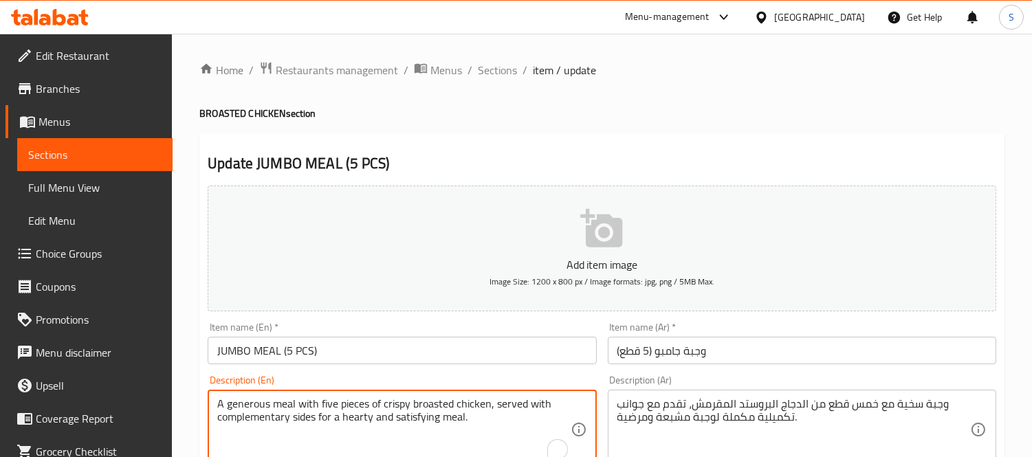
click at [236, 420] on textarea "A generous meal with five pieces of crispy broasted chicken, served with comple…" at bounding box center [393, 429] width 353 height 65
click at [258, 409] on textarea "A generous meal with five pieces of crispy broasted chicken, served with comple…" at bounding box center [393, 429] width 353 height 65
click at [247, 424] on textarea "A generous meal with five pieces of crispy broasted chicken, served with comple…" at bounding box center [393, 429] width 353 height 65
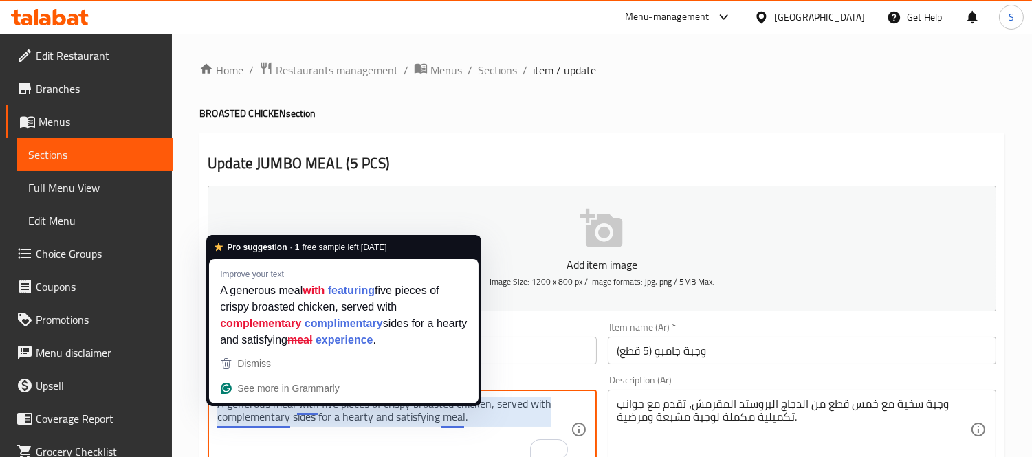
click at [269, 413] on textarea "A generous meal with five pieces of crispy broasted chicken, served with comple…" at bounding box center [393, 429] width 353 height 65
click at [269, 412] on textarea "A generous meal with five pieces of crispy broasted chicken, served with comple…" at bounding box center [393, 429] width 353 height 65
click at [252, 454] on textarea "A generous meal with five pieces of crispy broasted chicken, served with comple…" at bounding box center [393, 429] width 353 height 65
click at [263, 421] on textarea "A generous meal with five pieces of crispy broasted chicken, served with comple…" at bounding box center [393, 429] width 353 height 65
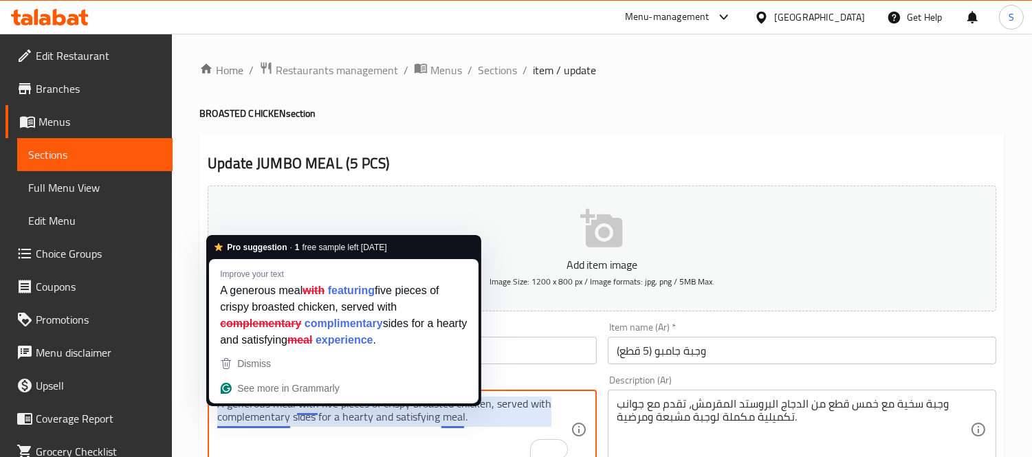
paste textarea "imentary"
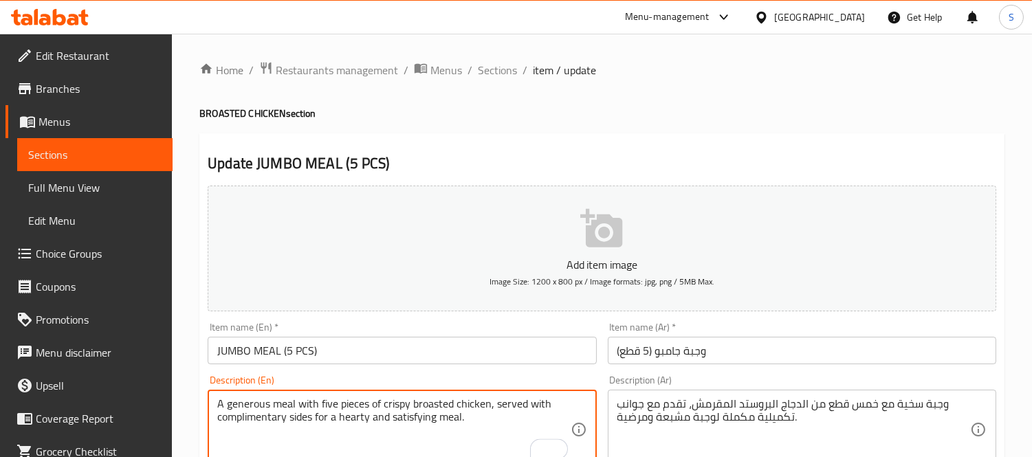
type textarea "A generous meal with five pieces of crispy broasted chicken, served with compli…"
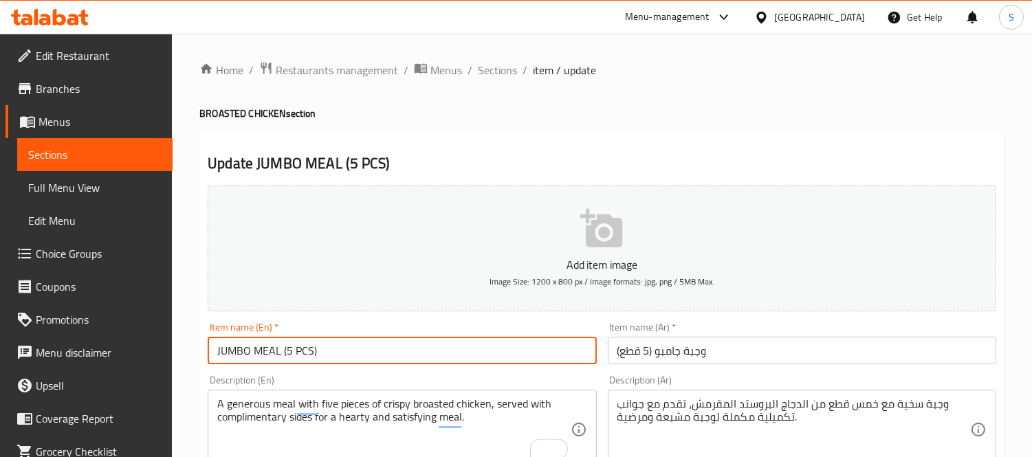
click at [345, 351] on input "JUMBO MEAL (5 PCS)" at bounding box center [402, 350] width 388 height 27
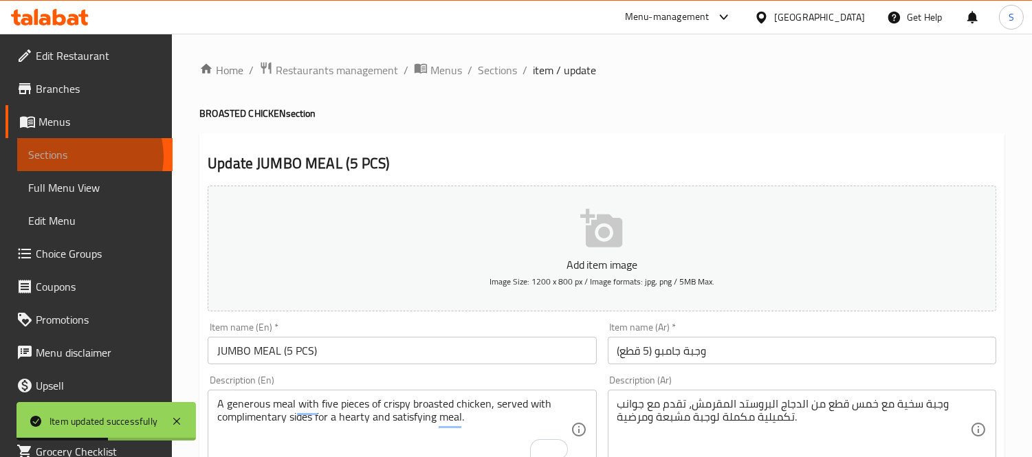
drag, startPoint x: 78, startPoint y: 157, endPoint x: 524, endPoint y: 3, distance: 471.3
click at [78, 159] on span "Sections" at bounding box center [94, 154] width 133 height 16
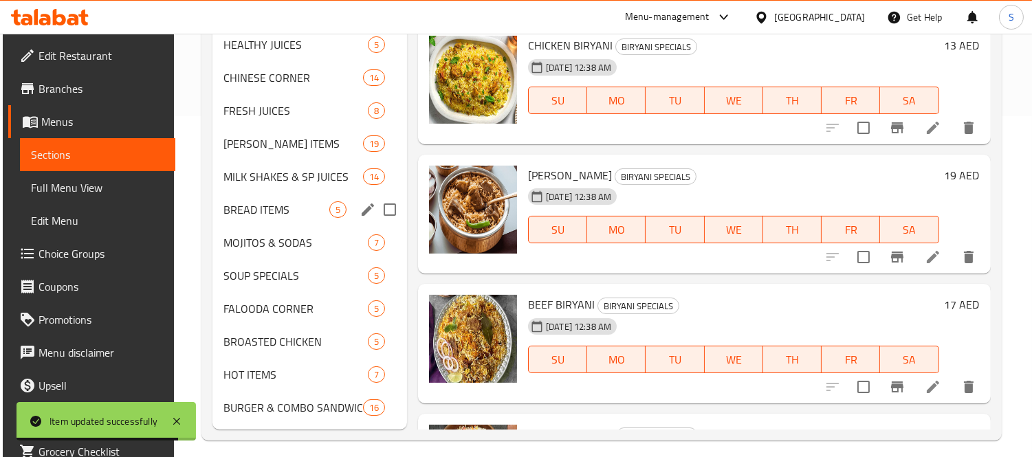
scroll to position [351, 0]
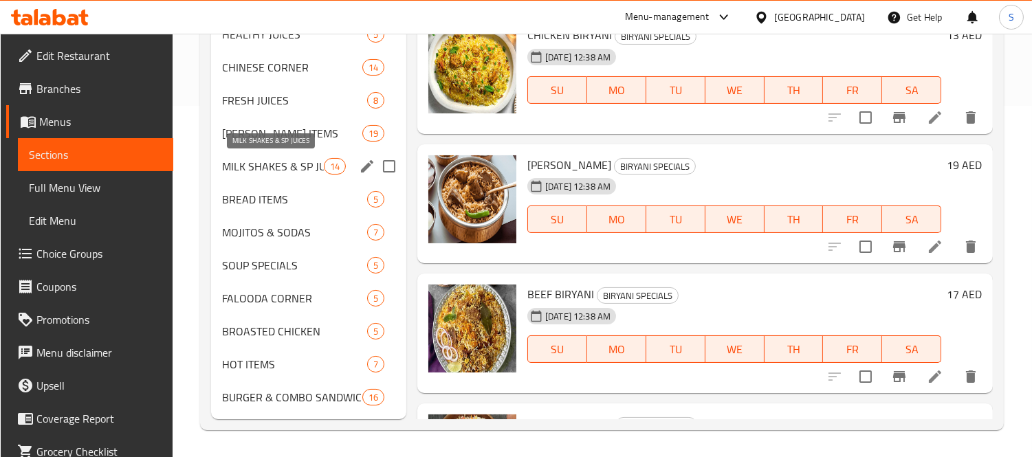
drag, startPoint x: 278, startPoint y: 168, endPoint x: 327, endPoint y: 177, distance: 50.4
click at [277, 168] on span "MILK SHAKES & SP JUICES" at bounding box center [273, 166] width 102 height 16
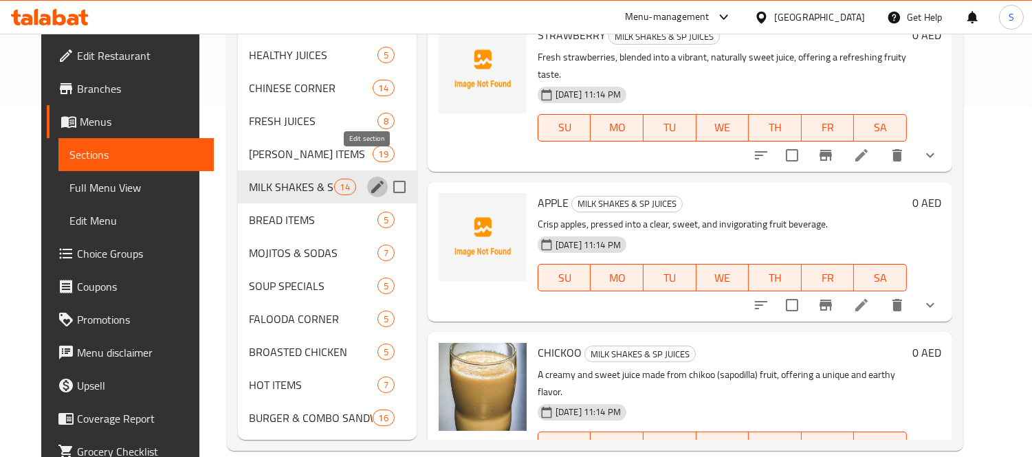
click at [369, 179] on icon "edit" at bounding box center [377, 187] width 16 height 16
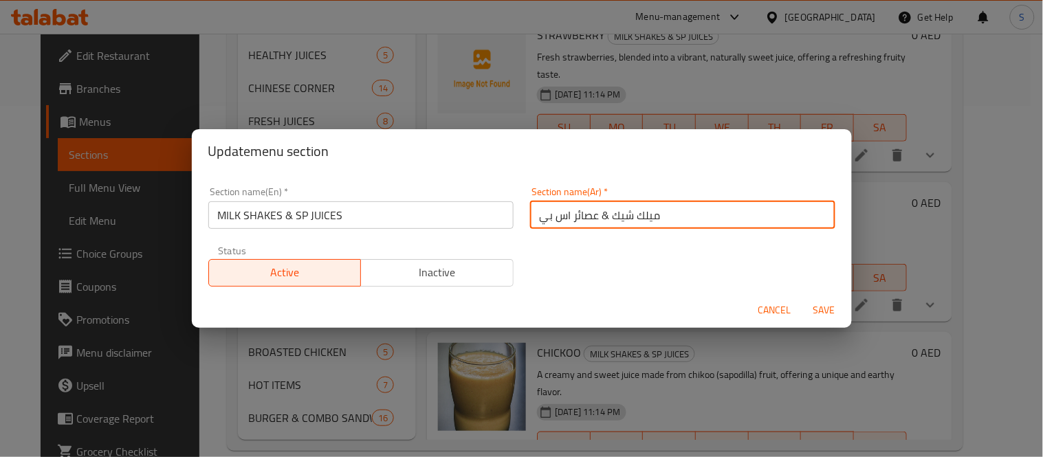
click at [566, 214] on input "ميلك شيك & عصائر اس بي" at bounding box center [682, 214] width 305 height 27
paste input "بيشيال"
type input "ميلك شيك & عصائر سبيشيال"
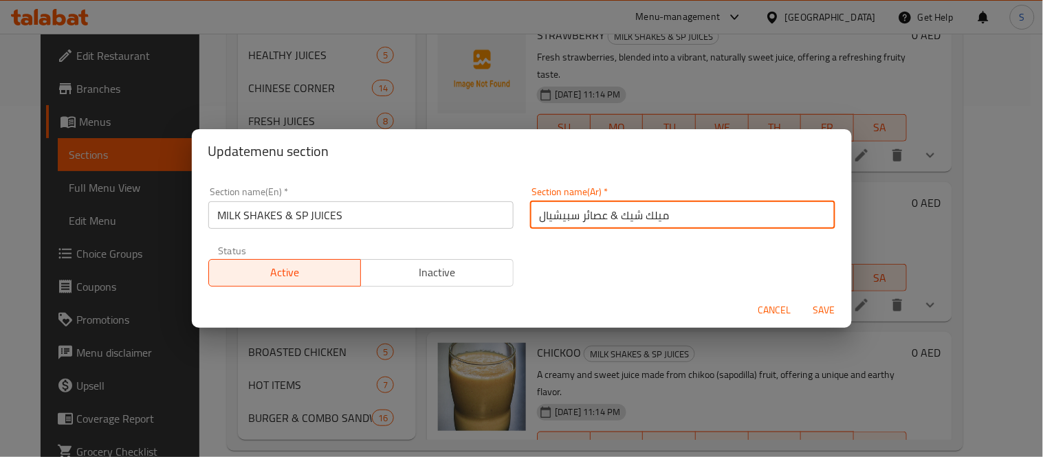
click at [822, 309] on span "Save" at bounding box center [824, 310] width 33 height 17
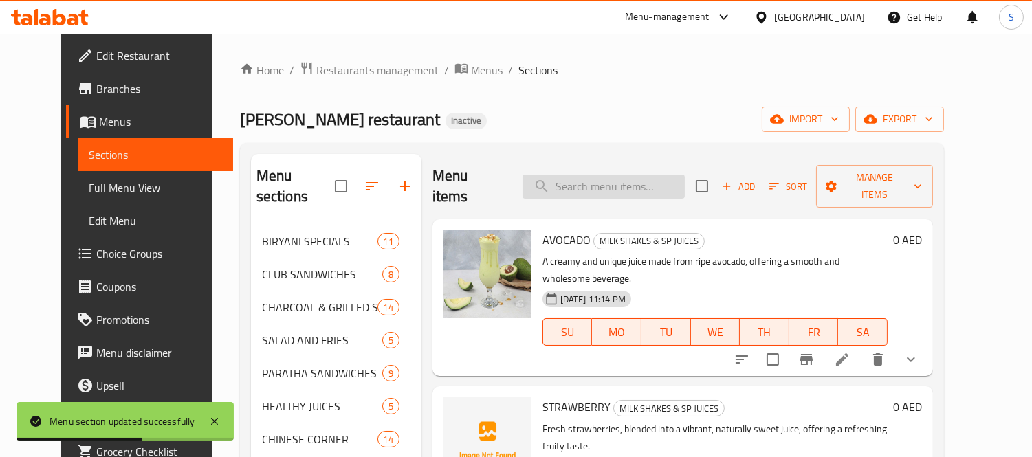
paste input "ROTI"
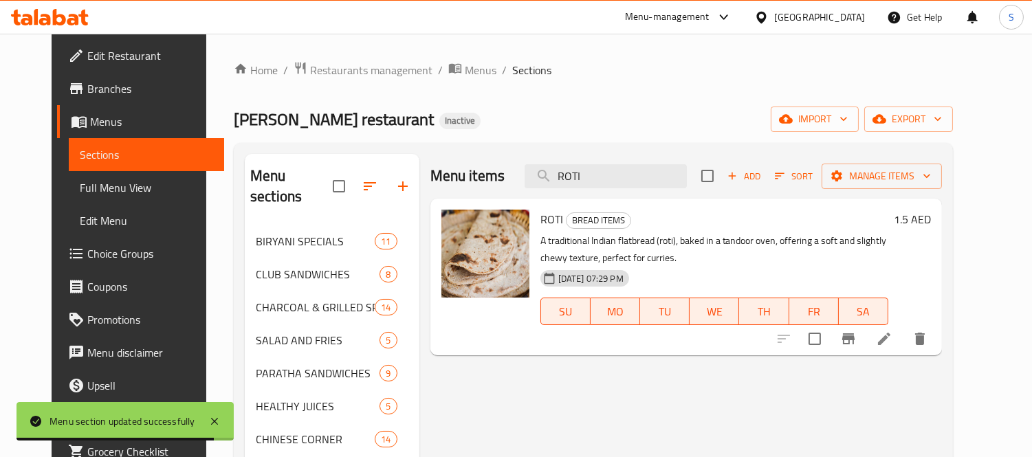
type input "ROTI"
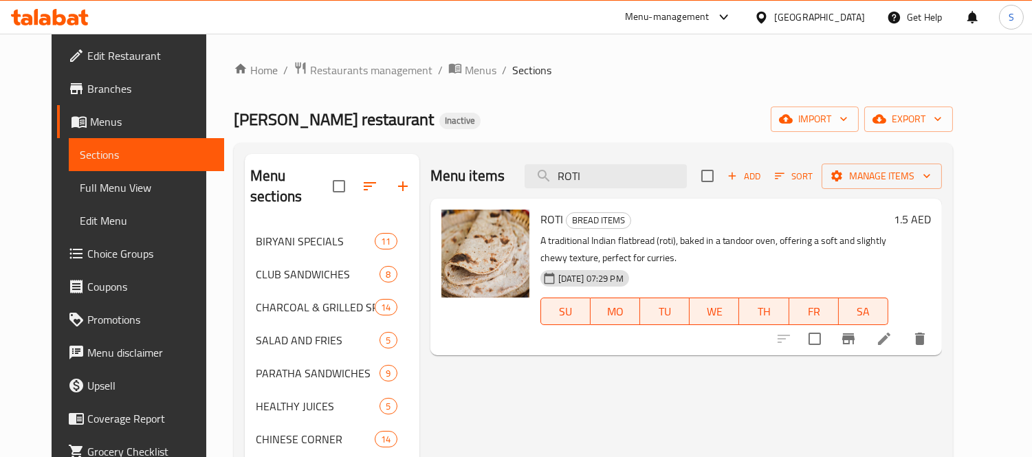
click at [925, 338] on icon "delete" at bounding box center [920, 339] width 10 height 12
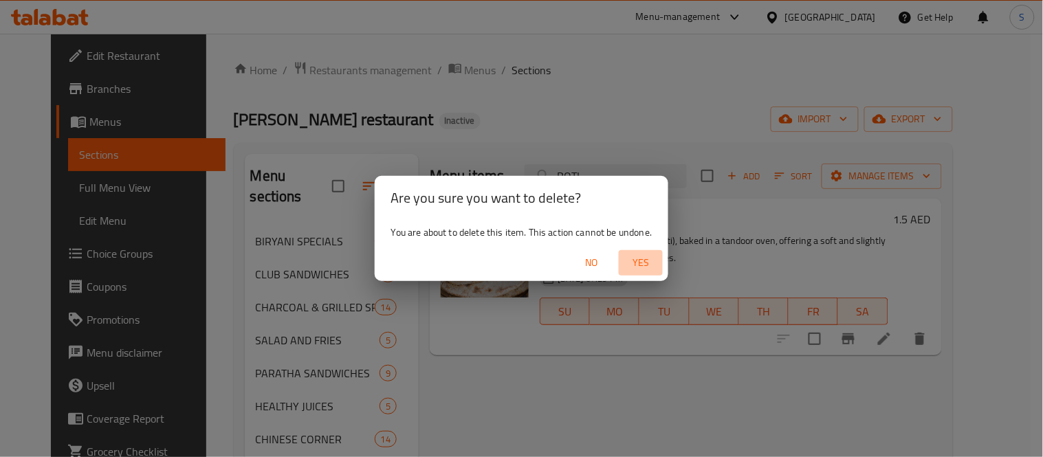
click at [634, 255] on span "Yes" at bounding box center [640, 262] width 33 height 17
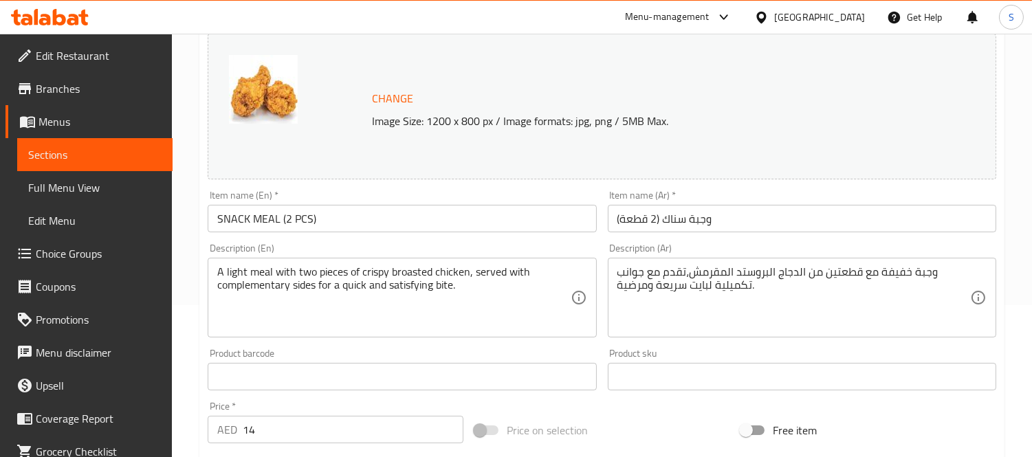
scroll to position [153, 0]
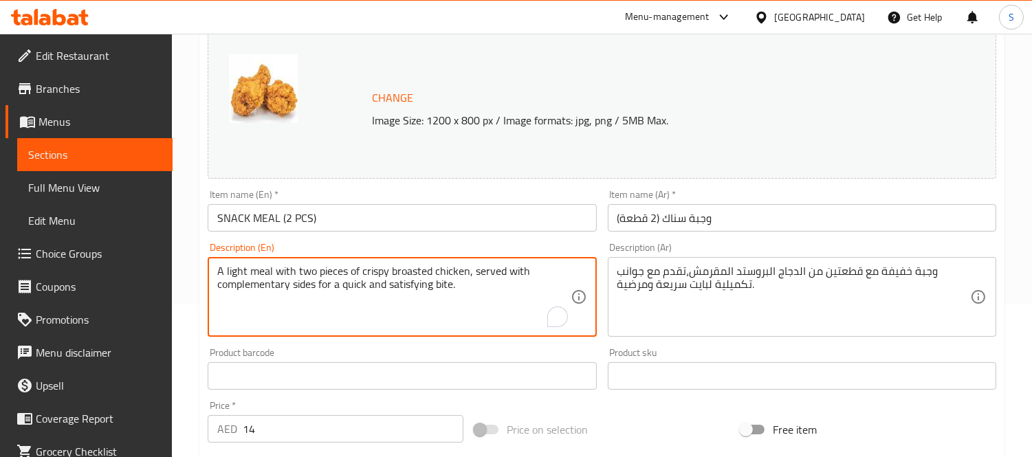
click at [247, 289] on textarea "A light meal with two pieces of crispy broasted chicken, served with complement…" at bounding box center [393, 297] width 353 height 65
click at [261, 278] on textarea "A light meal with two pieces of crispy broasted chicken, served with complement…" at bounding box center [393, 297] width 353 height 65
click at [260, 294] on textarea "A light meal with two pieces of crispy broasted chicken, served with complement…" at bounding box center [393, 297] width 353 height 65
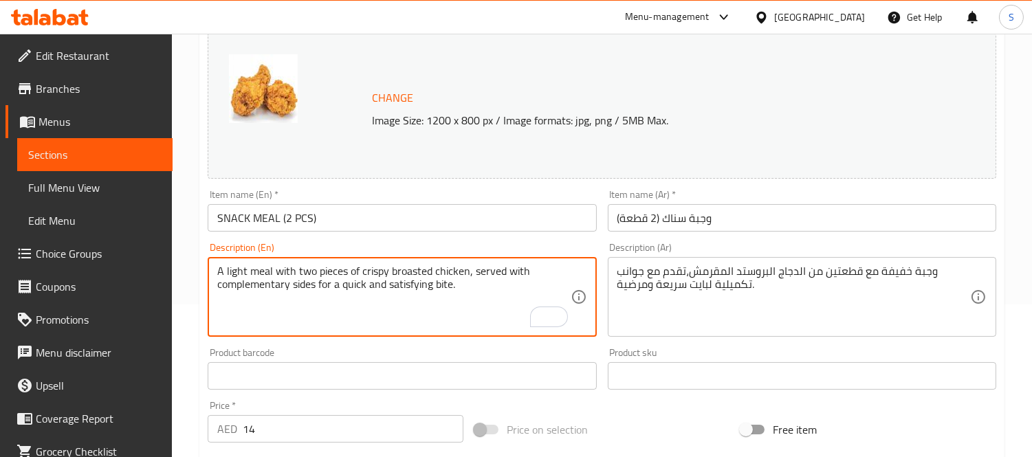
paste textarea "imentary"
type textarea "A light meal with two pieces of crispy broasted chicken, served with compliment…"
click at [400, 225] on input "SNACK MEAL (2 PCS)" at bounding box center [402, 217] width 388 height 27
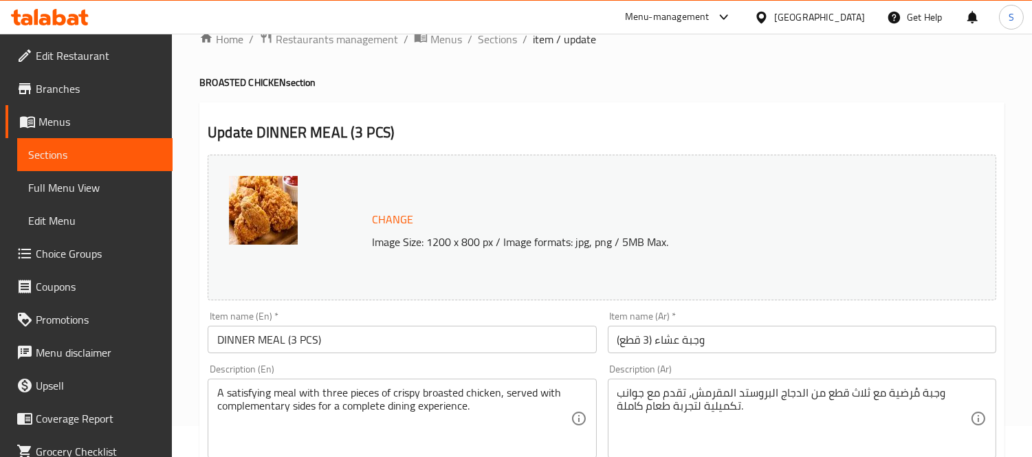
scroll to position [76, 0]
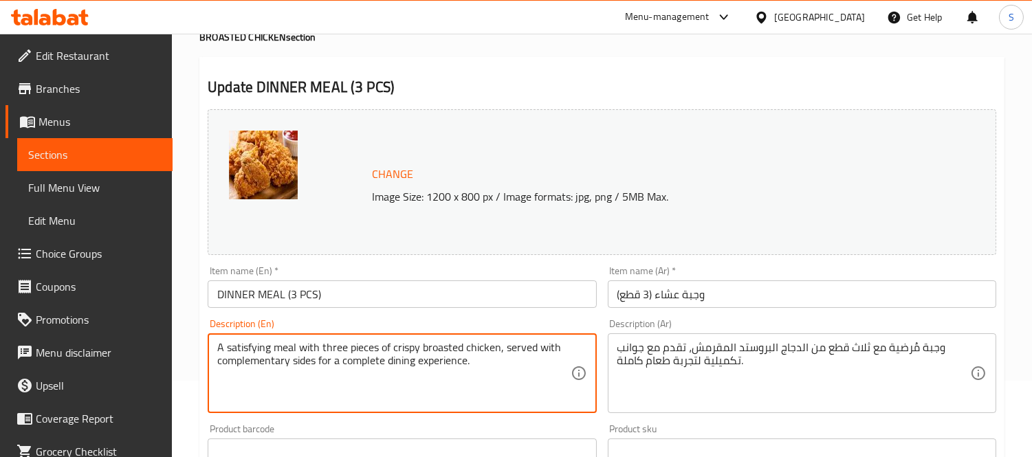
click at [247, 364] on textarea "A satisfying meal with three pieces of crispy broasted chicken, served with com…" at bounding box center [393, 373] width 353 height 65
click at [246, 362] on textarea "A satisfying meal with three pieces of crispy broasted chicken, served with com…" at bounding box center [393, 373] width 353 height 65
paste textarea "i"
type textarea "A satisfying meal with three pieces of crispy broasted chicken, served with com…"
drag, startPoint x: 335, startPoint y: 315, endPoint x: 345, endPoint y: 311, distance: 10.2
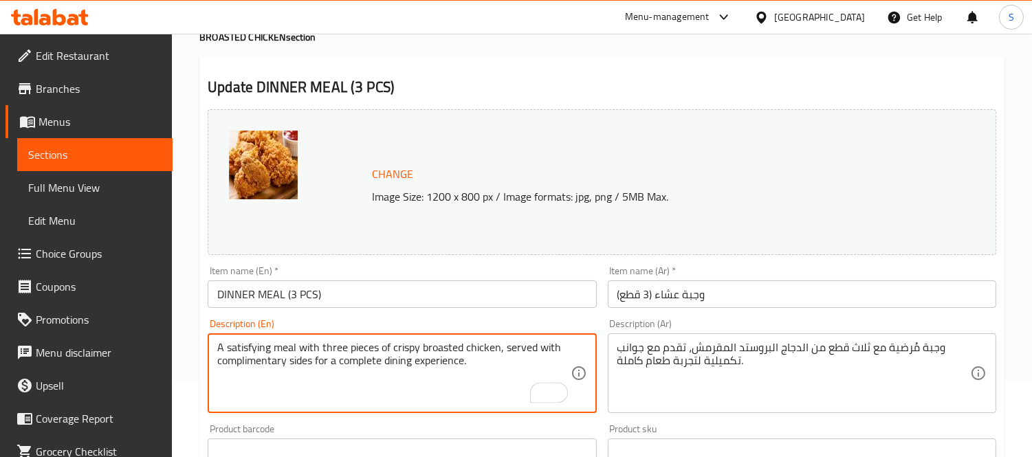
click at [335, 317] on div "Description (En) A satisfying meal with three pieces of crispy broasted chicken…" at bounding box center [401, 365] width 399 height 105
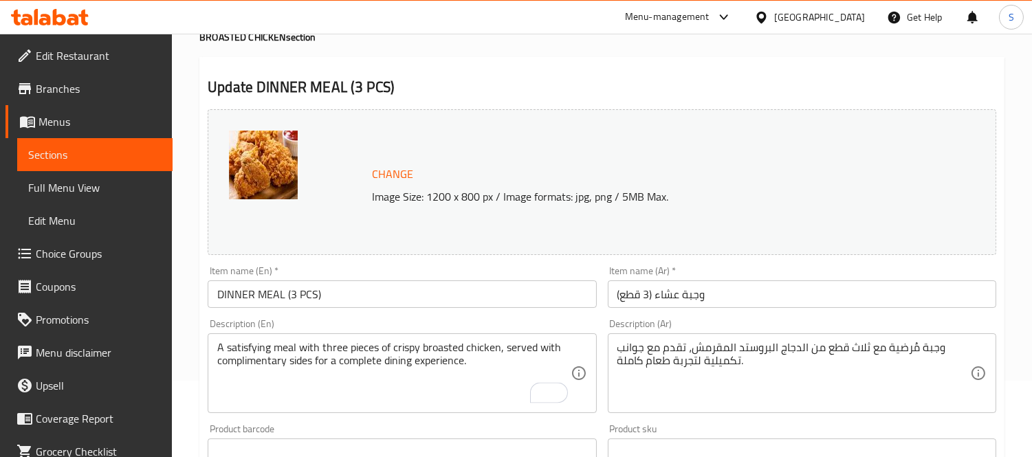
click at [359, 294] on input "DINNER MEAL (3 PCS)" at bounding box center [402, 293] width 388 height 27
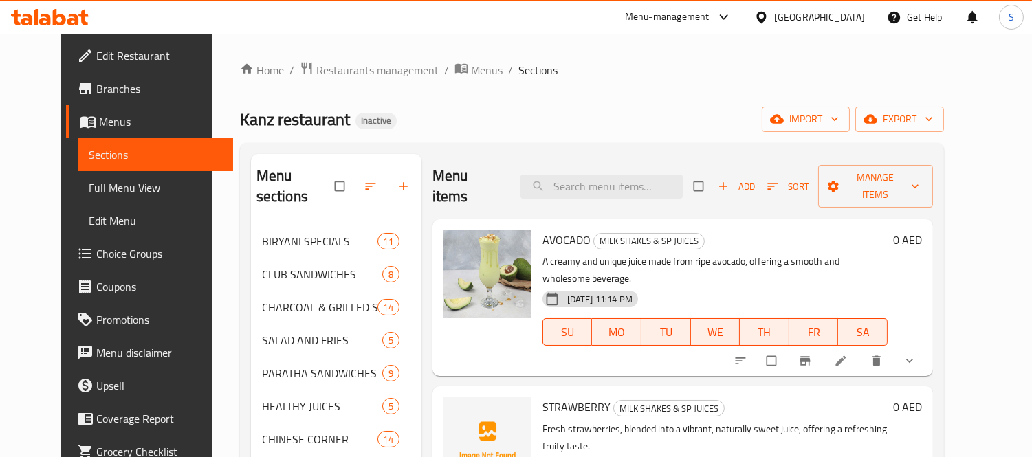
scroll to position [76, 0]
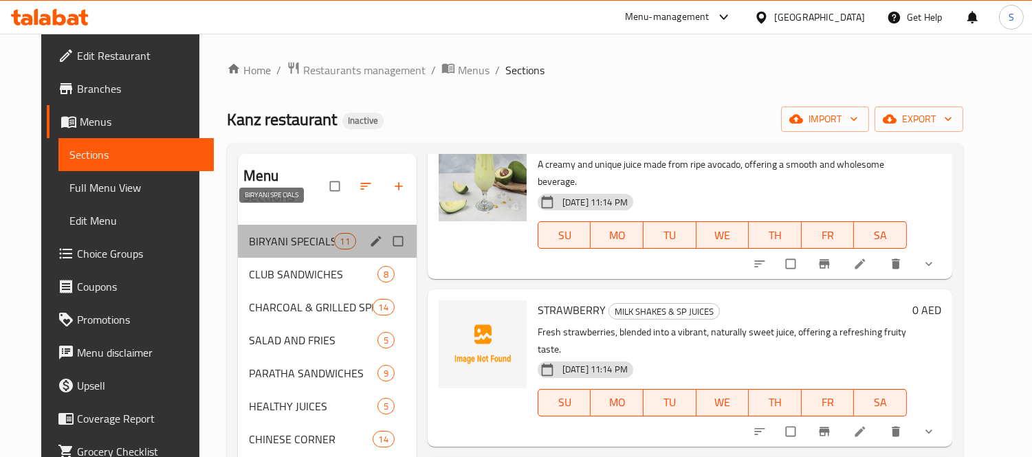
click at [264, 233] on span "BIRYANI SPECIALS" at bounding box center [291, 241] width 85 height 16
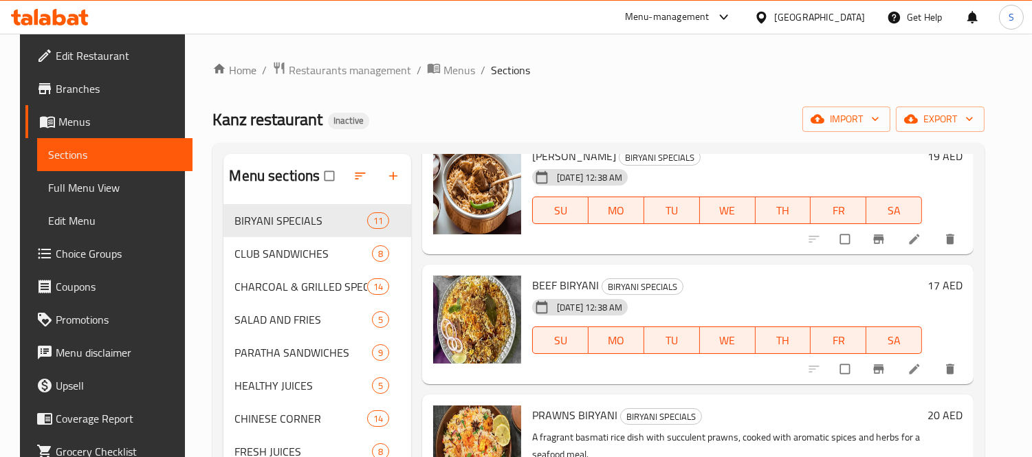
scroll to position [382, 0]
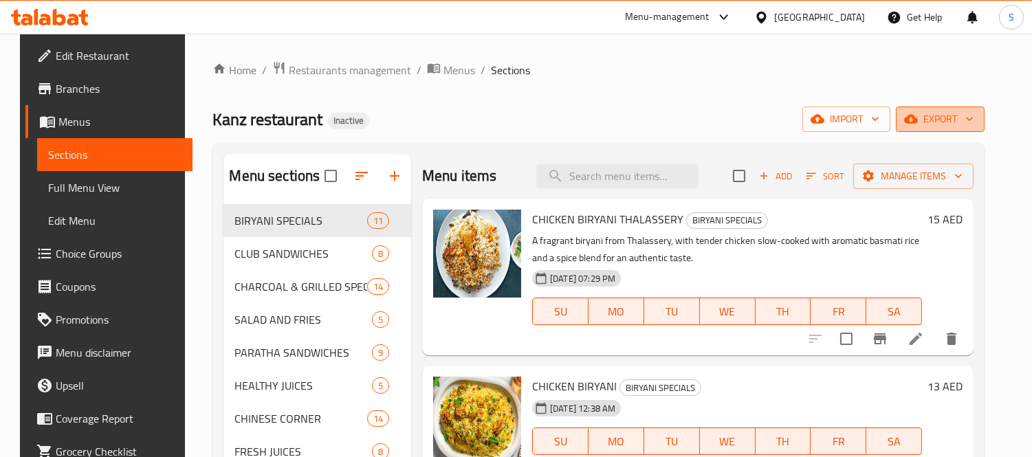
click at [973, 120] on span "export" at bounding box center [940, 119] width 67 height 17
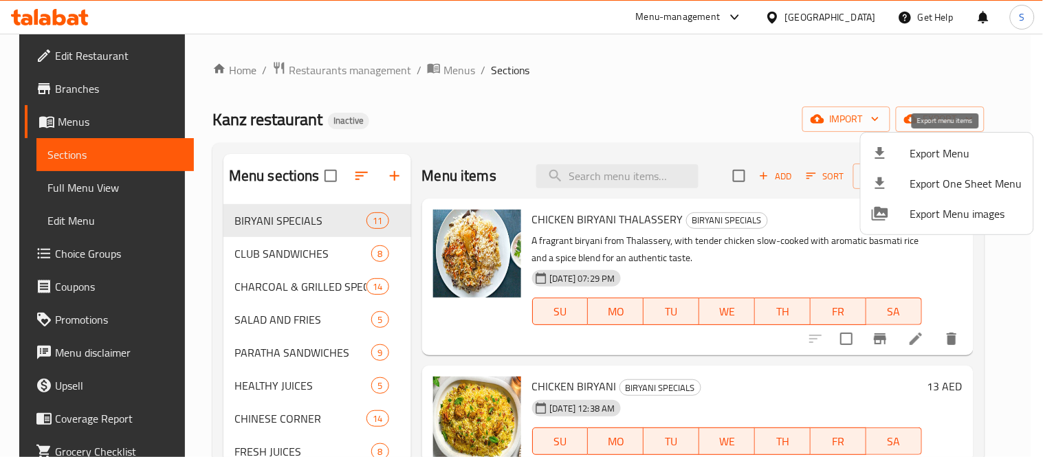
click at [932, 145] on span "Export Menu" at bounding box center [966, 153] width 112 height 16
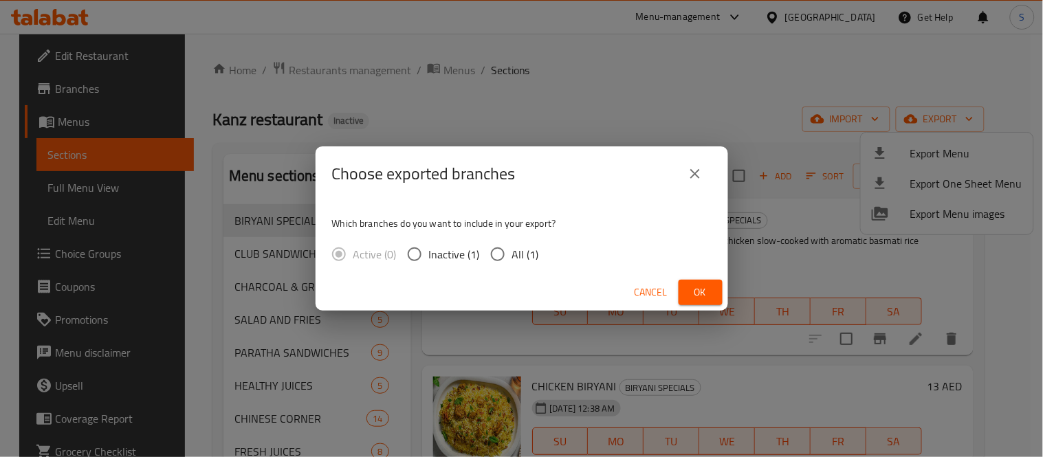
click at [512, 253] on span "All (1)" at bounding box center [525, 254] width 27 height 16
click at [511, 253] on input "All (1)" at bounding box center [497, 254] width 29 height 29
radio input "true"
click at [687, 298] on button "Ok" at bounding box center [700, 292] width 44 height 25
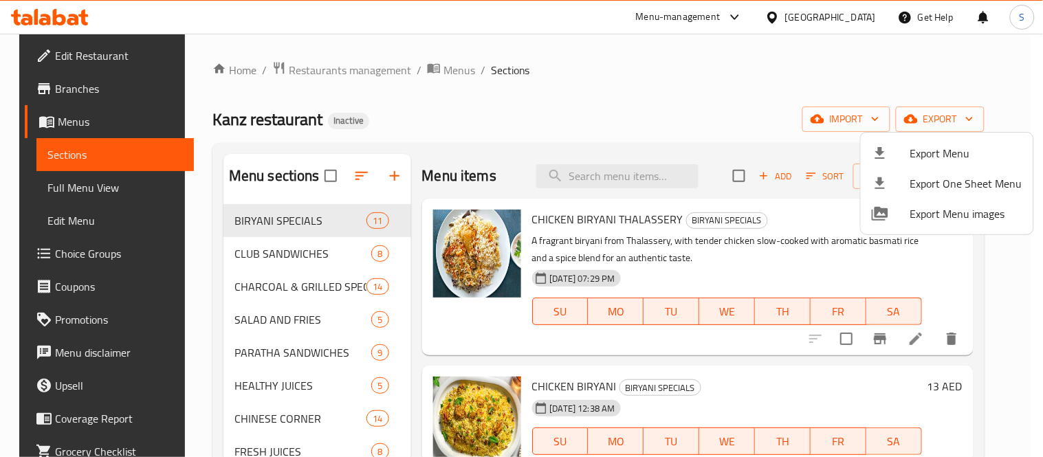
click at [841, 69] on div at bounding box center [521, 228] width 1043 height 457
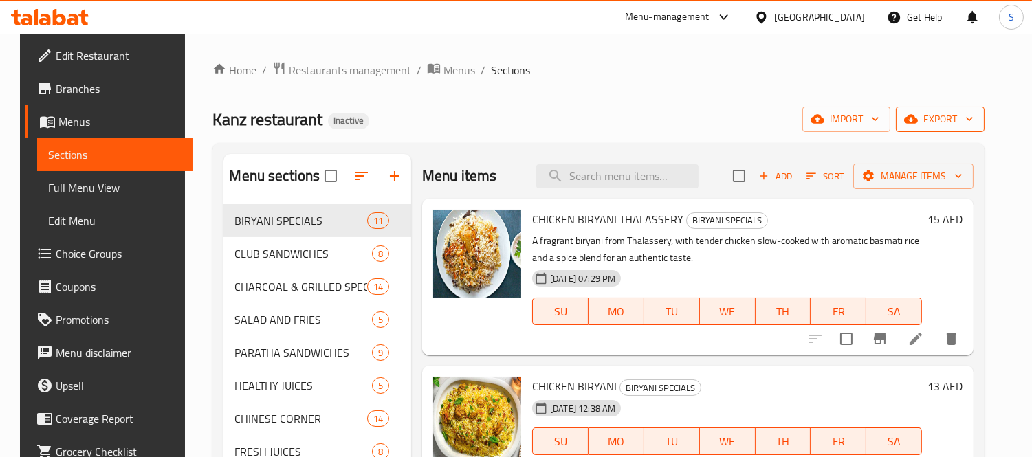
click at [984, 132] on button "export" at bounding box center [940, 119] width 89 height 25
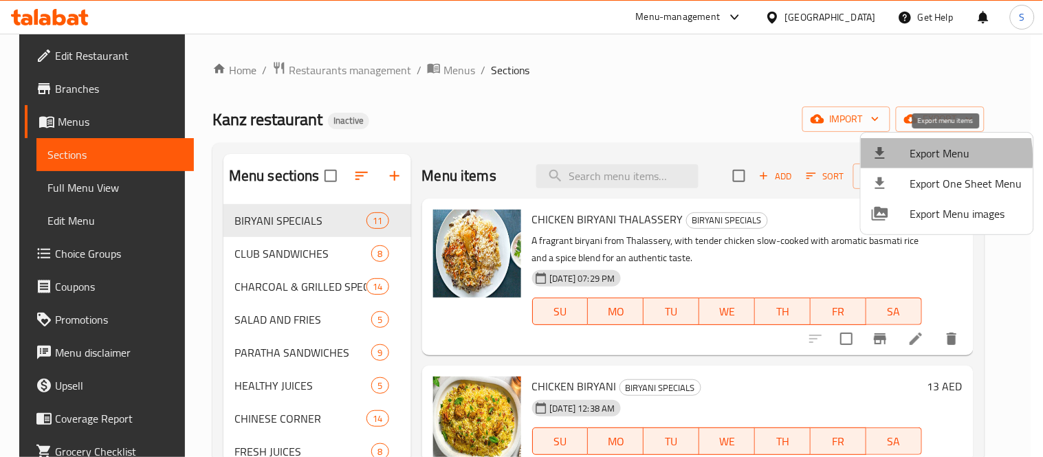
click at [905, 159] on div at bounding box center [891, 153] width 38 height 16
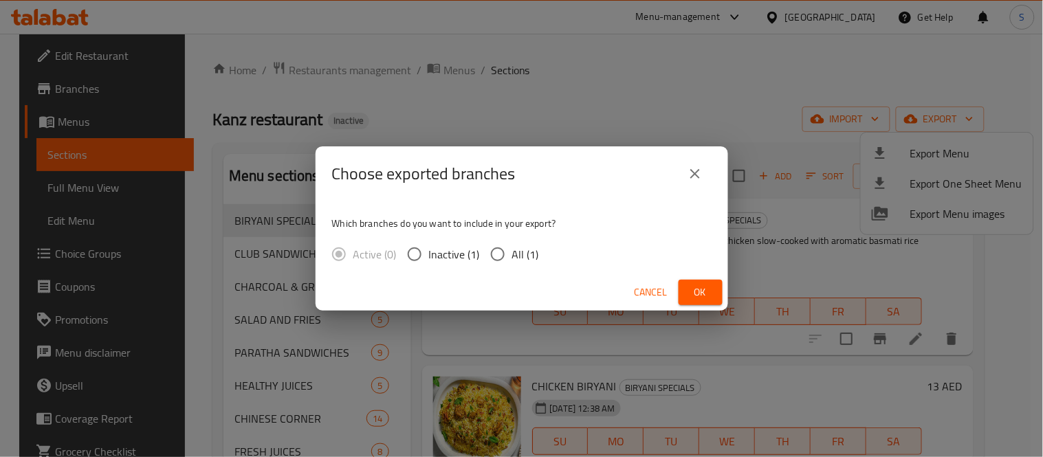
click at [531, 252] on span "All (1)" at bounding box center [525, 254] width 27 height 16
click at [512, 252] on input "All (1)" at bounding box center [497, 254] width 29 height 29
radio input "true"
click at [705, 307] on div "Cancel Ok" at bounding box center [522, 292] width 412 height 36
click at [706, 294] on span "Ok" at bounding box center [700, 292] width 22 height 17
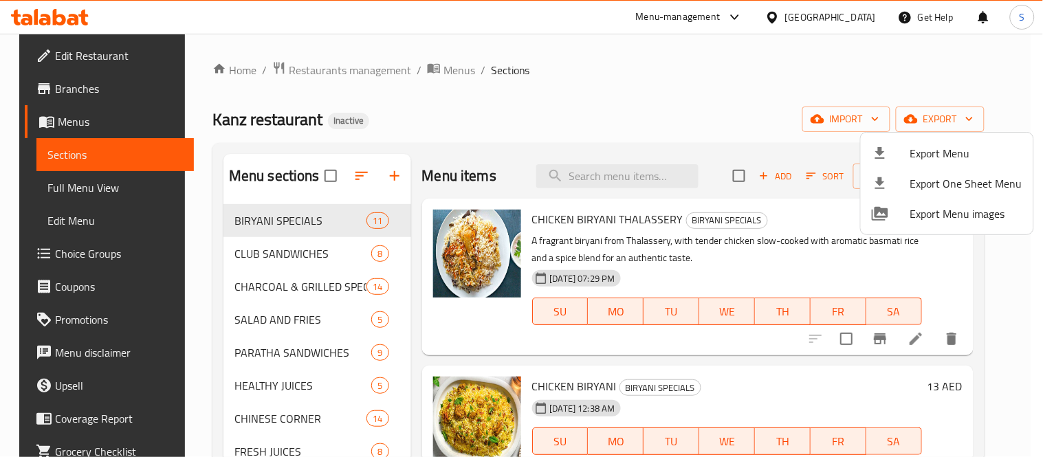
click at [333, 69] on div at bounding box center [521, 228] width 1043 height 457
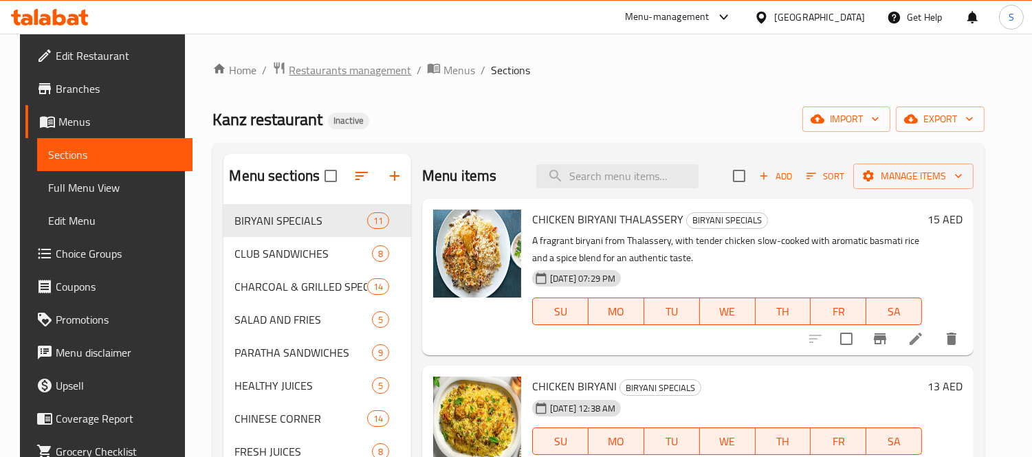
click at [333, 69] on span "Restaurants management" at bounding box center [350, 70] width 122 height 16
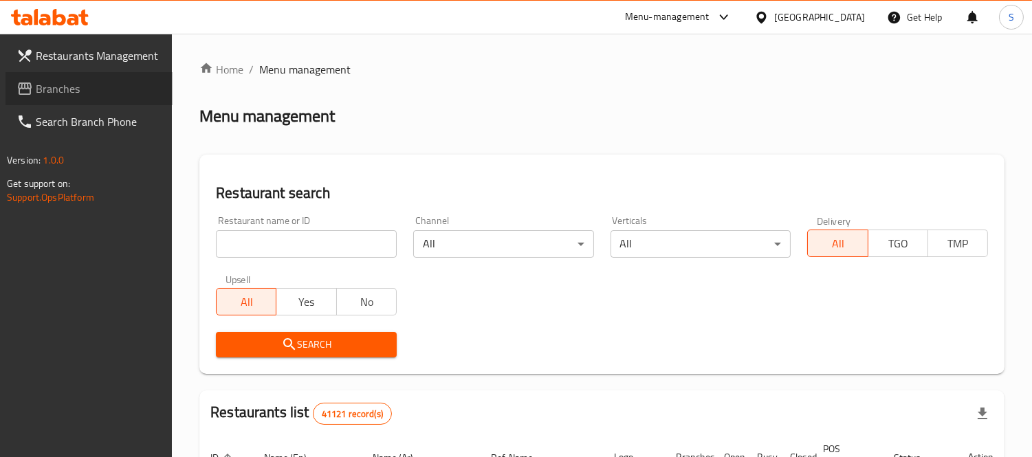
click at [91, 85] on span "Branches" at bounding box center [99, 88] width 126 height 16
